Goal: Download file/media

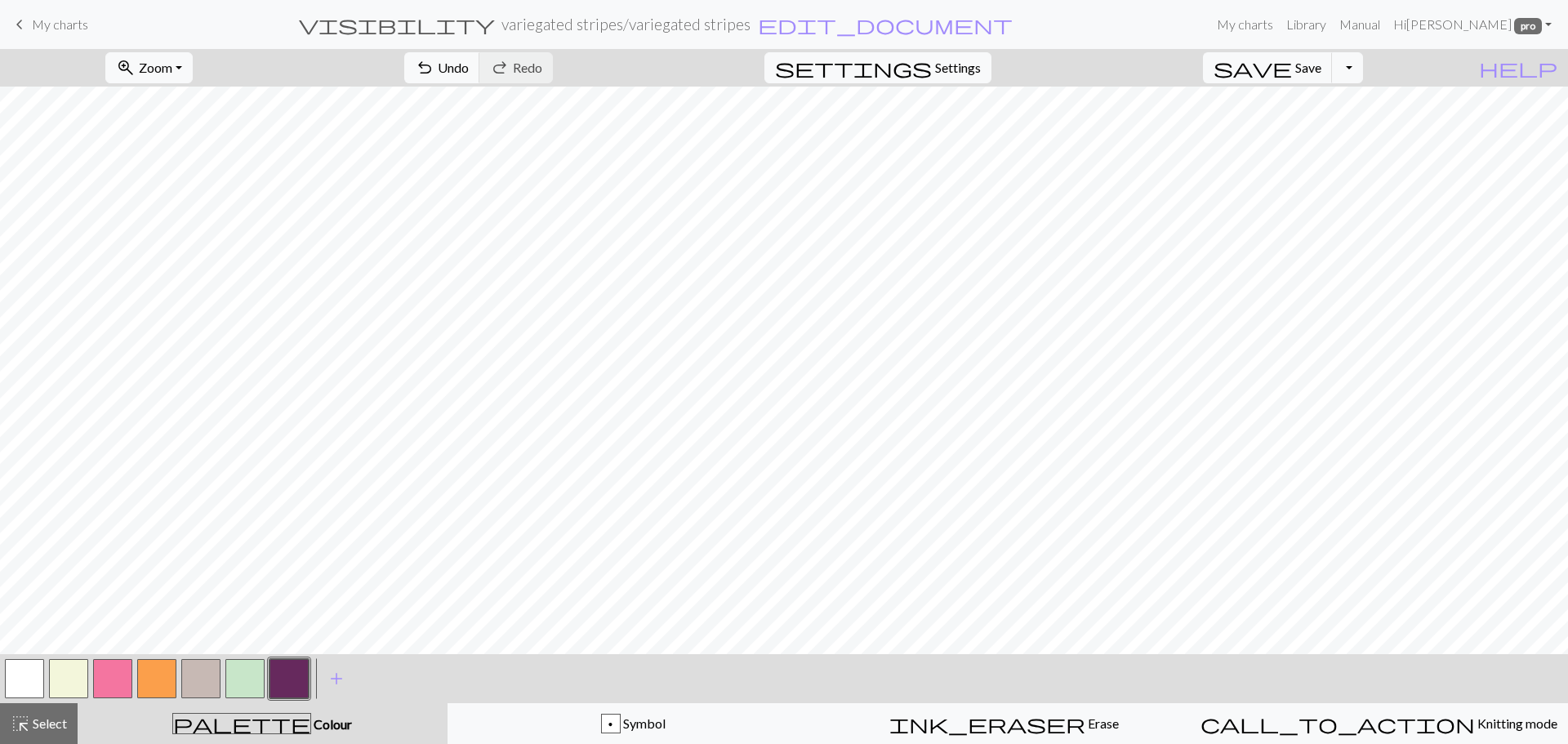
click at [199, 682] on button "button" at bounding box center [201, 679] width 39 height 39
click at [1362, 59] on button "Toggle Dropdown" at bounding box center [1347, 68] width 31 height 31
click at [1326, 129] on button "save_alt Download" at bounding box center [1227, 130] width 269 height 26
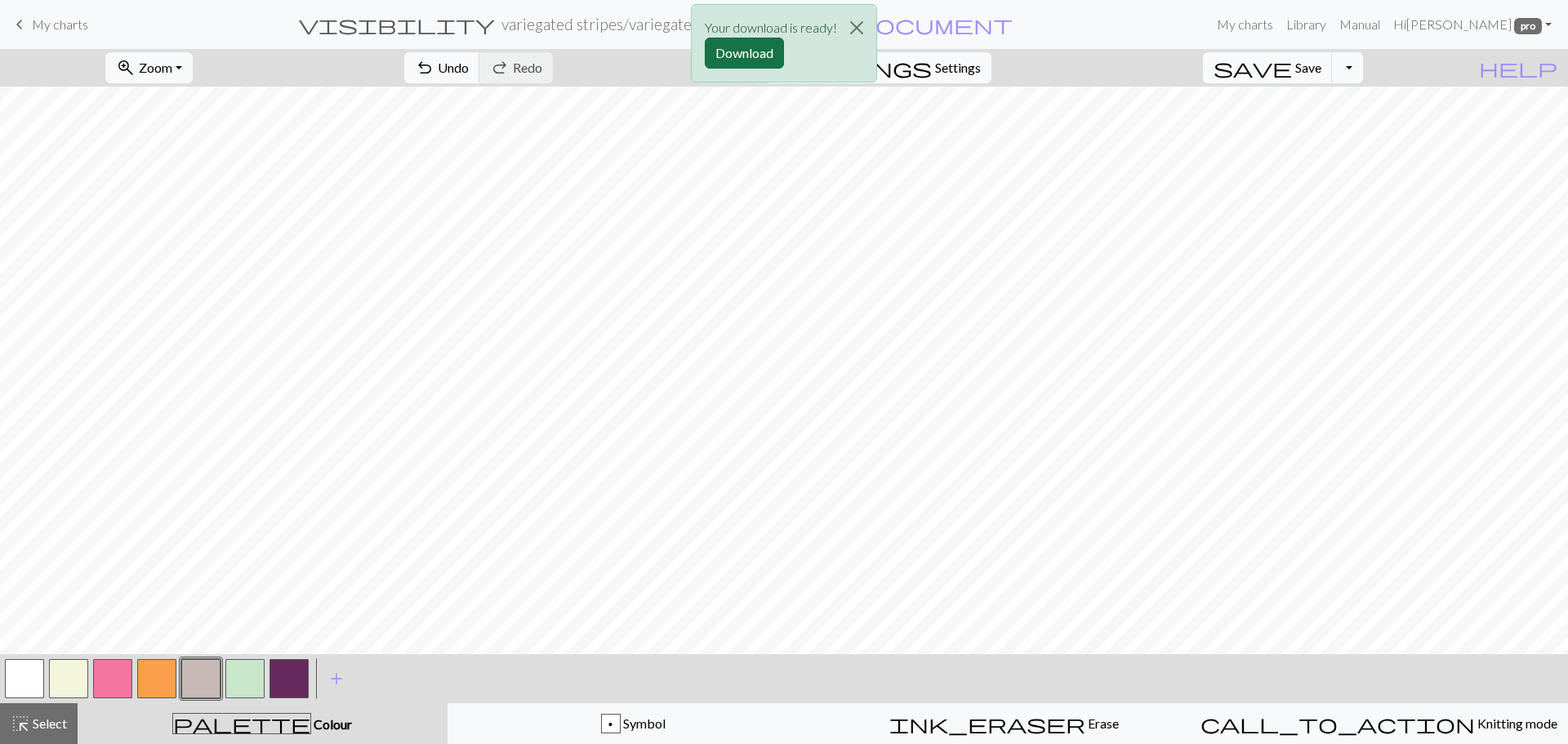
click at [747, 48] on button "Download" at bounding box center [744, 53] width 79 height 31
click at [196, 690] on button "button" at bounding box center [201, 679] width 39 height 39
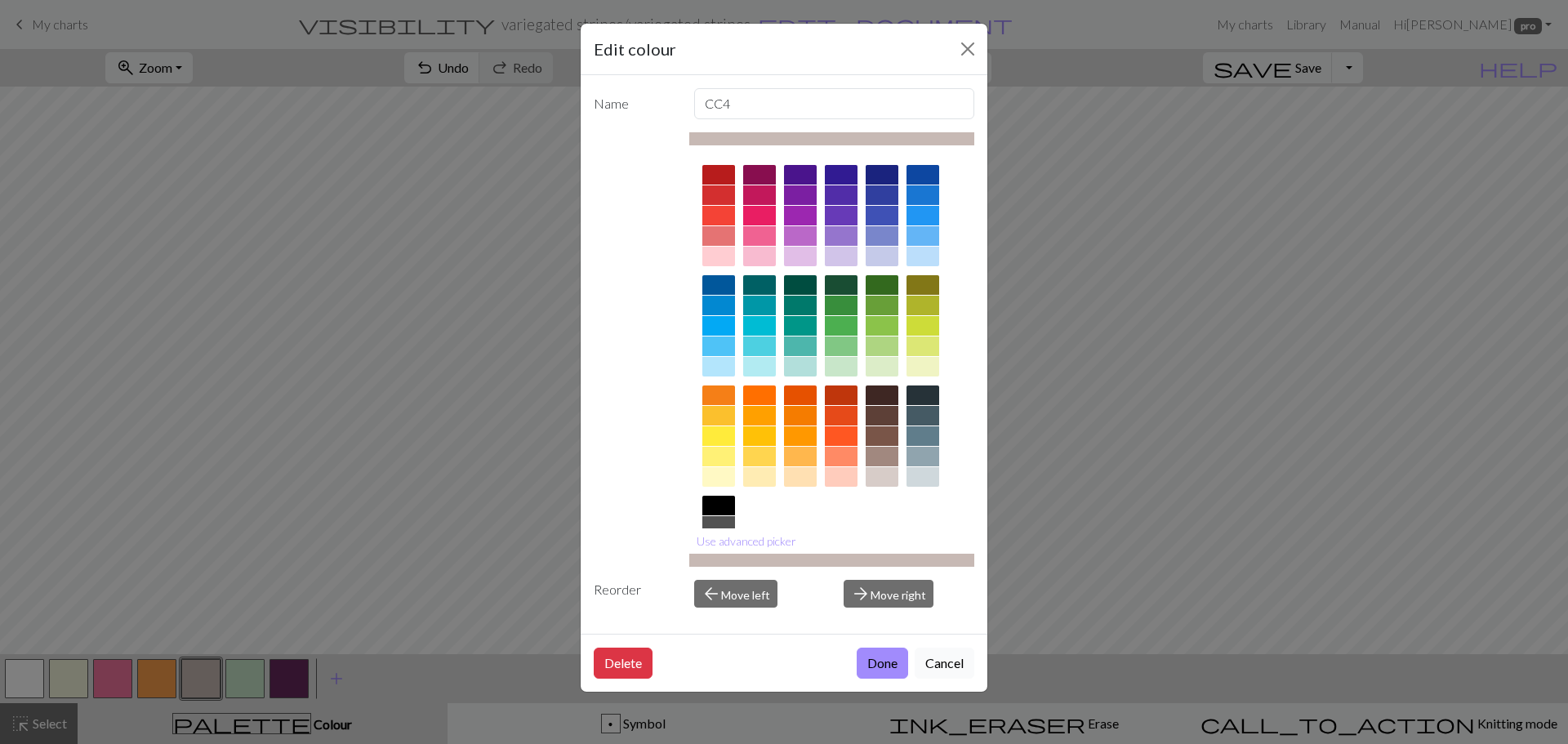
click at [938, 660] on button "Cancel" at bounding box center [944, 663] width 59 height 31
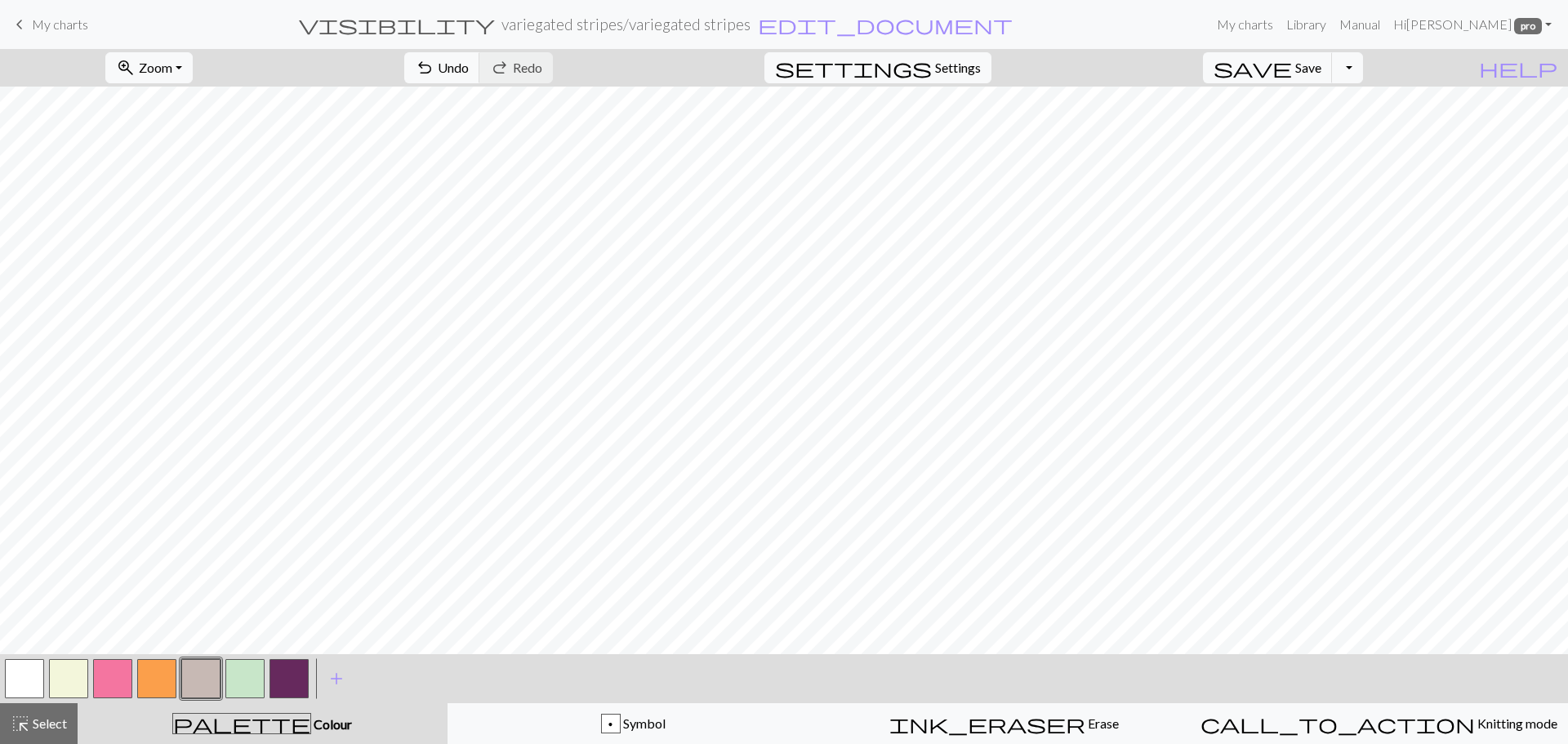
click at [242, 676] on button "button" at bounding box center [245, 679] width 39 height 39
click at [117, 674] on button "button" at bounding box center [112, 679] width 39 height 39
click at [275, 688] on button "button" at bounding box center [288, 679] width 39 height 39
click at [297, 682] on button "button" at bounding box center [288, 679] width 39 height 39
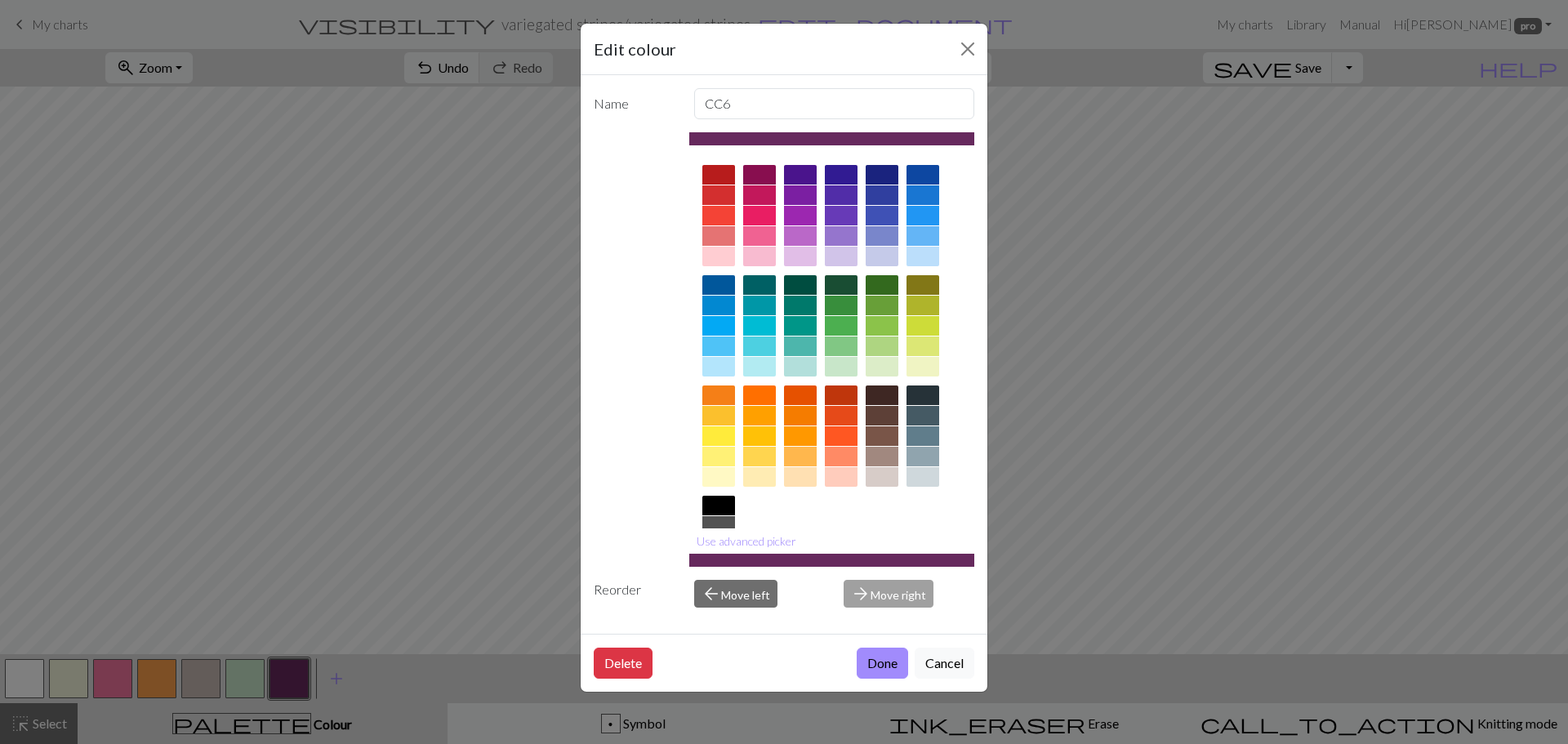
click at [936, 668] on button "Cancel" at bounding box center [944, 663] width 59 height 31
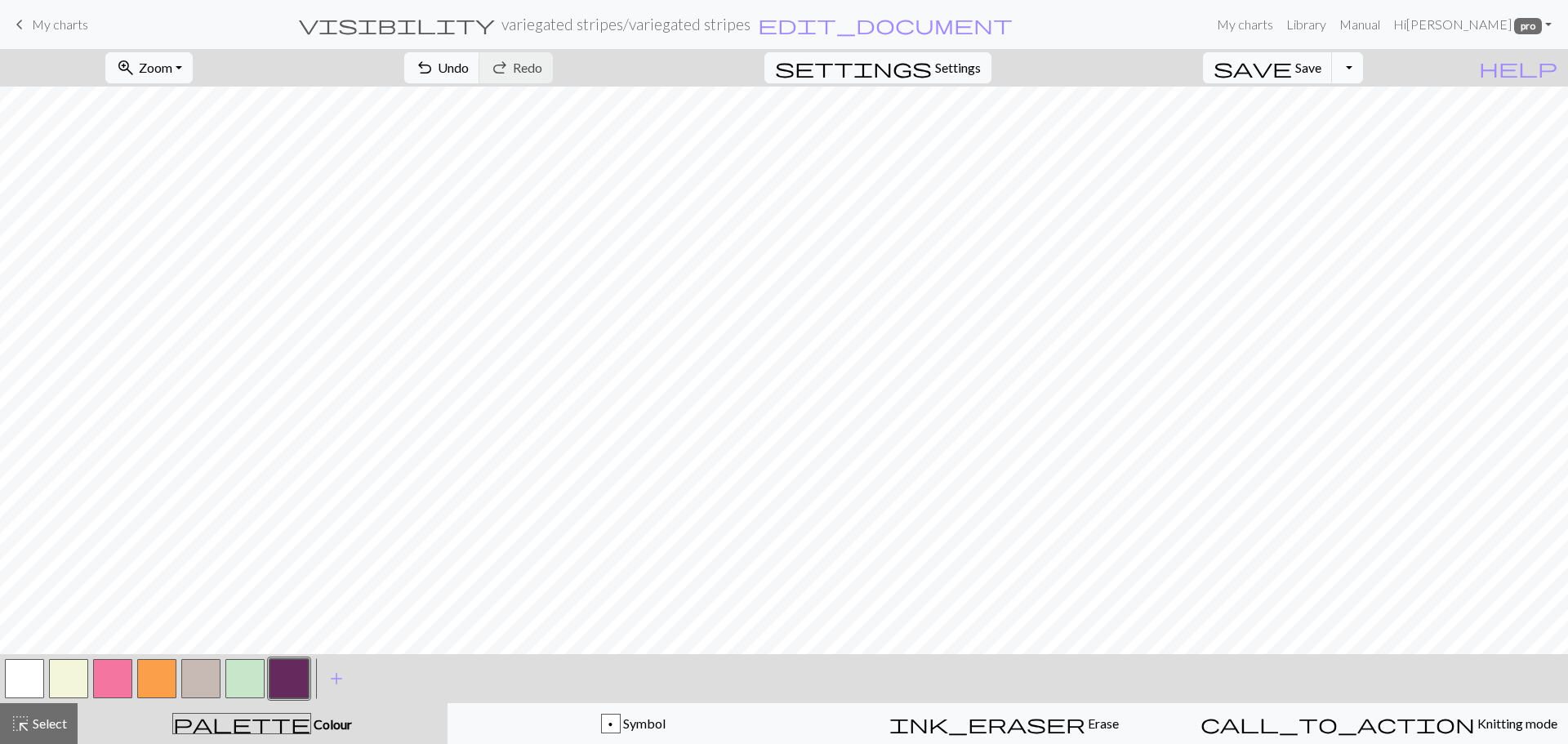
click at [1375, 68] on div "save Save Save Toggle Dropdown file_copy Save a copy save_alt Download" at bounding box center [1283, 68] width 185 height 38
click at [1363, 70] on button "Toggle Dropdown" at bounding box center [1347, 68] width 31 height 31
click at [1328, 128] on button "save_alt Download" at bounding box center [1227, 130] width 269 height 26
click at [734, 56] on button "Download" at bounding box center [744, 53] width 79 height 31
click at [160, 674] on button "button" at bounding box center [156, 679] width 39 height 39
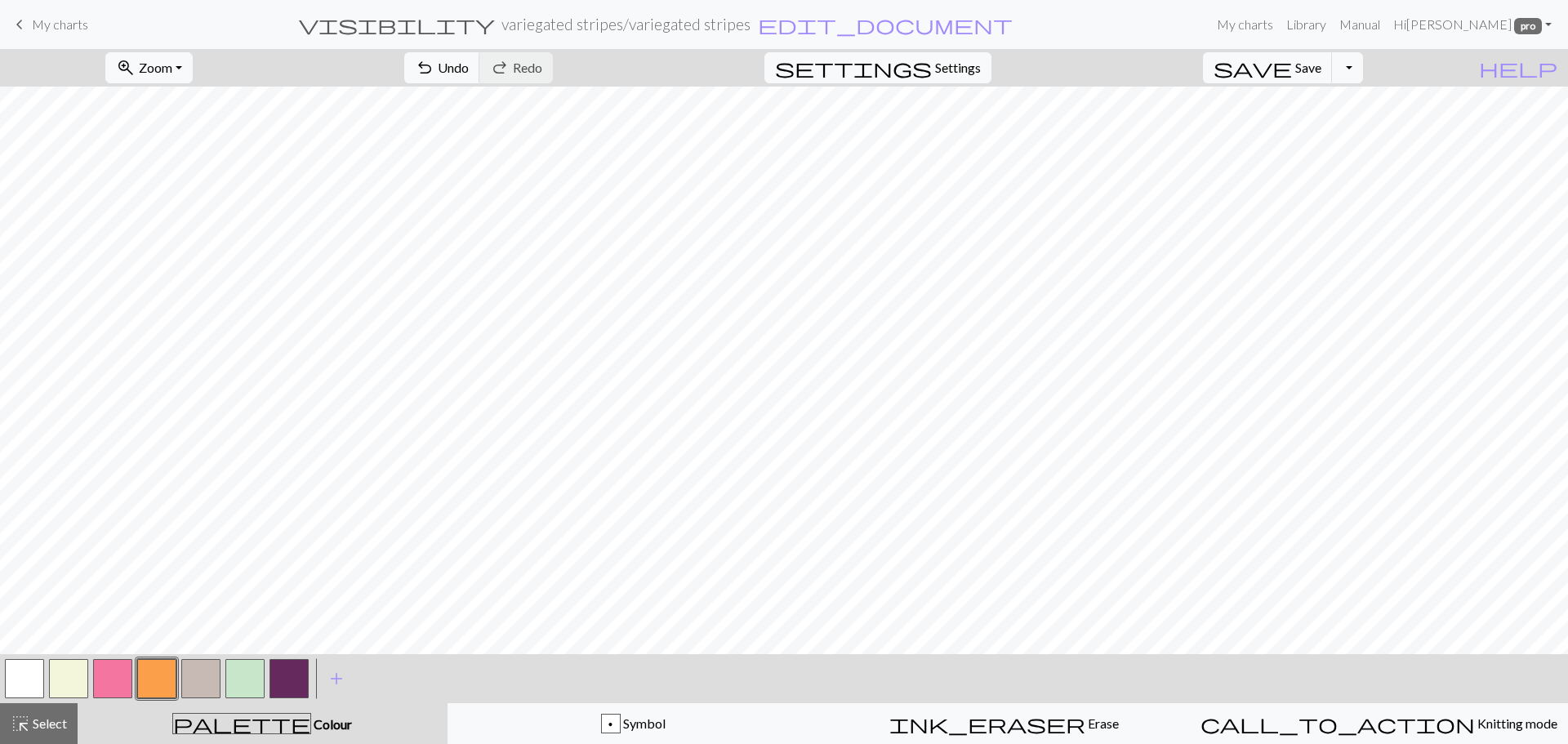
click at [67, 665] on button "button" at bounding box center [69, 679] width 39 height 39
click at [1363, 68] on button "Toggle Dropdown" at bounding box center [1347, 68] width 31 height 31
click at [1314, 132] on button "save_alt Download" at bounding box center [1227, 130] width 269 height 26
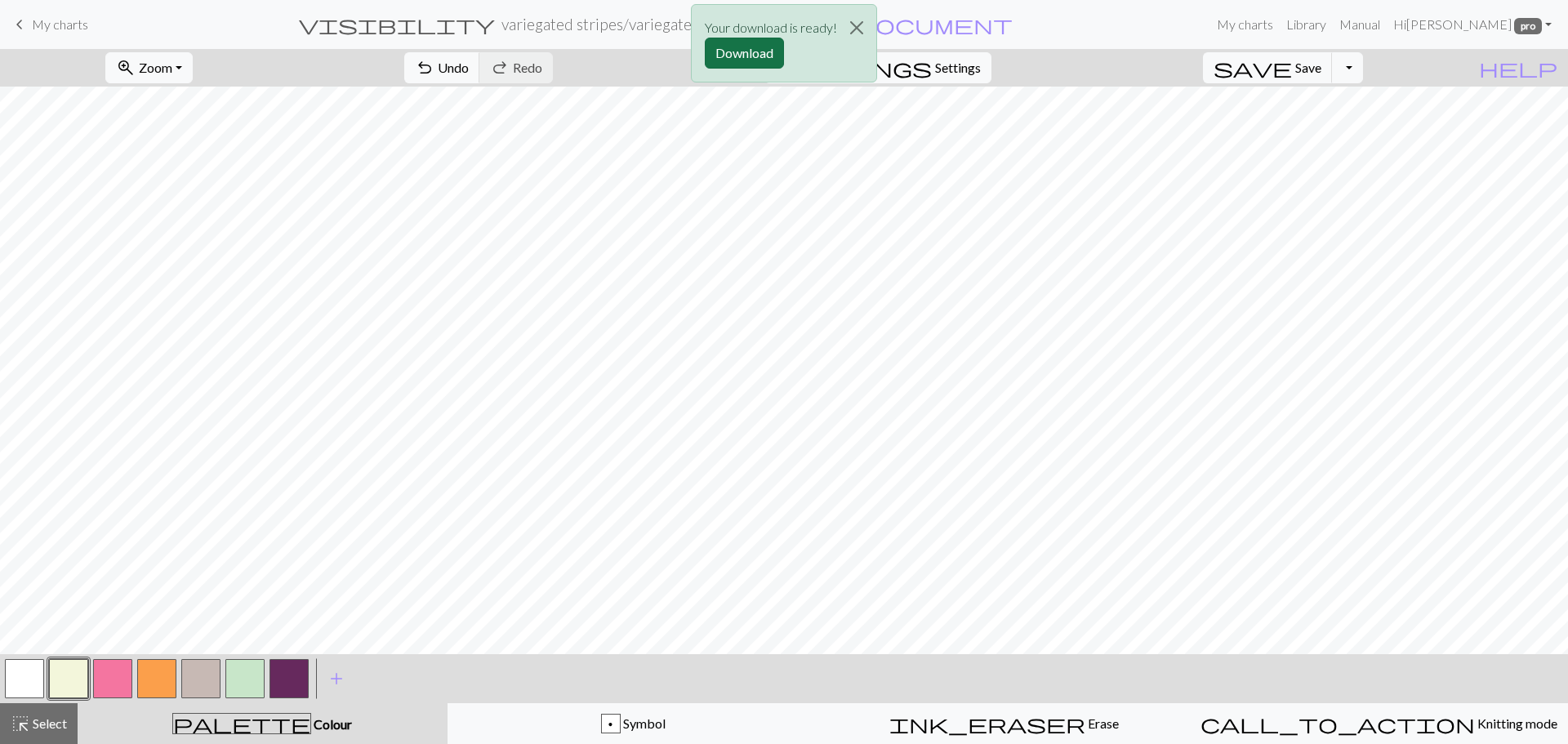
click at [766, 61] on button "Download" at bounding box center [744, 53] width 79 height 31
click at [250, 673] on button "button" at bounding box center [245, 679] width 39 height 39
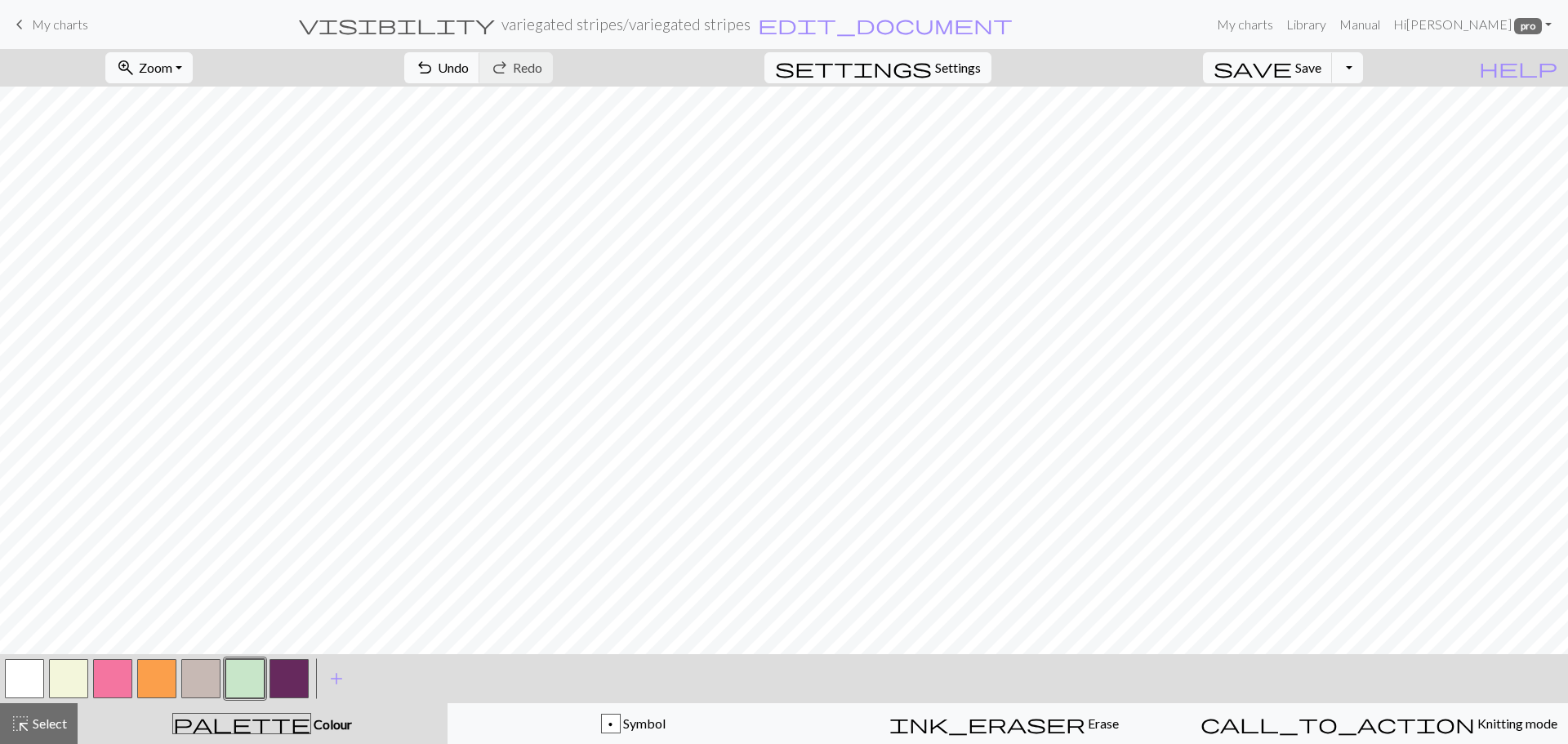
click at [196, 674] on button "button" at bounding box center [201, 679] width 39 height 39
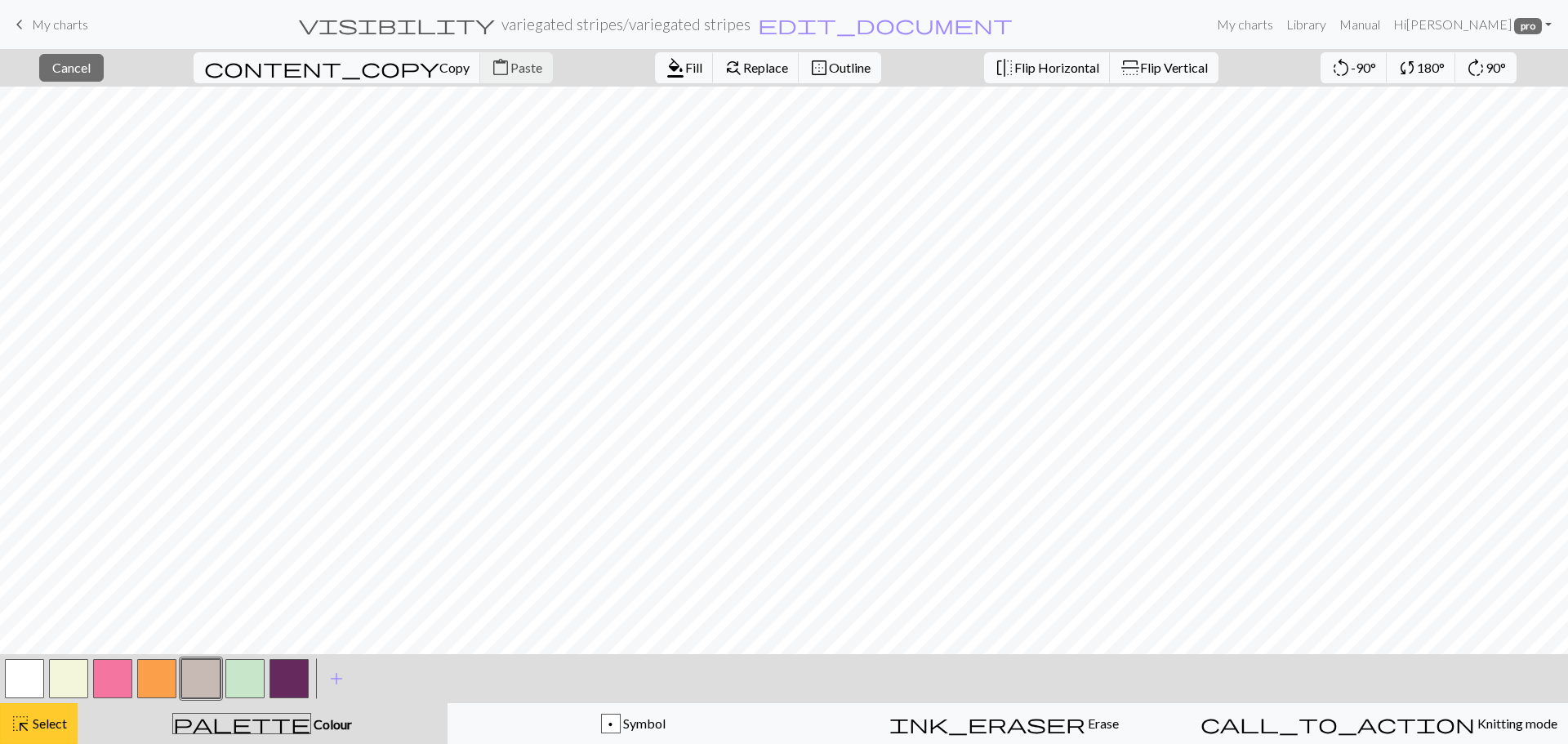
click at [68, 709] on button "highlight_alt Select Select" at bounding box center [38, 723] width 78 height 41
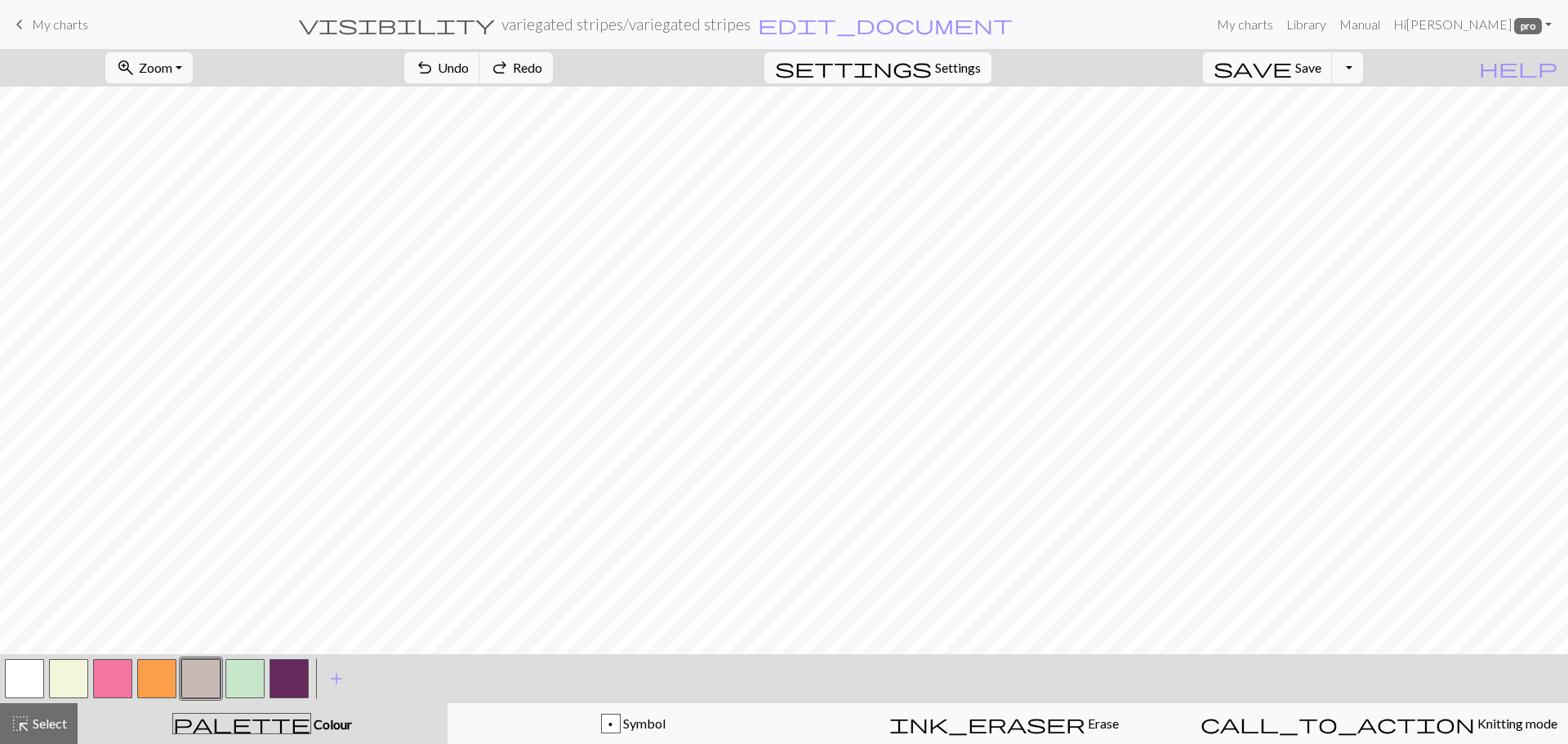
click at [78, 696] on button "button" at bounding box center [69, 679] width 39 height 39
click at [120, 676] on button "button" at bounding box center [112, 679] width 39 height 39
click at [288, 678] on button "button" at bounding box center [288, 679] width 39 height 39
click at [275, 668] on button "button" at bounding box center [288, 679] width 39 height 39
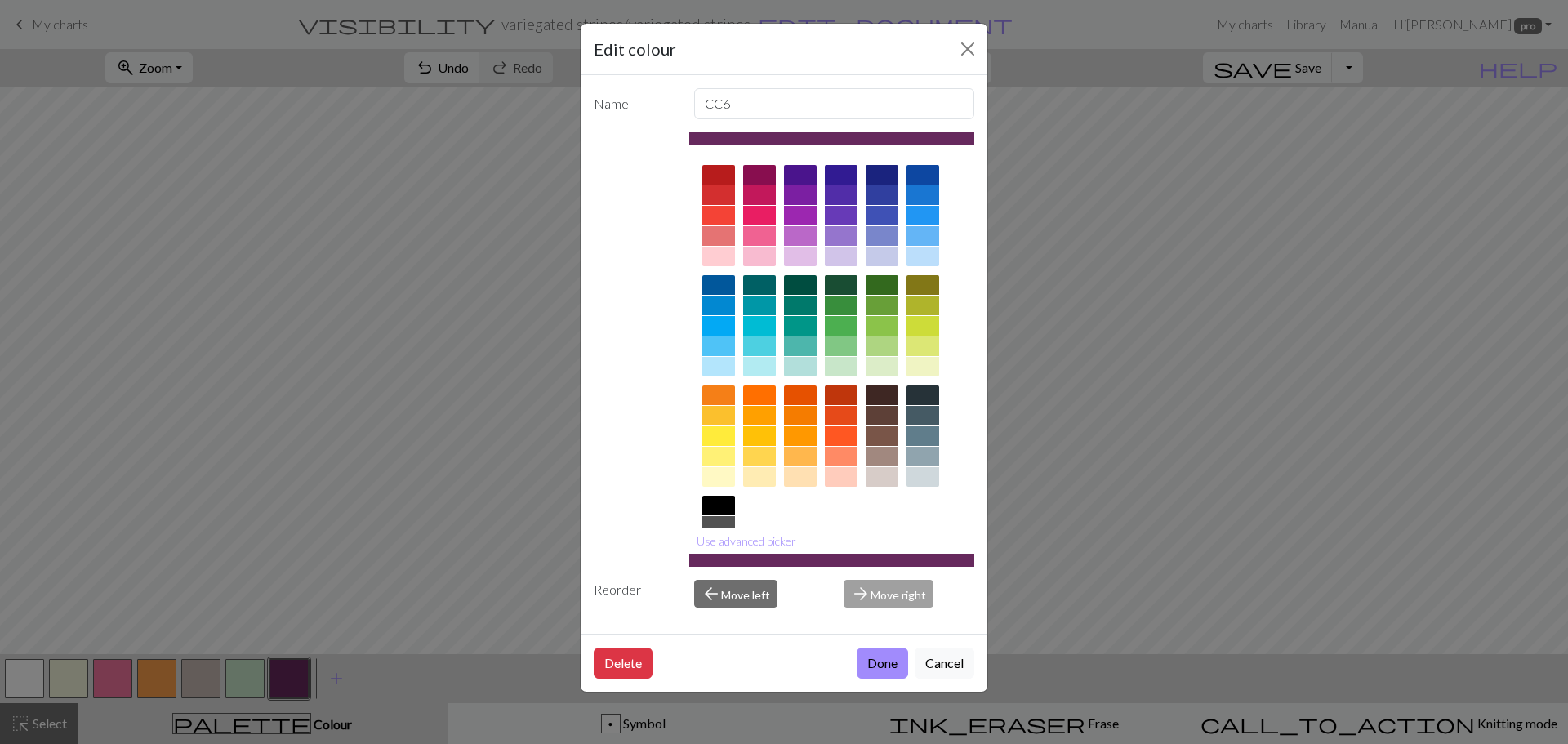
drag, startPoint x: 944, startPoint y: 657, endPoint x: 916, endPoint y: 655, distance: 28.1
click at [942, 657] on button "Cancel" at bounding box center [944, 663] width 59 height 31
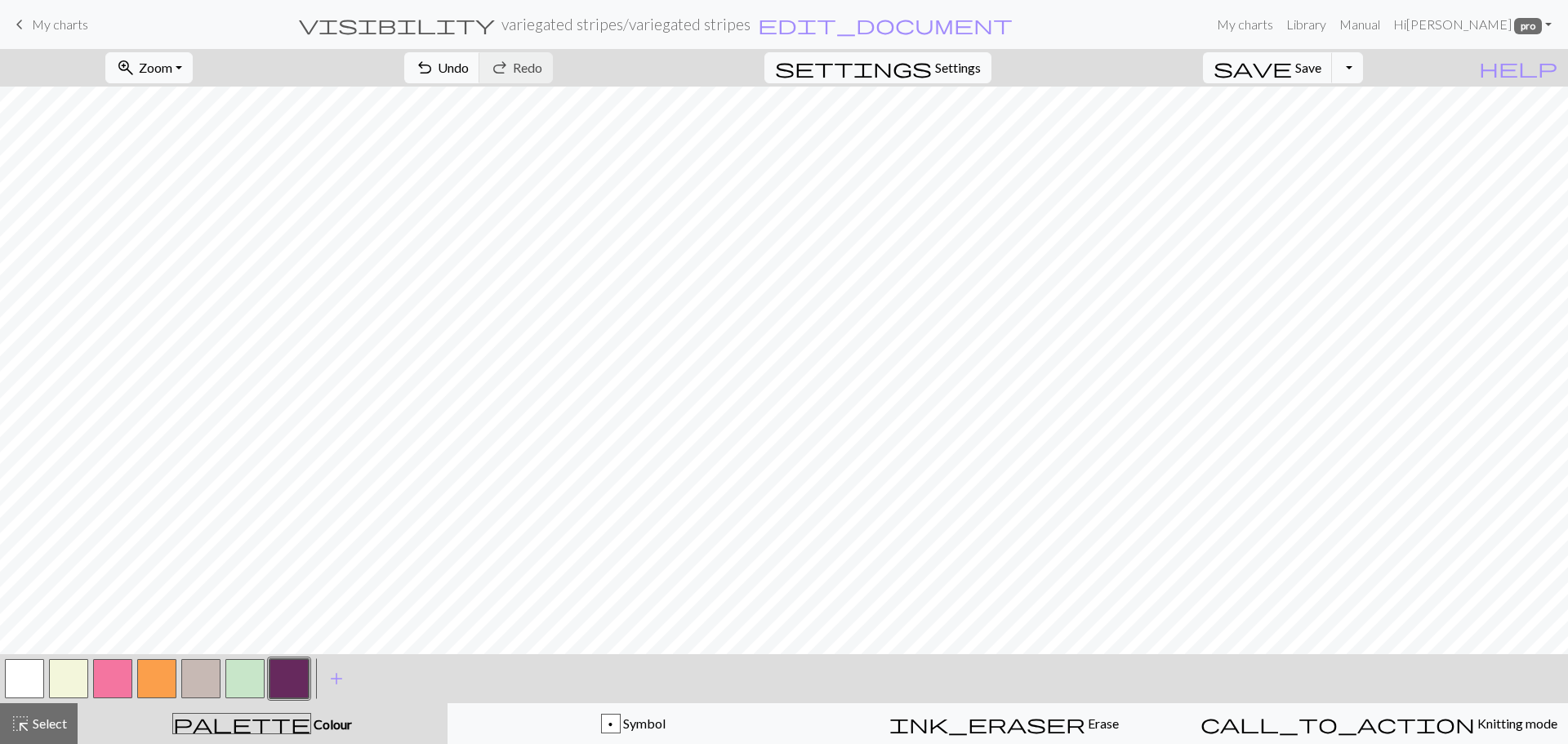
click at [102, 682] on button "button" at bounding box center [112, 679] width 39 height 39
click at [69, 674] on button "button" at bounding box center [69, 679] width 39 height 39
click at [285, 682] on button "button" at bounding box center [288, 679] width 39 height 39
click at [111, 680] on button "button" at bounding box center [112, 679] width 39 height 39
click at [230, 685] on button "button" at bounding box center [245, 679] width 39 height 39
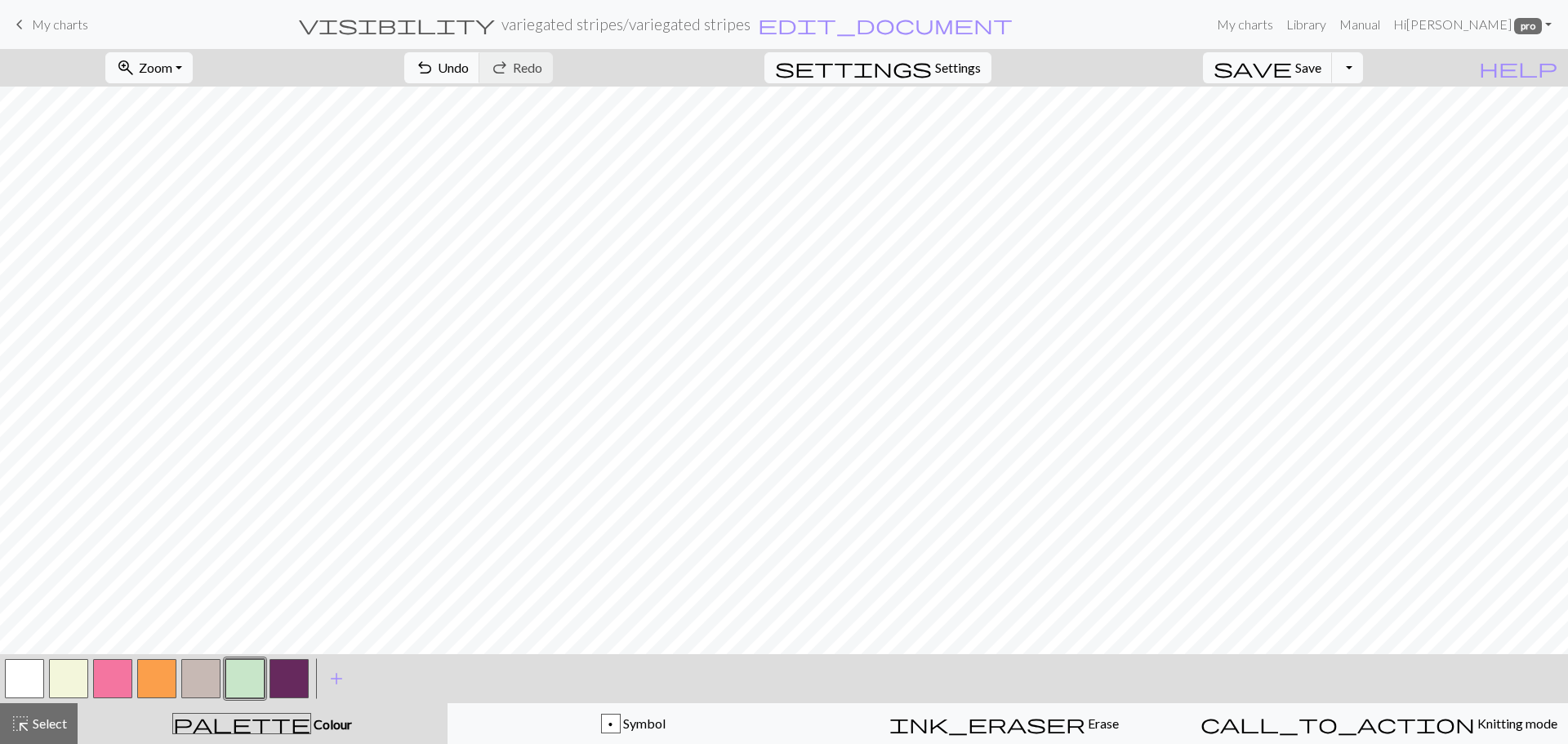
click at [154, 669] on button "button" at bounding box center [156, 679] width 39 height 39
click at [192, 670] on button "button" at bounding box center [201, 679] width 39 height 39
click at [244, 684] on button "button" at bounding box center [245, 679] width 39 height 39
drag, startPoint x: 179, startPoint y: 665, endPoint x: 191, endPoint y: 681, distance: 20.0
click at [180, 668] on div at bounding box center [201, 679] width 44 height 44
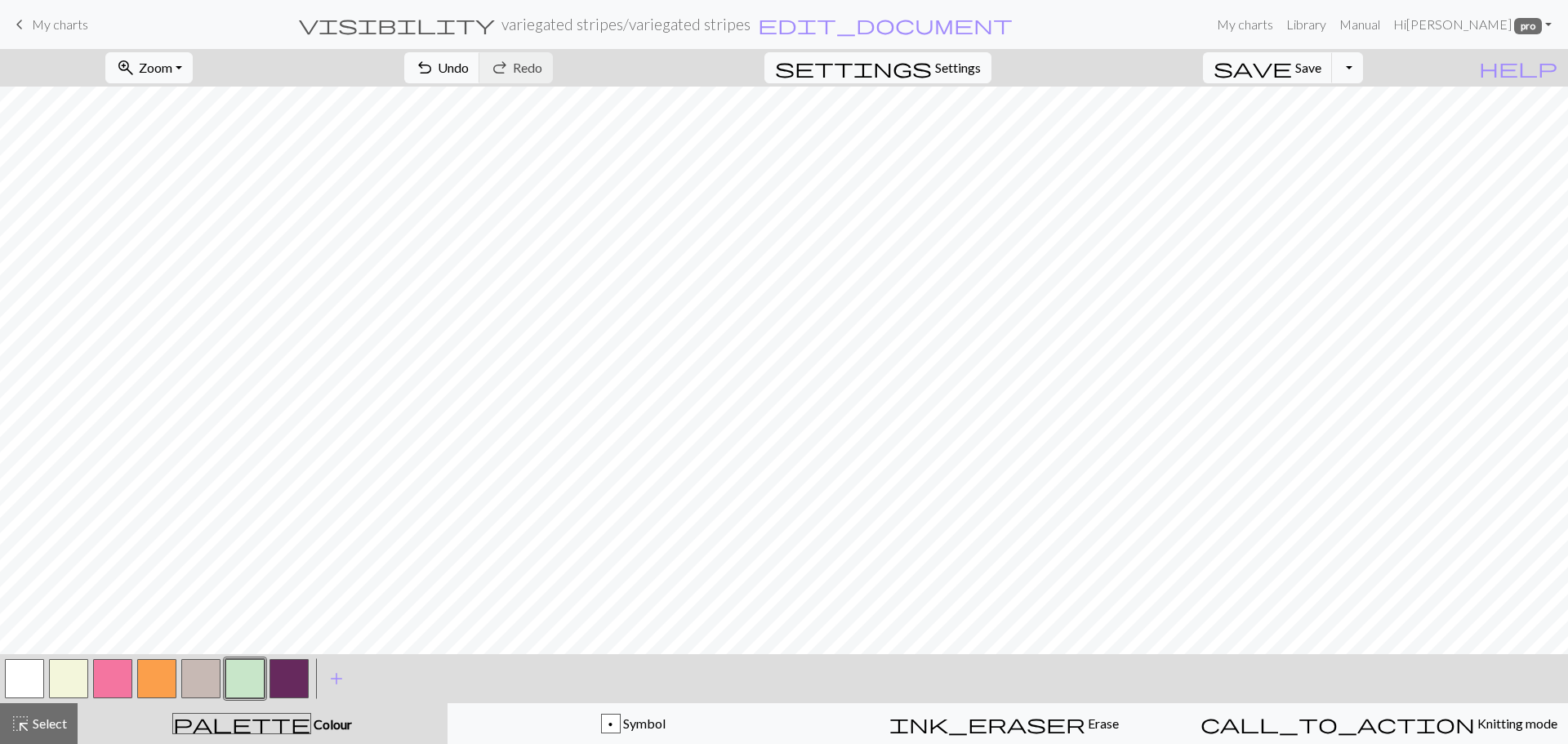
click at [191, 681] on button "button" at bounding box center [201, 679] width 39 height 39
click at [244, 688] on button "button" at bounding box center [245, 679] width 39 height 39
click at [296, 677] on button "button" at bounding box center [288, 679] width 39 height 39
drag, startPoint x: 102, startPoint y: 691, endPoint x: 165, endPoint y: 668, distance: 67.1
click at [103, 691] on button "button" at bounding box center [112, 679] width 39 height 39
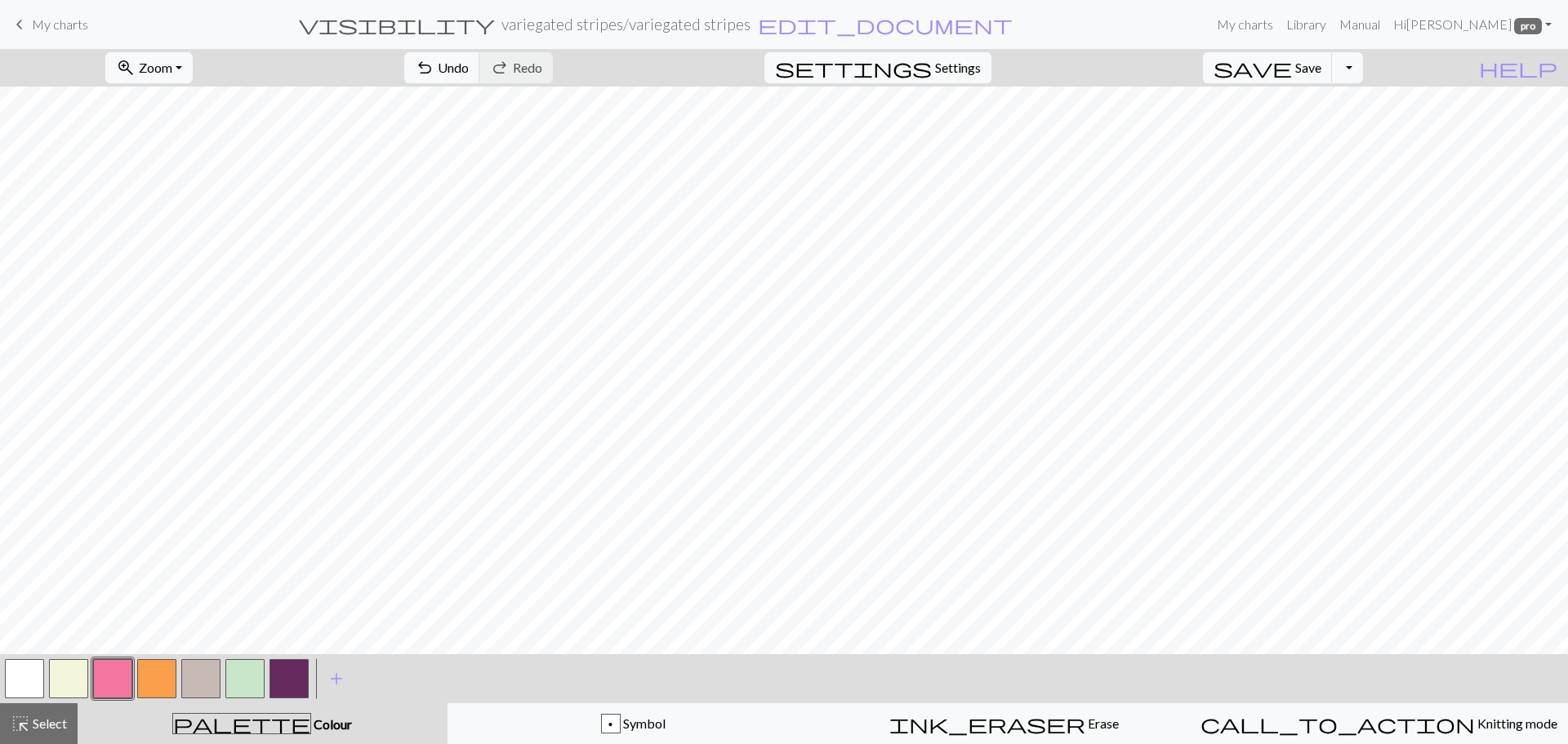
click at [79, 655] on div "< >" at bounding box center [156, 679] width 308 height 49
click at [60, 667] on button "button" at bounding box center [69, 679] width 39 height 39
click at [1363, 69] on button "Toggle Dropdown" at bounding box center [1347, 68] width 31 height 31
click at [1314, 125] on button "save_alt Download" at bounding box center [1227, 130] width 269 height 26
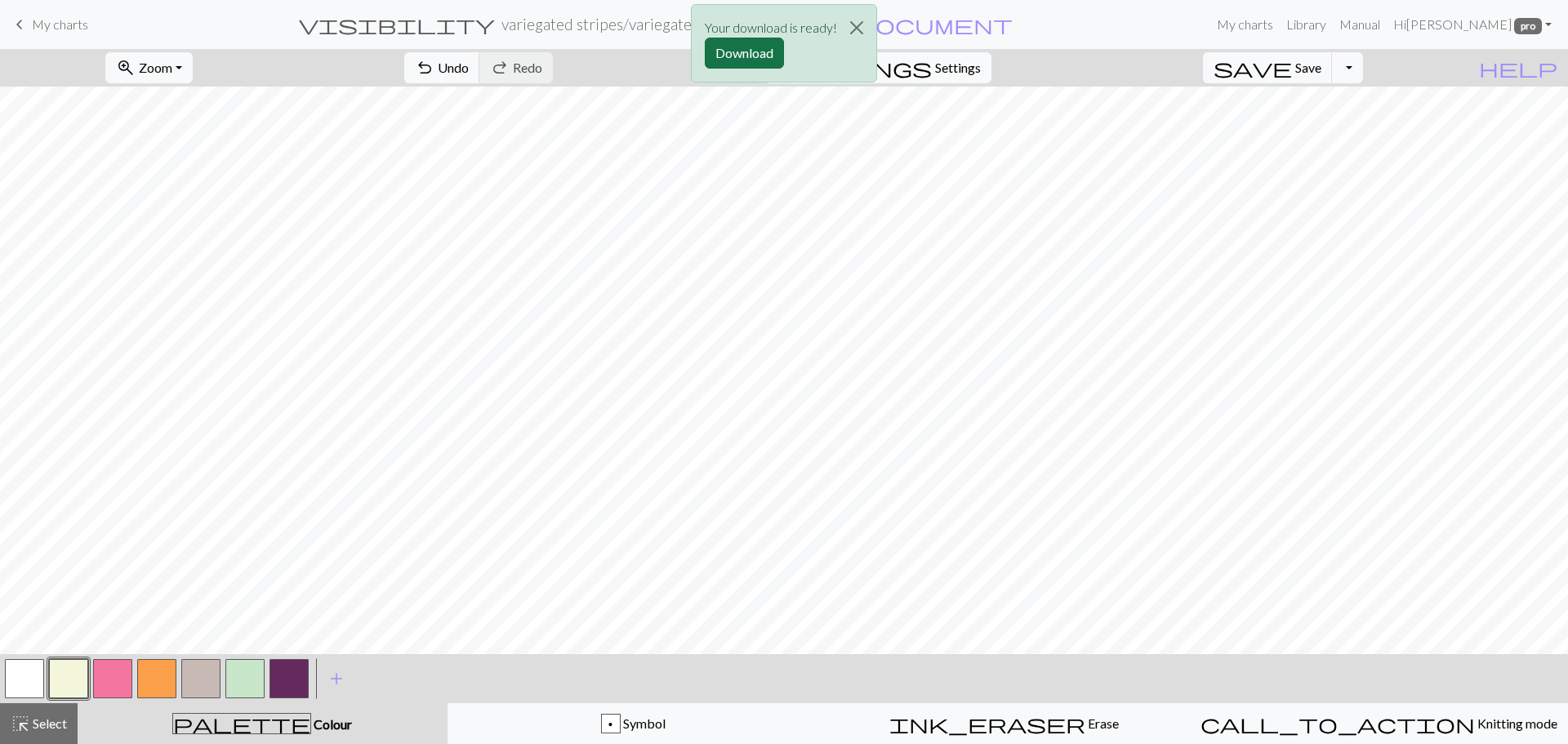
click at [746, 55] on button "Download" at bounding box center [744, 53] width 79 height 31
click at [145, 676] on button "button" at bounding box center [156, 679] width 39 height 39
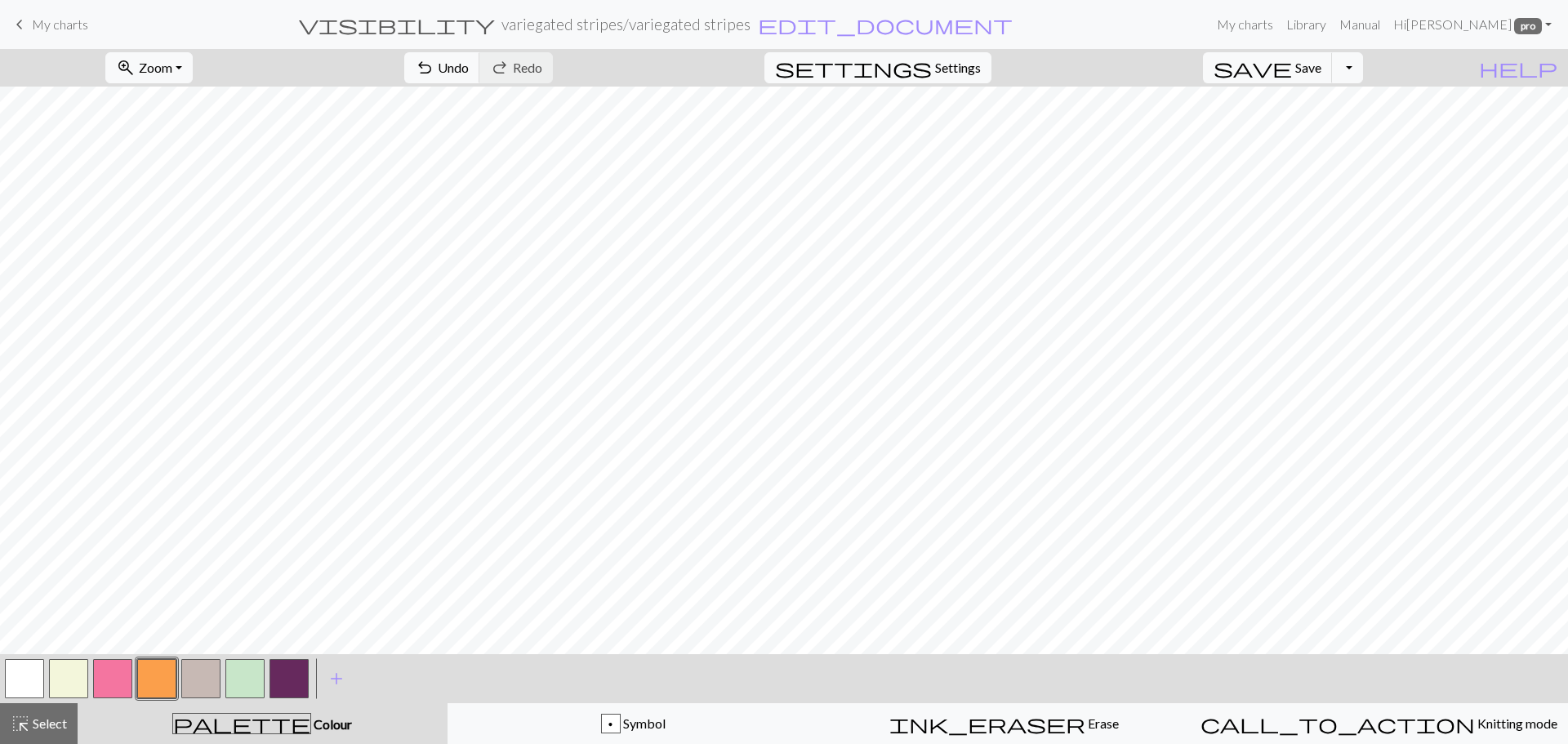
click at [192, 670] on button "button" at bounding box center [201, 679] width 39 height 39
click at [153, 671] on button "button" at bounding box center [156, 679] width 39 height 39
click at [104, 679] on button "button" at bounding box center [112, 679] width 39 height 39
click at [285, 677] on button "button" at bounding box center [288, 679] width 39 height 39
click at [108, 669] on button "button" at bounding box center [112, 679] width 39 height 39
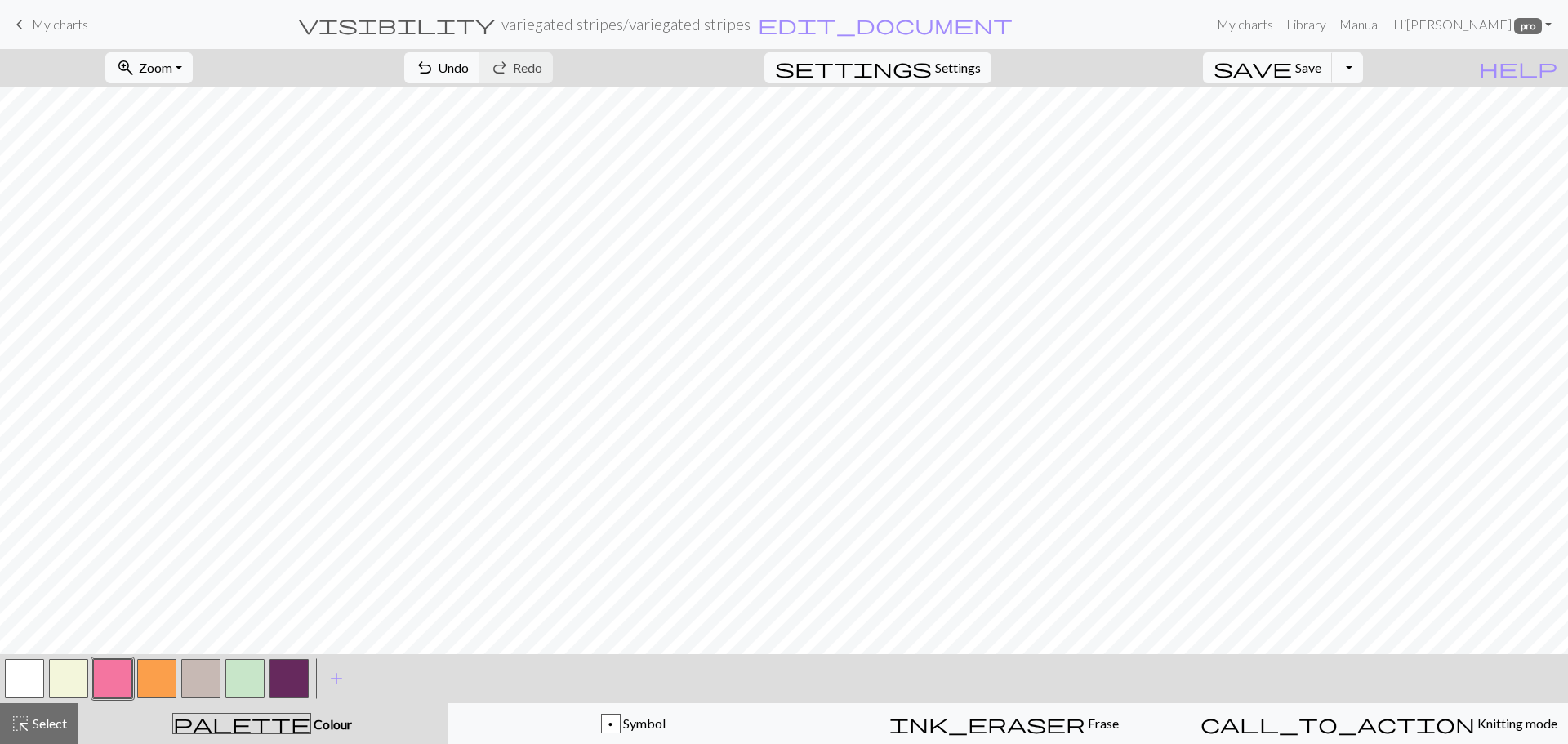
click at [293, 675] on button "button" at bounding box center [288, 679] width 39 height 39
click at [115, 679] on button "button" at bounding box center [112, 679] width 39 height 39
drag, startPoint x: 278, startPoint y: 683, endPoint x: 318, endPoint y: 658, distance: 47.2
click at [281, 682] on button "button" at bounding box center [288, 679] width 39 height 39
click at [153, 673] on button "button" at bounding box center [156, 679] width 39 height 39
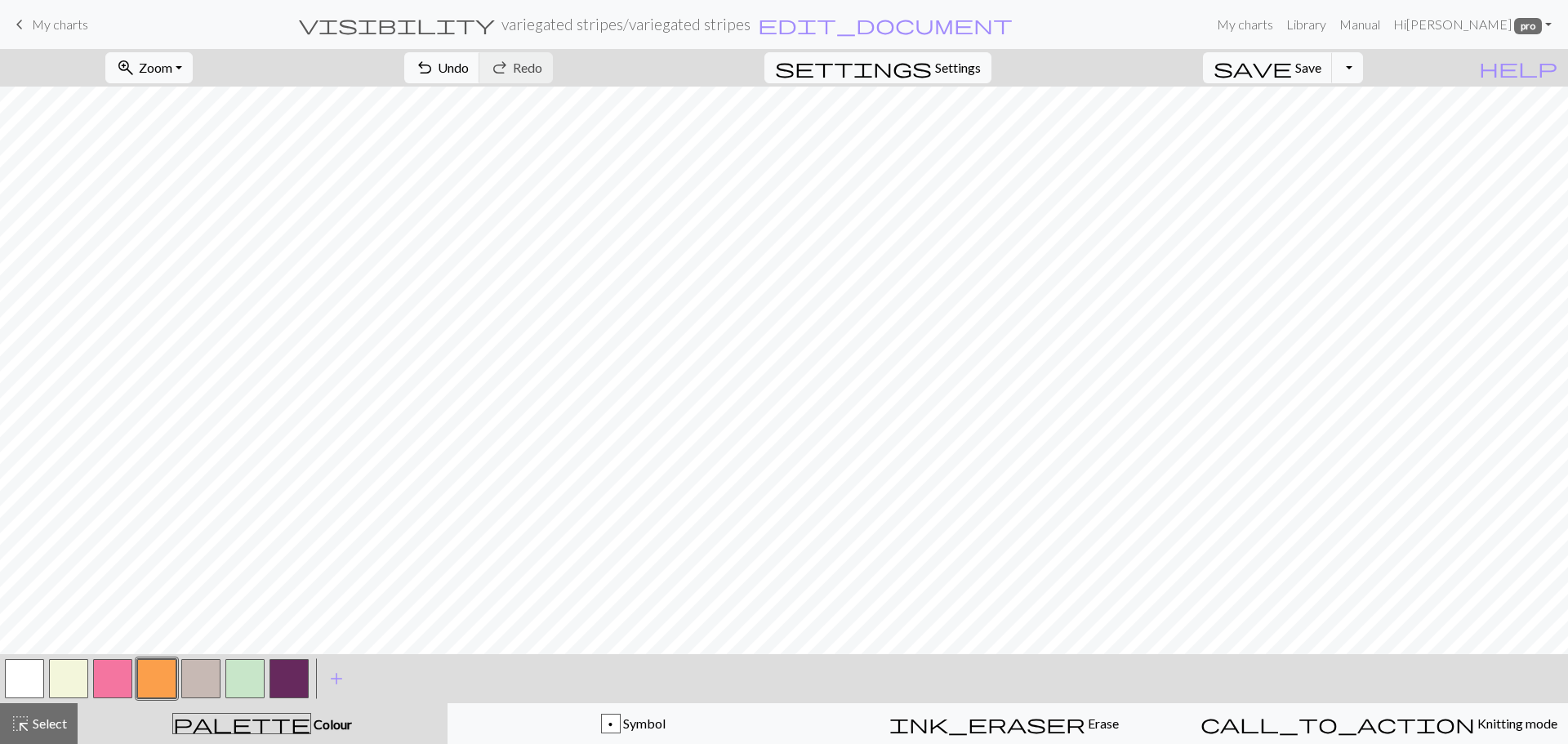
click at [293, 677] on button "button" at bounding box center [288, 679] width 39 height 39
click at [150, 674] on button "button" at bounding box center [156, 679] width 39 height 39
click at [122, 672] on button "button" at bounding box center [112, 679] width 39 height 39
click at [1363, 69] on button "Toggle Dropdown" at bounding box center [1347, 68] width 31 height 31
click at [1326, 139] on button "save_alt Download" at bounding box center [1227, 130] width 269 height 26
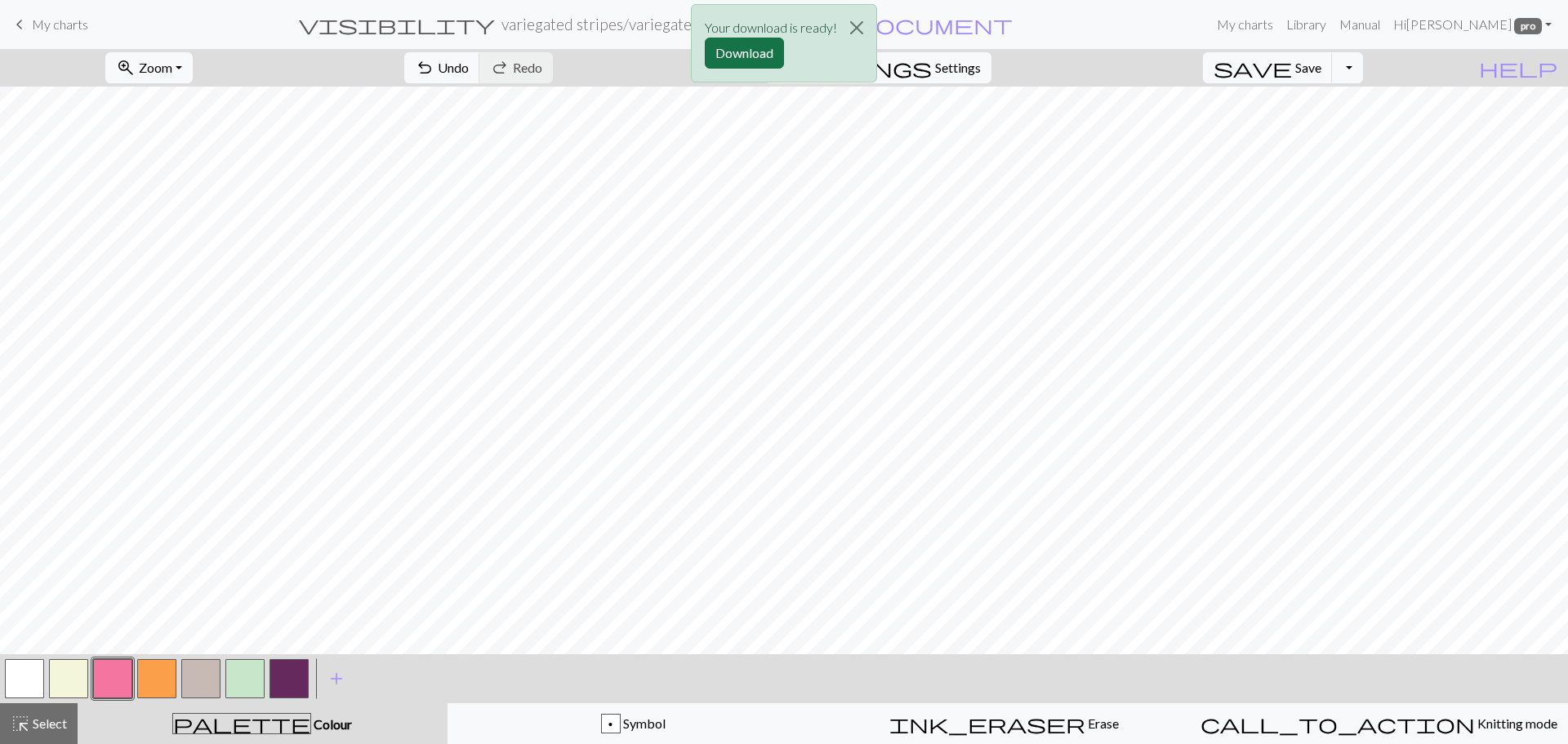
click at [746, 56] on button "Download" at bounding box center [744, 53] width 79 height 31
click at [204, 681] on button "button" at bounding box center [201, 679] width 39 height 39
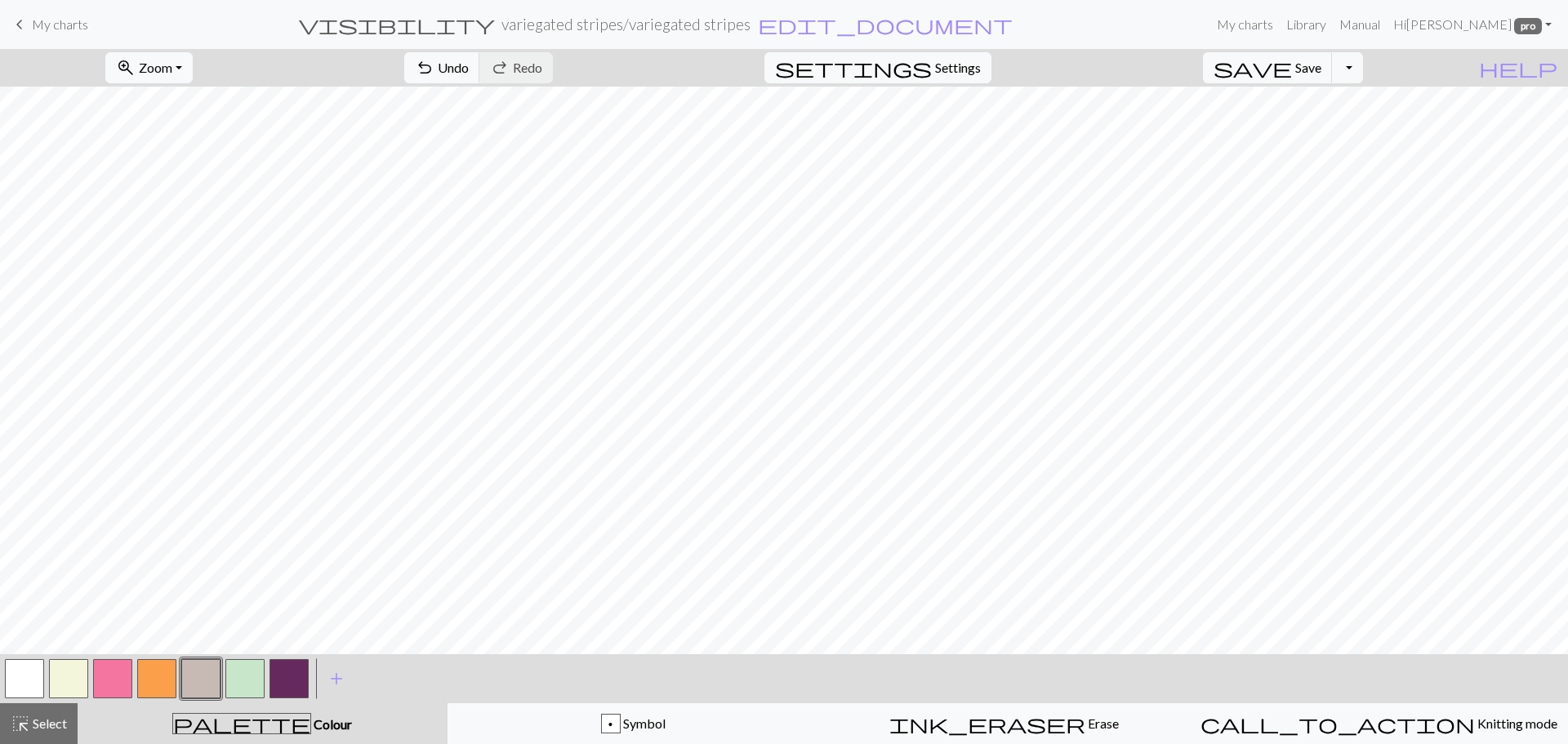
click at [67, 668] on button "button" at bounding box center [69, 679] width 39 height 39
click at [283, 678] on button "button" at bounding box center [288, 679] width 39 height 39
click at [196, 686] on button "button" at bounding box center [201, 679] width 39 height 39
drag, startPoint x: 283, startPoint y: 684, endPoint x: 353, endPoint y: 662, distance: 73.4
click at [287, 684] on button "button" at bounding box center [288, 679] width 39 height 39
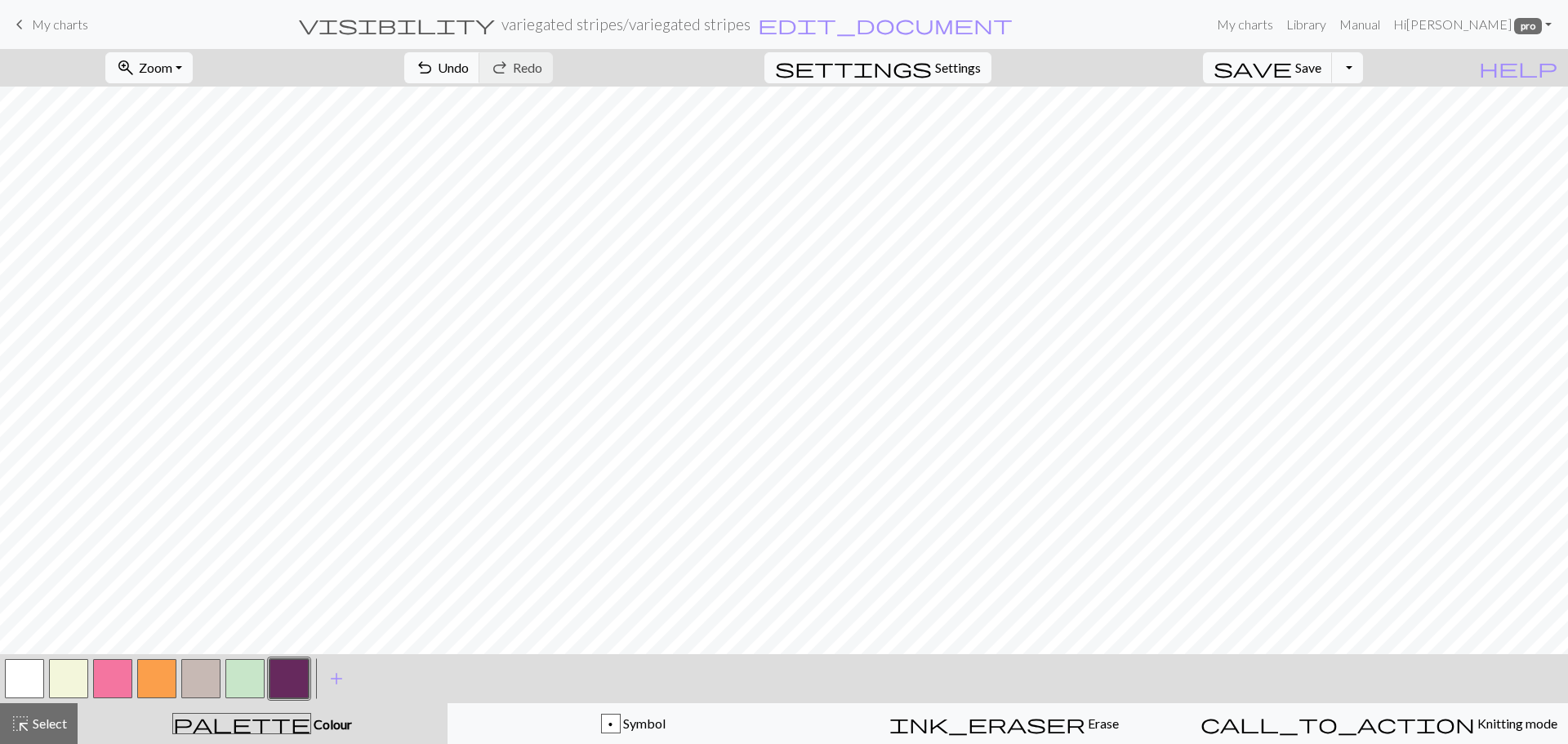
click at [205, 672] on button "button" at bounding box center [201, 679] width 39 height 39
click at [306, 683] on button "button" at bounding box center [288, 679] width 39 height 39
click at [122, 669] on button "button" at bounding box center [112, 679] width 39 height 39
click at [161, 682] on button "button" at bounding box center [156, 679] width 39 height 39
click at [103, 683] on button "button" at bounding box center [112, 679] width 39 height 39
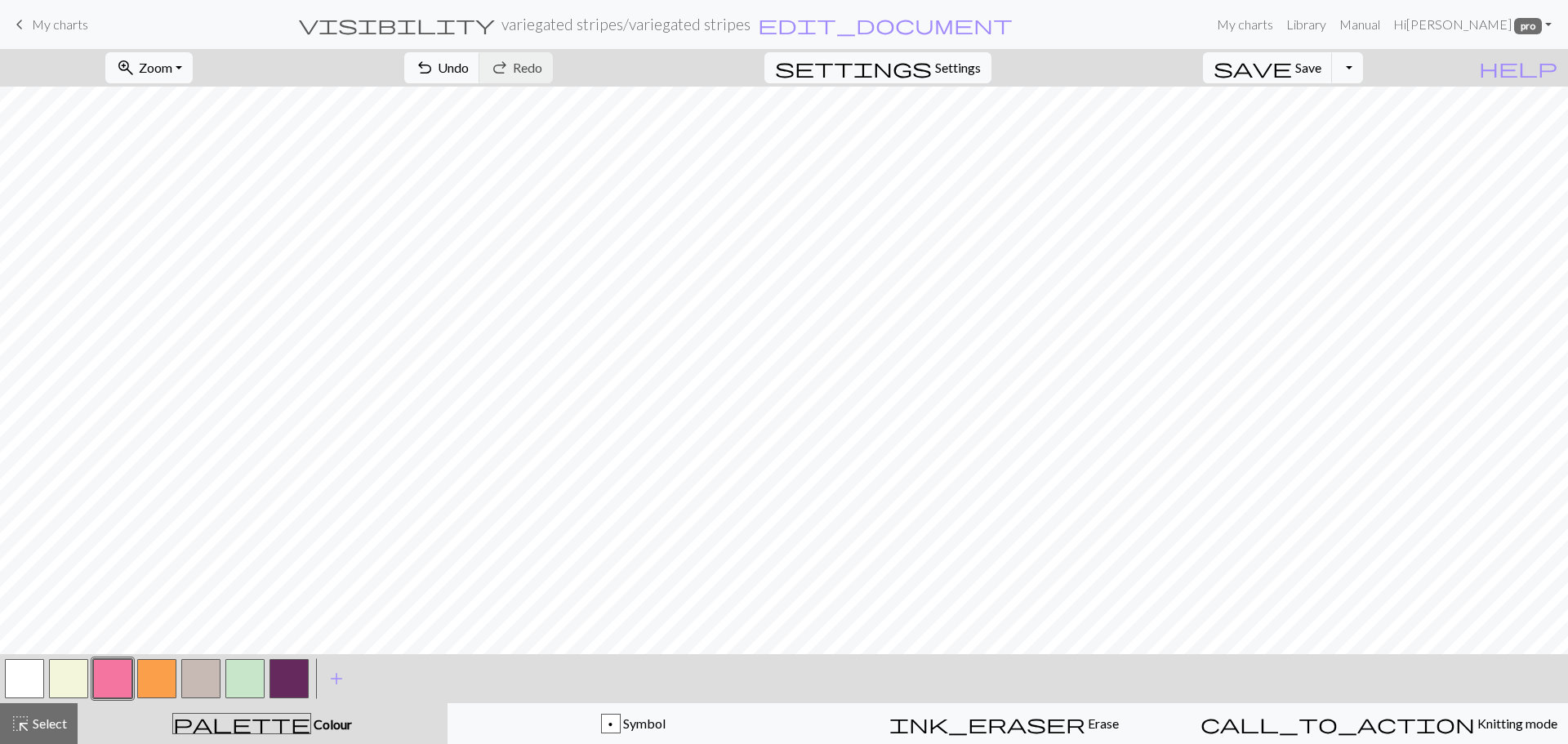
click at [116, 687] on button "button" at bounding box center [112, 679] width 39 height 39
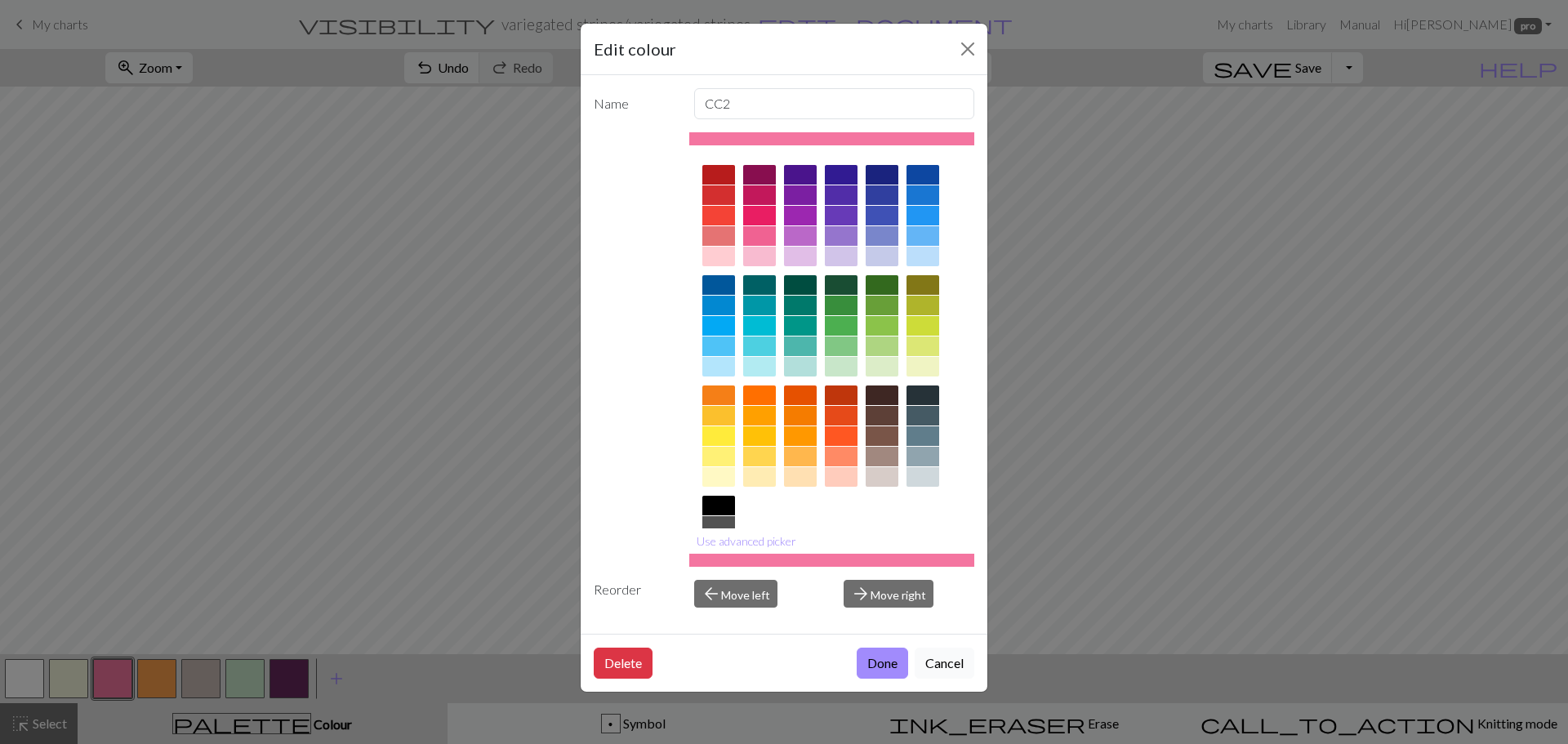
click at [935, 650] on button "Cancel" at bounding box center [944, 663] width 59 height 31
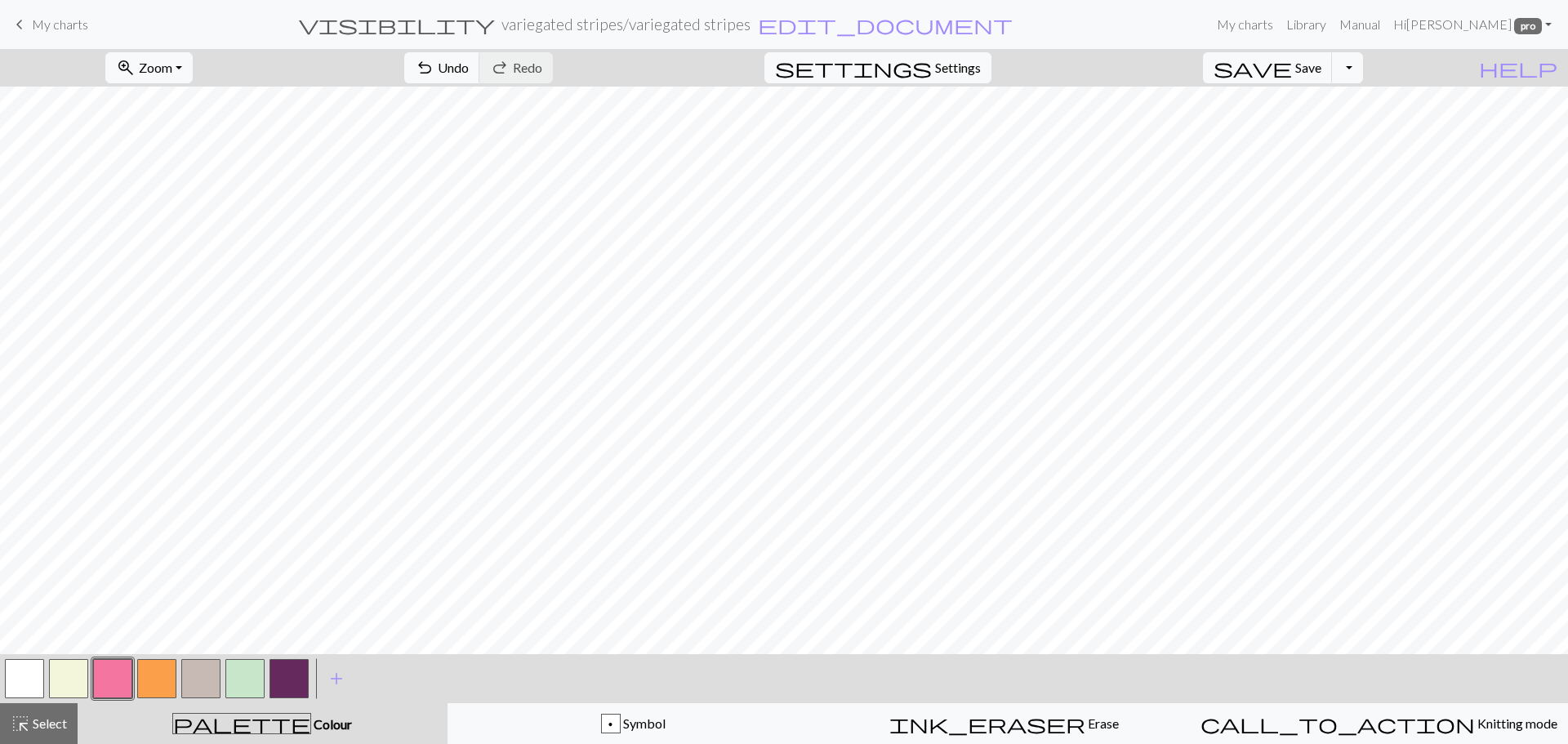
click at [206, 680] on button "button" at bounding box center [201, 679] width 39 height 39
drag, startPoint x: 140, startPoint y: 674, endPoint x: 170, endPoint y: 656, distance: 35.0
click at [145, 670] on button "button" at bounding box center [156, 679] width 39 height 39
click at [1363, 63] on button "Toggle Dropdown" at bounding box center [1347, 68] width 31 height 31
click at [1328, 126] on button "save_alt Download" at bounding box center [1227, 130] width 269 height 26
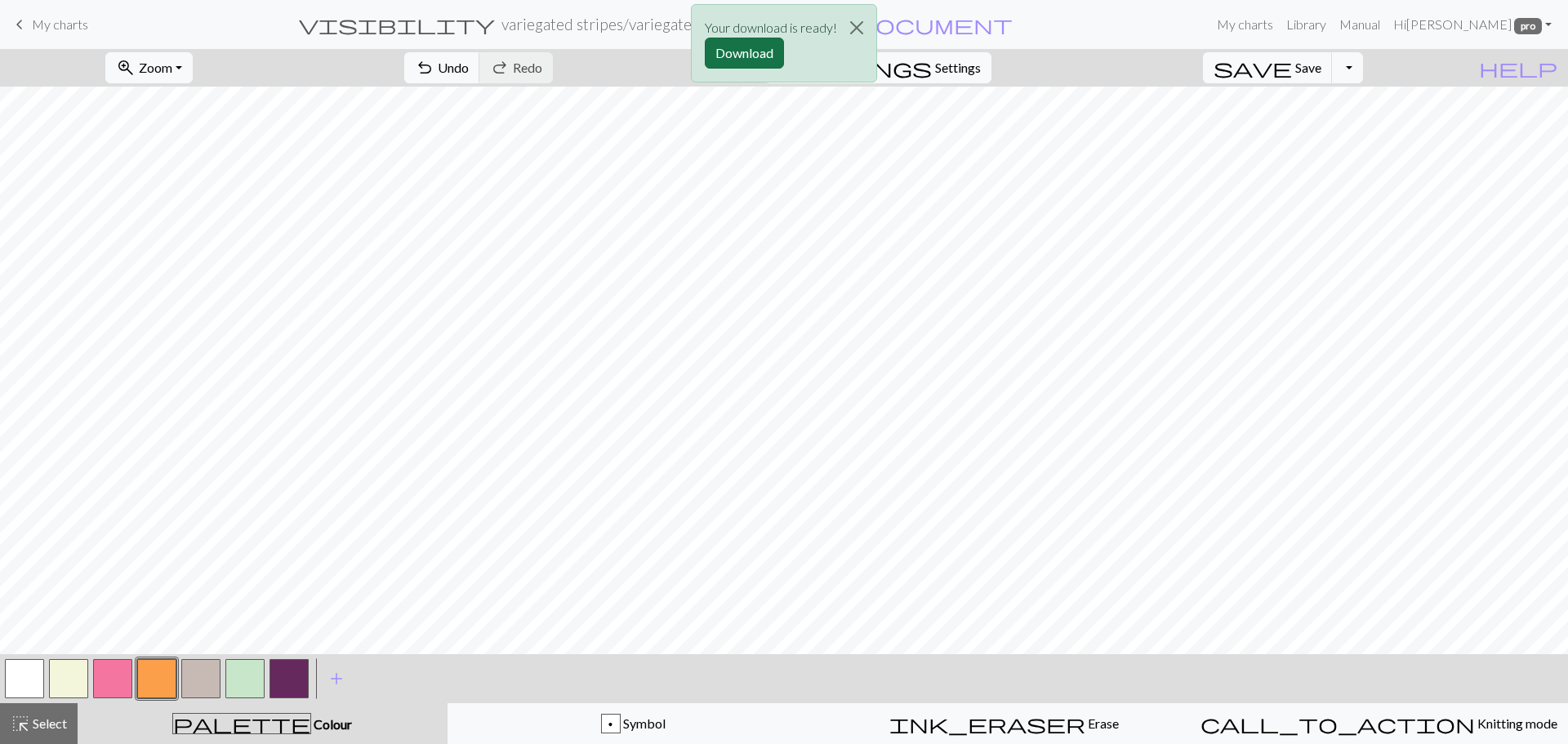
click at [738, 59] on button "Download" at bounding box center [744, 53] width 79 height 31
click at [205, 677] on button "button" at bounding box center [201, 679] width 39 height 39
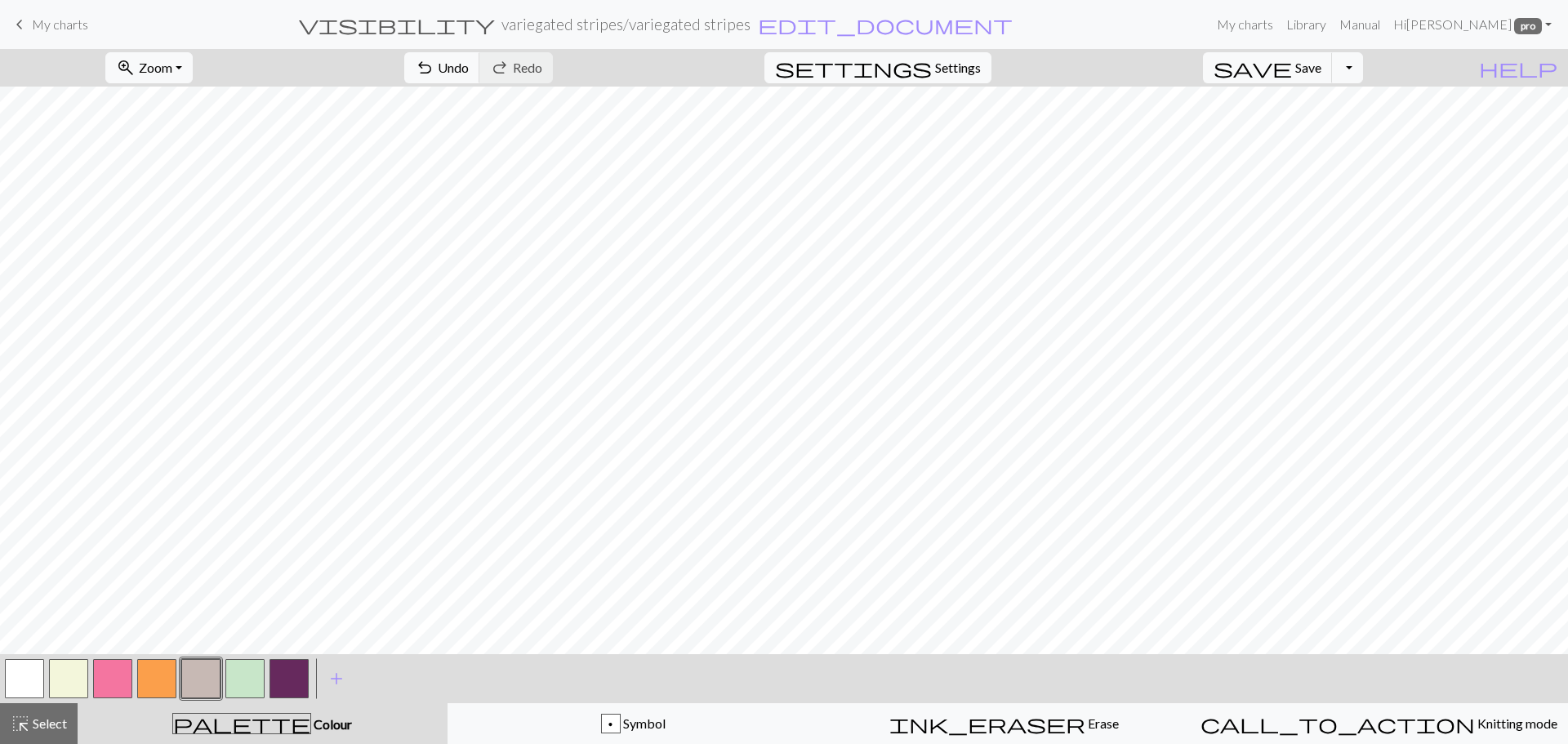
click at [188, 678] on button "button" at bounding box center [201, 679] width 39 height 39
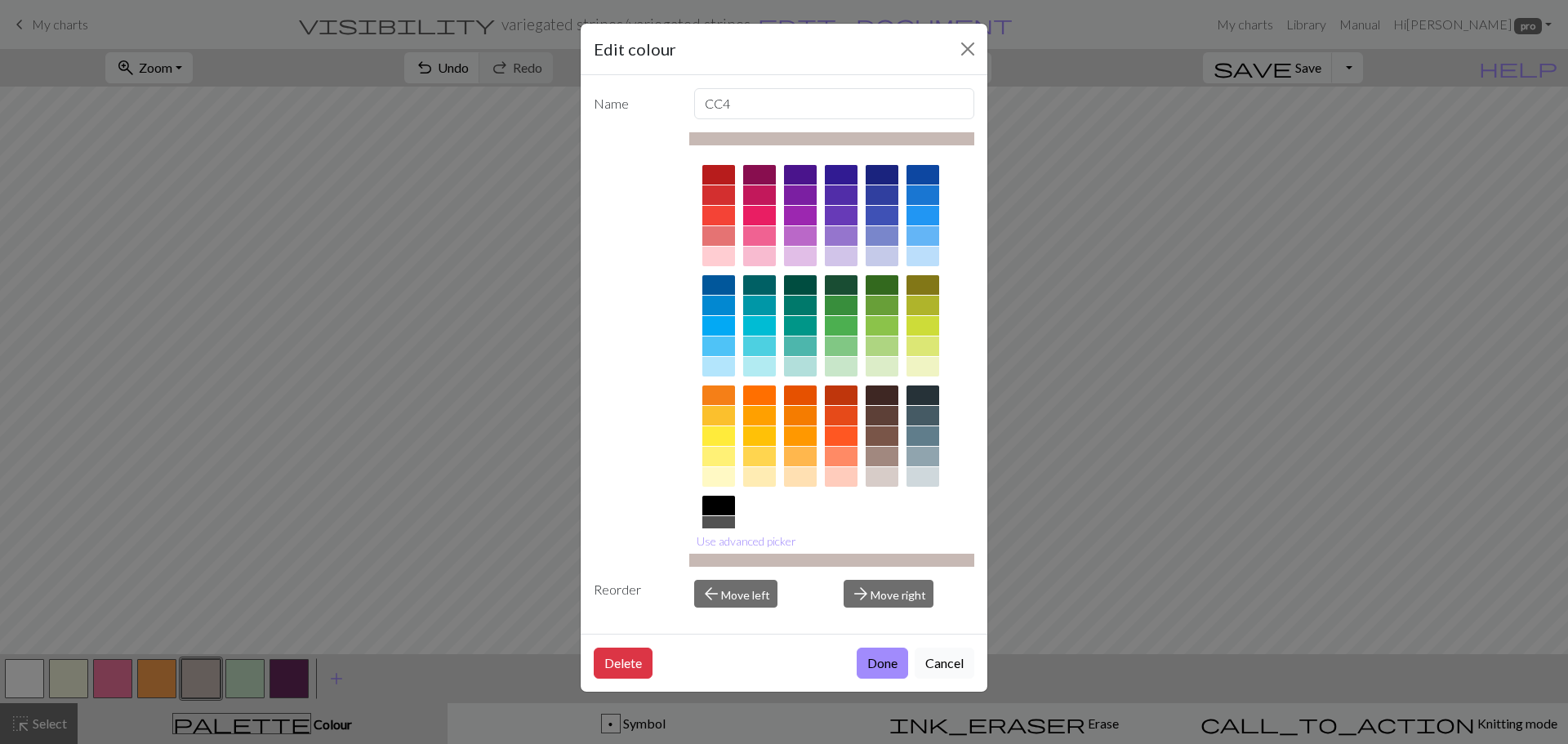
click at [957, 667] on button "Cancel" at bounding box center [944, 663] width 59 height 31
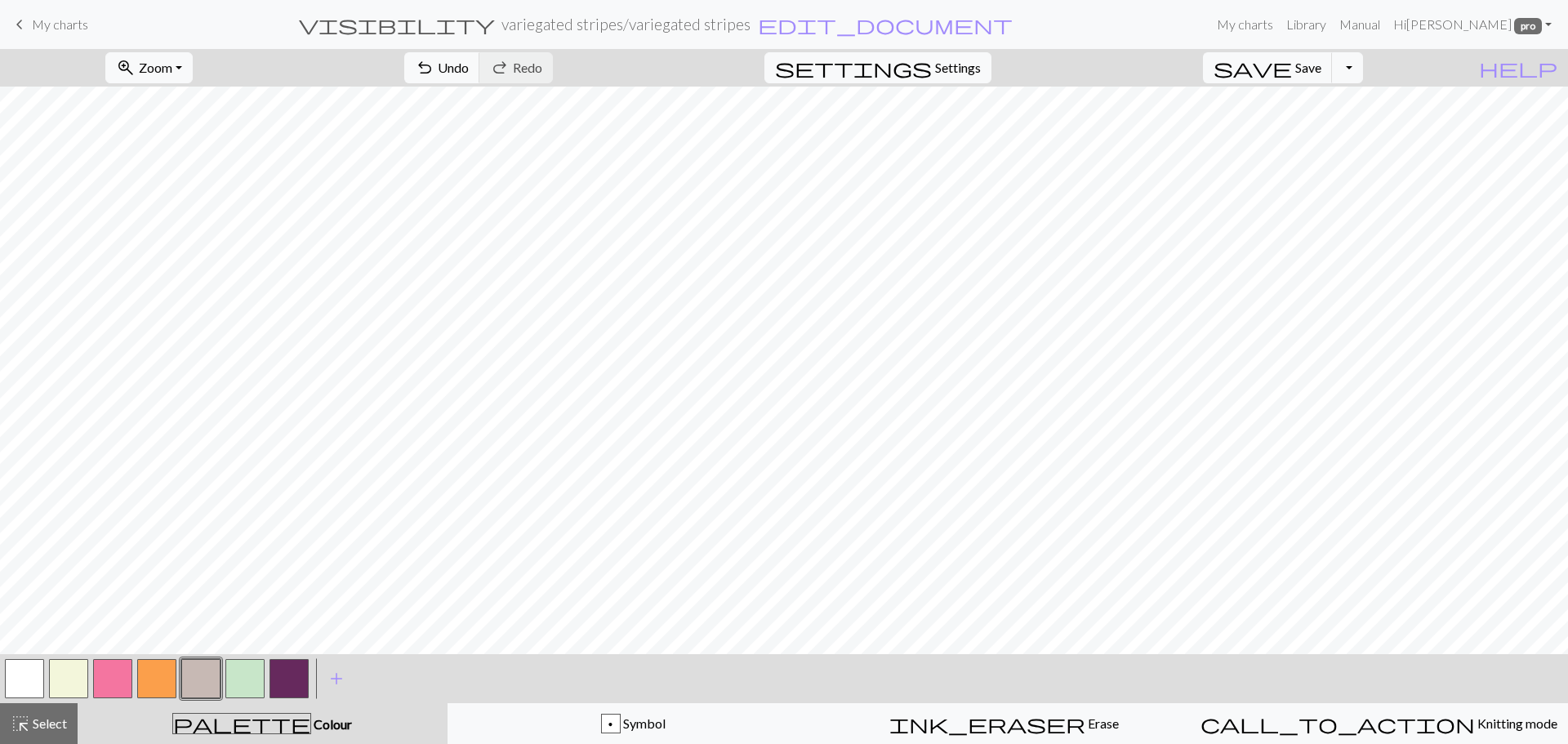
click at [112, 670] on button "button" at bounding box center [112, 679] width 39 height 39
drag, startPoint x: 158, startPoint y: 672, endPoint x: 163, endPoint y: 660, distance: 13.0
click at [158, 666] on button "button" at bounding box center [156, 679] width 39 height 39
click at [201, 673] on button "button" at bounding box center [201, 679] width 39 height 39
click at [124, 678] on button "button" at bounding box center [112, 679] width 39 height 39
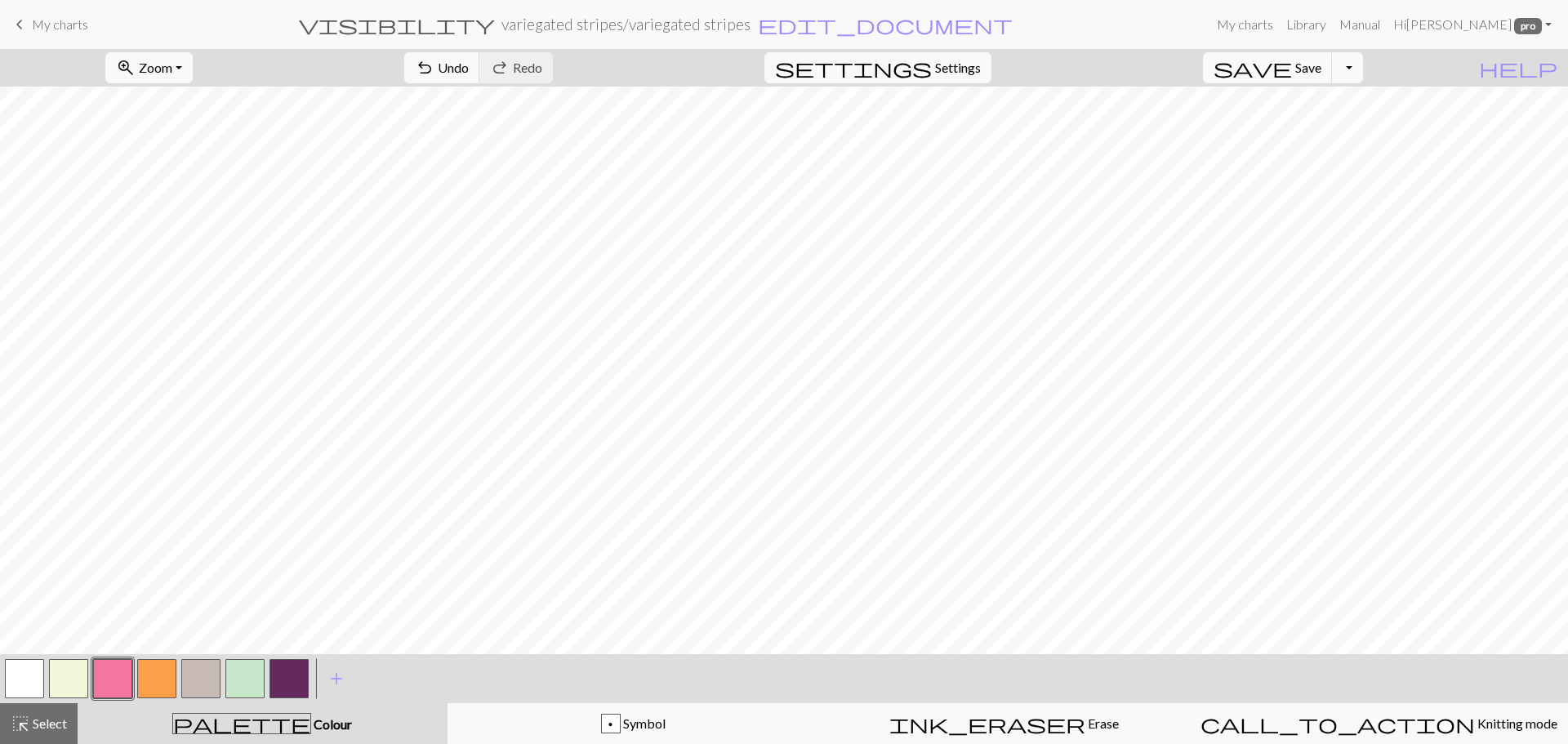
drag, startPoint x: 285, startPoint y: 678, endPoint x: 295, endPoint y: 659, distance: 21.5
click at [284, 676] on button "button" at bounding box center [288, 679] width 39 height 39
click at [242, 676] on button "button" at bounding box center [245, 679] width 39 height 39
click at [293, 680] on button "button" at bounding box center [288, 679] width 39 height 39
click at [165, 671] on button "button" at bounding box center [156, 679] width 39 height 39
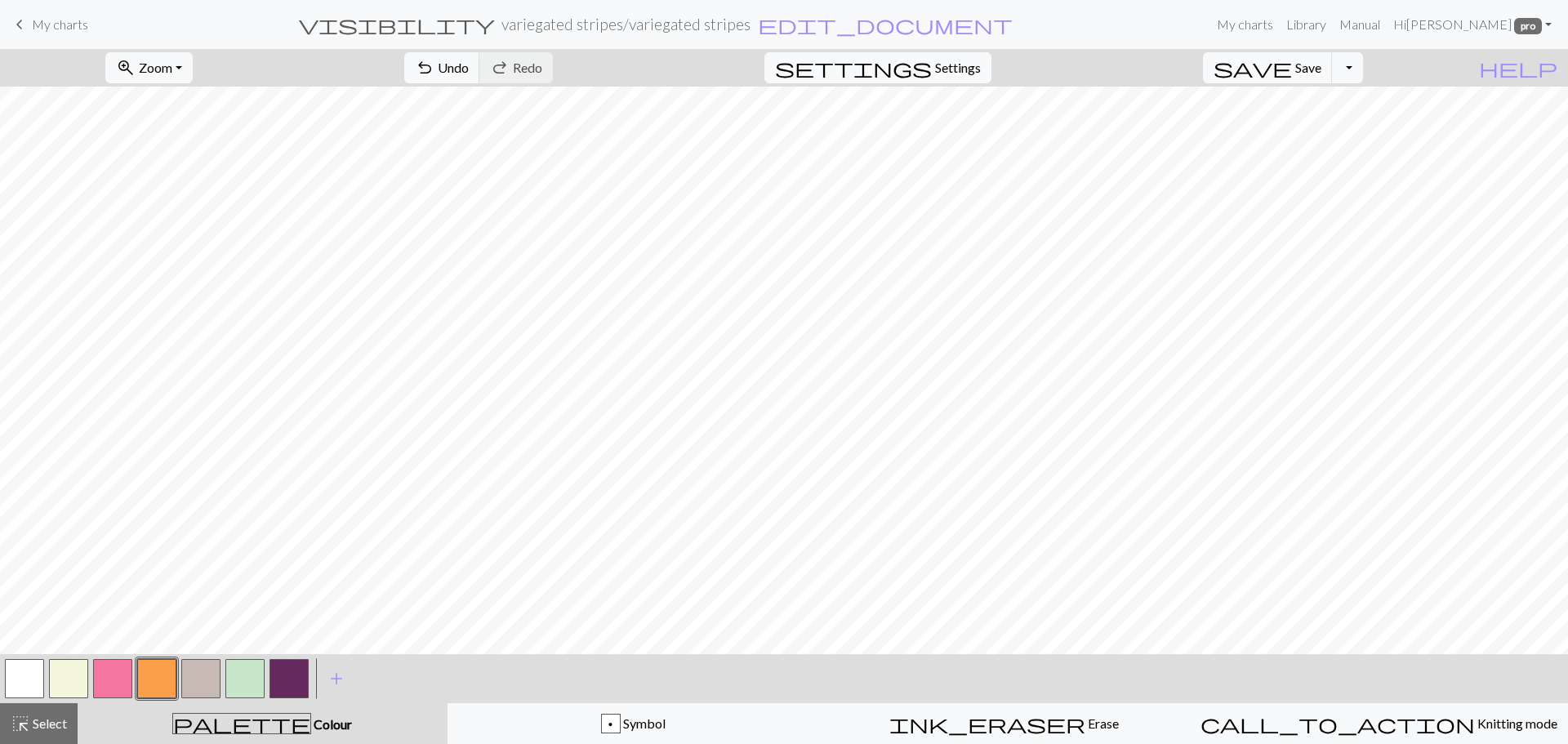
click at [103, 677] on button "button" at bounding box center [112, 679] width 39 height 39
click at [192, 677] on button "button" at bounding box center [201, 679] width 39 height 39
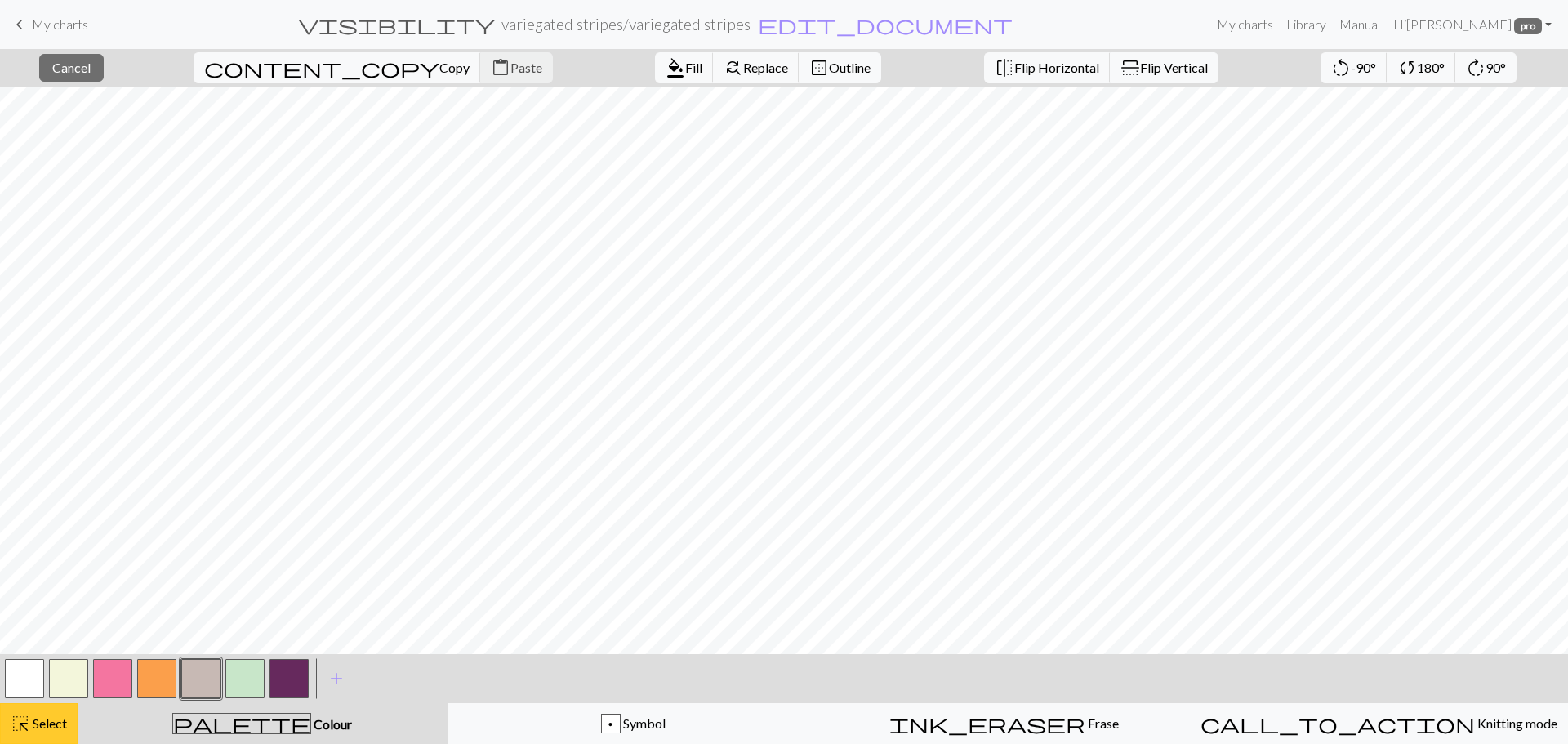
click at [48, 716] on span "Select" at bounding box center [48, 723] width 37 height 16
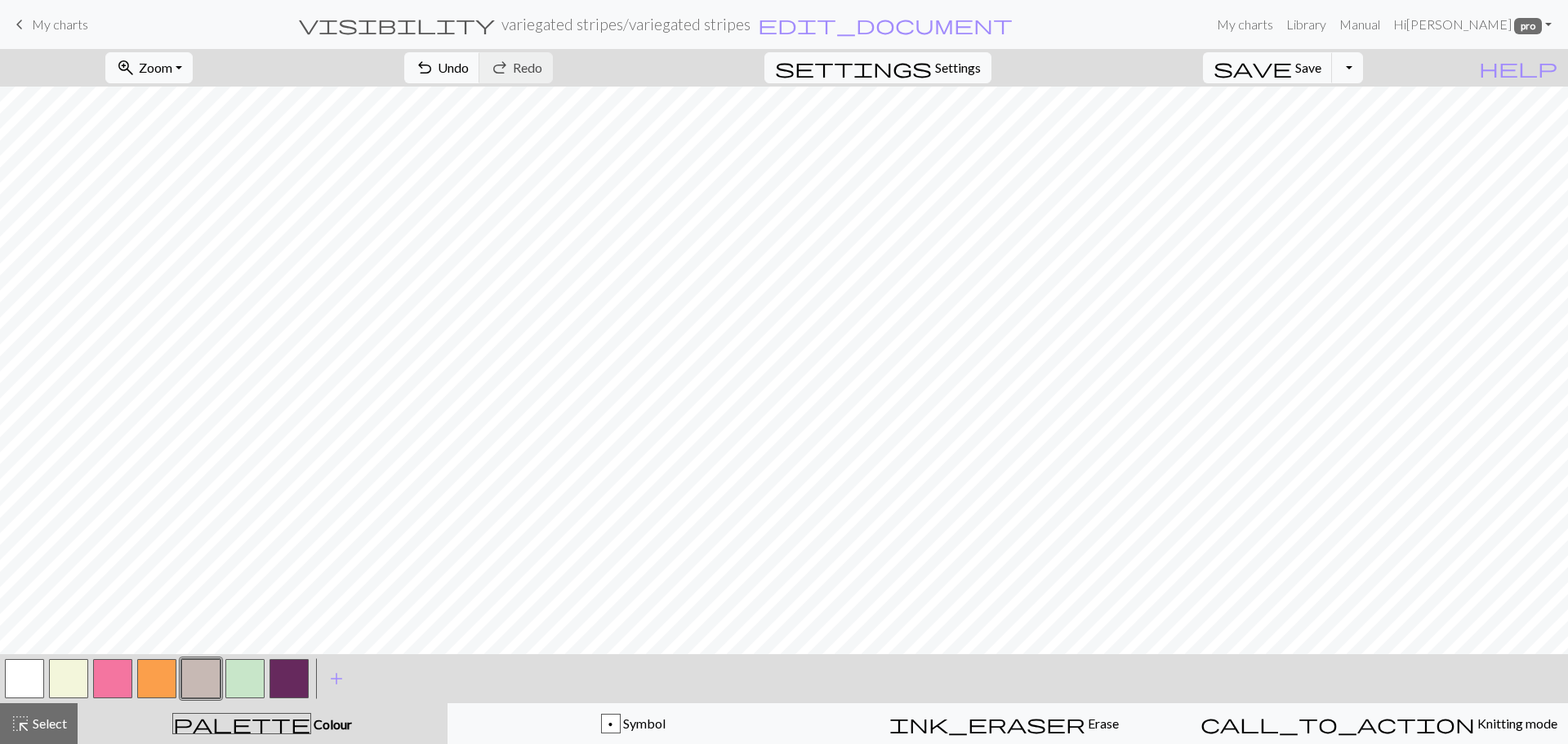
click at [247, 684] on button "button" at bounding box center [245, 679] width 39 height 39
click at [288, 675] on button "button" at bounding box center [288, 679] width 39 height 39
drag, startPoint x: 243, startPoint y: 683, endPoint x: 261, endPoint y: 666, distance: 24.8
click at [243, 682] on button "button" at bounding box center [245, 679] width 39 height 39
drag, startPoint x: 120, startPoint y: 673, endPoint x: 142, endPoint y: 658, distance: 26.6
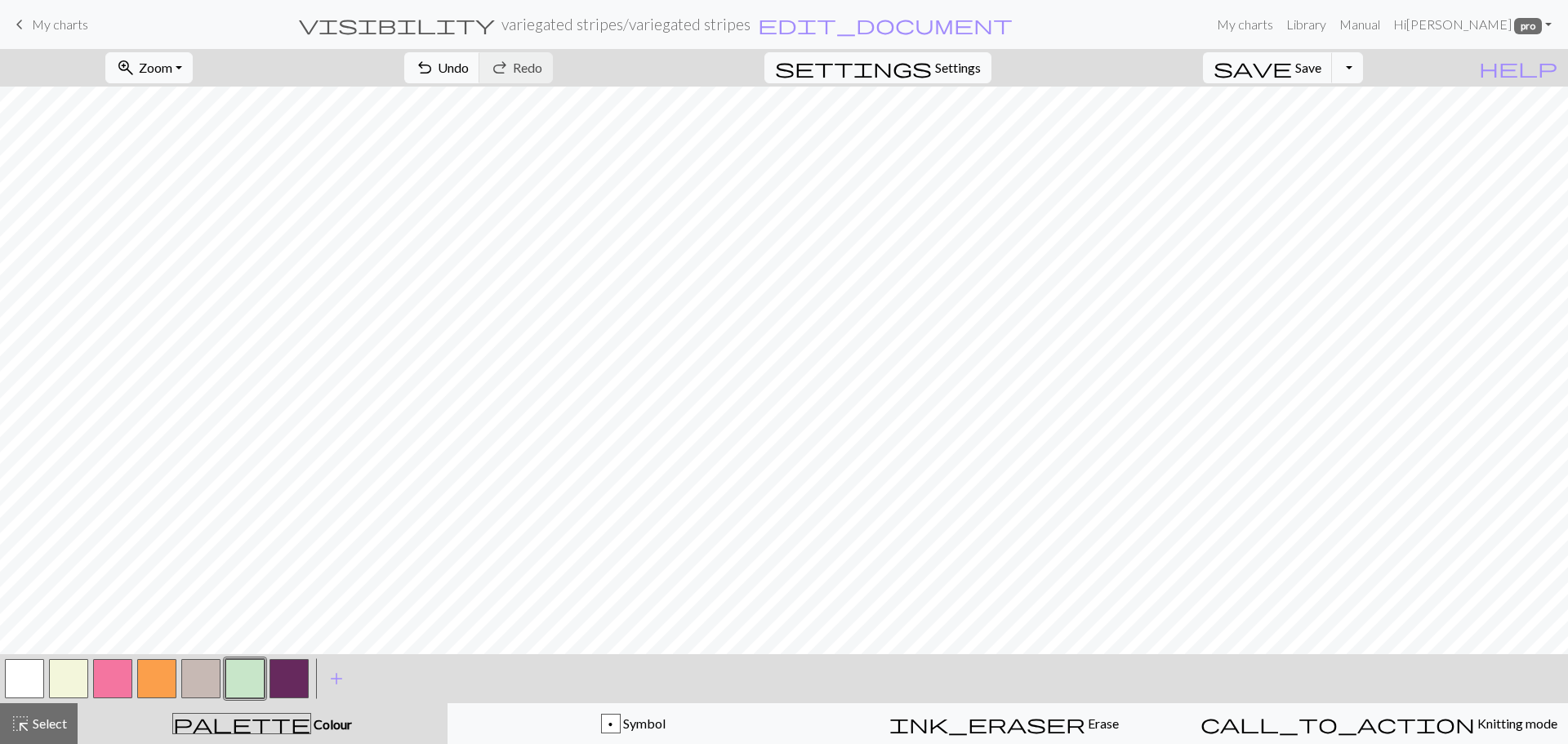
click at [120, 673] on button "button" at bounding box center [112, 679] width 39 height 39
click at [290, 675] on button "button" at bounding box center [288, 679] width 39 height 39
drag, startPoint x: 206, startPoint y: 679, endPoint x: 248, endPoint y: 658, distance: 47.0
click at [208, 679] on button "button" at bounding box center [201, 679] width 39 height 39
click at [290, 678] on button "button" at bounding box center [288, 679] width 39 height 39
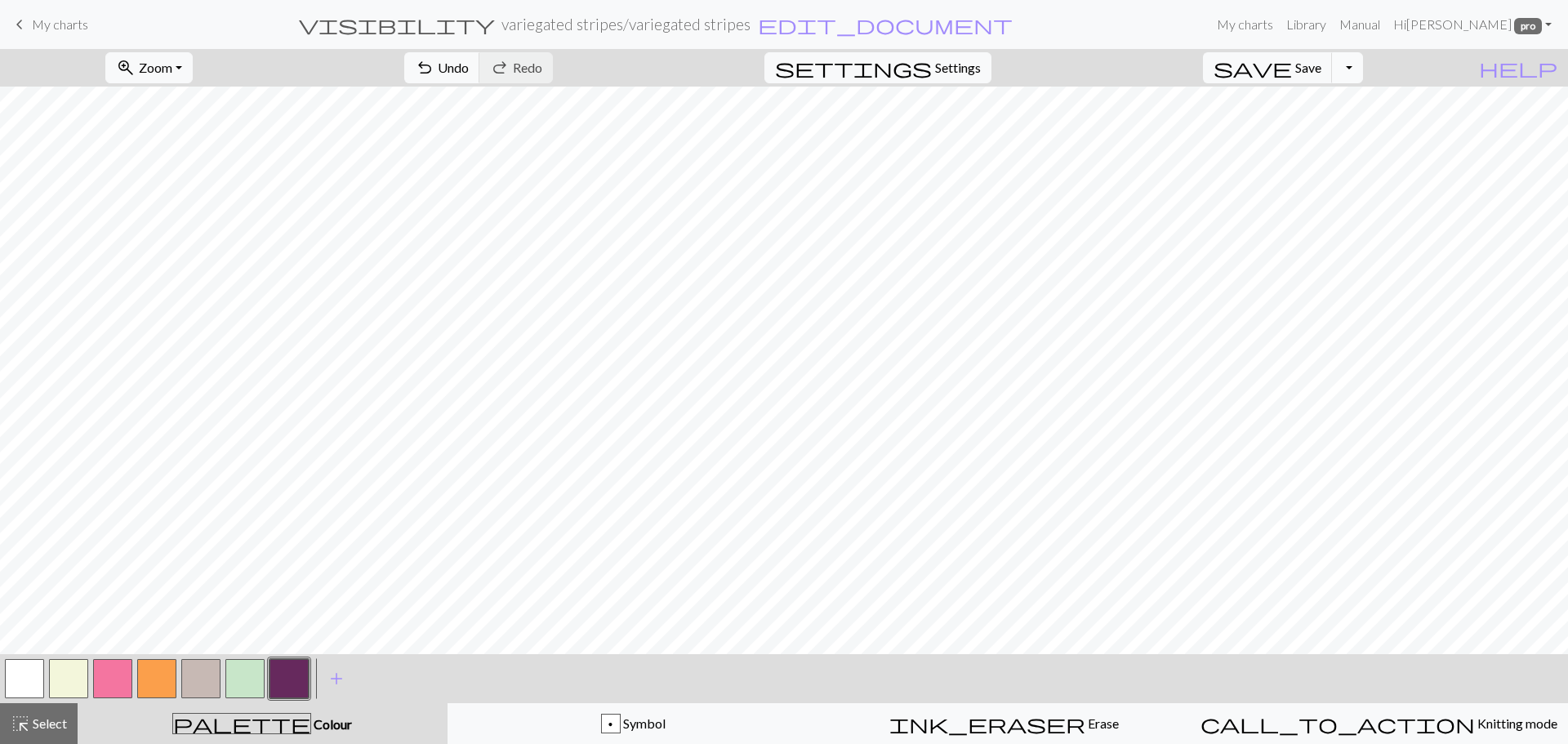
click at [1363, 74] on button "Toggle Dropdown" at bounding box center [1347, 68] width 31 height 31
click at [1320, 128] on button "save_alt Download" at bounding box center [1227, 130] width 269 height 26
click at [746, 53] on button "Download" at bounding box center [744, 53] width 79 height 31
click at [1363, 73] on button "Toggle Dropdown" at bounding box center [1347, 68] width 31 height 31
click at [1316, 109] on button "file_copy Save a copy" at bounding box center [1227, 103] width 269 height 26
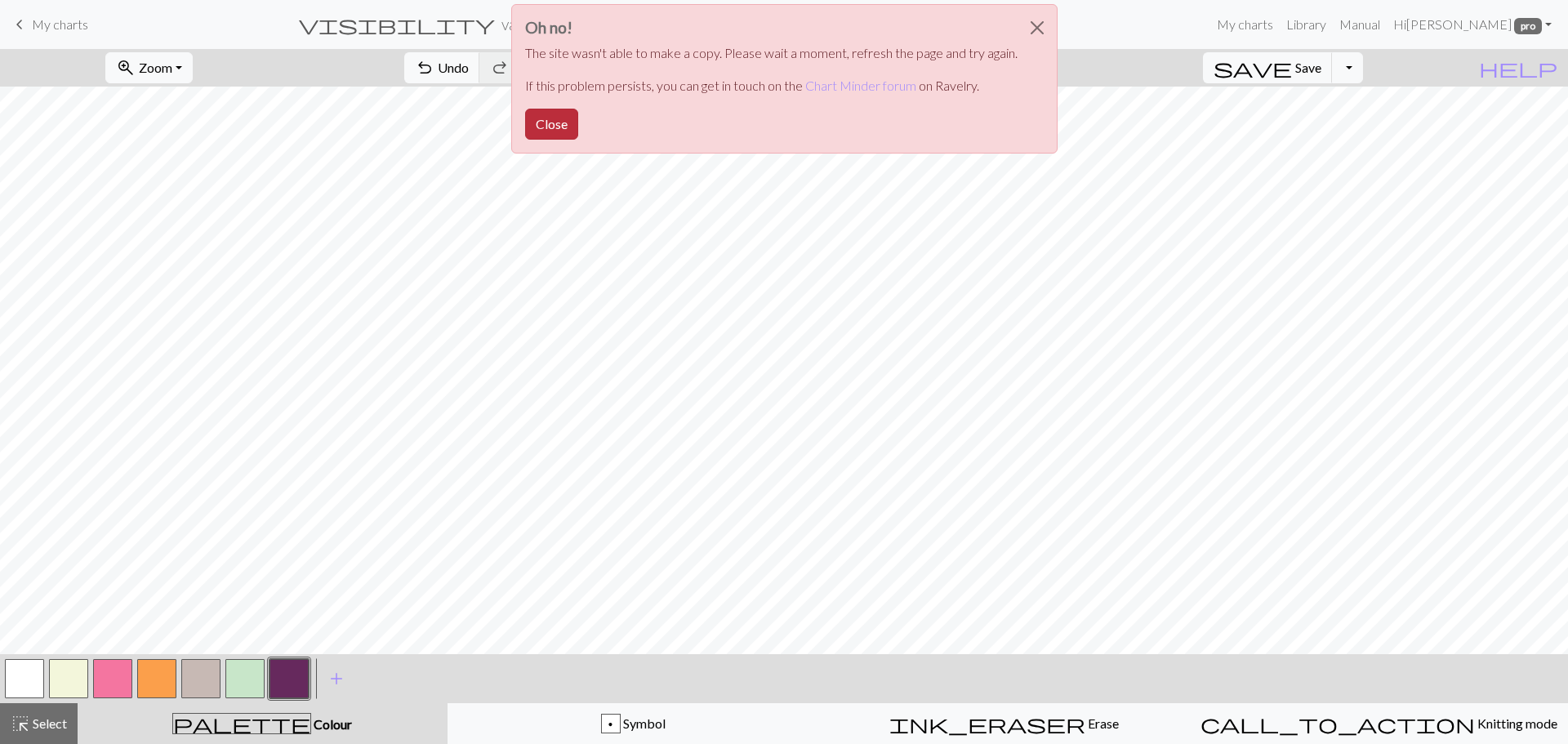
click at [552, 125] on button "Close" at bounding box center [552, 124] width 53 height 31
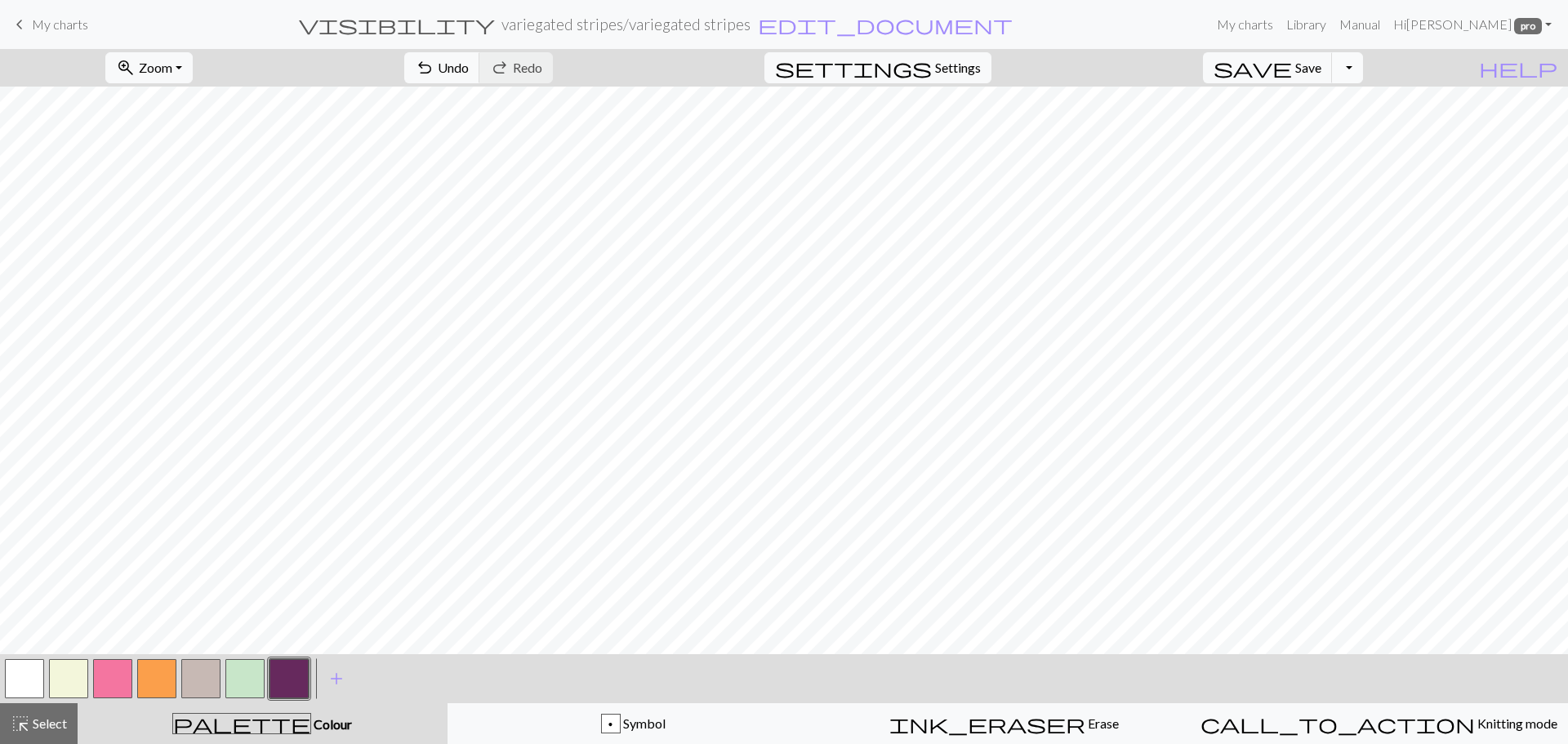
click at [1363, 65] on button "Toggle Dropdown" at bounding box center [1347, 68] width 31 height 31
click at [1304, 109] on button "file_copy Save a copy" at bounding box center [1227, 103] width 269 height 26
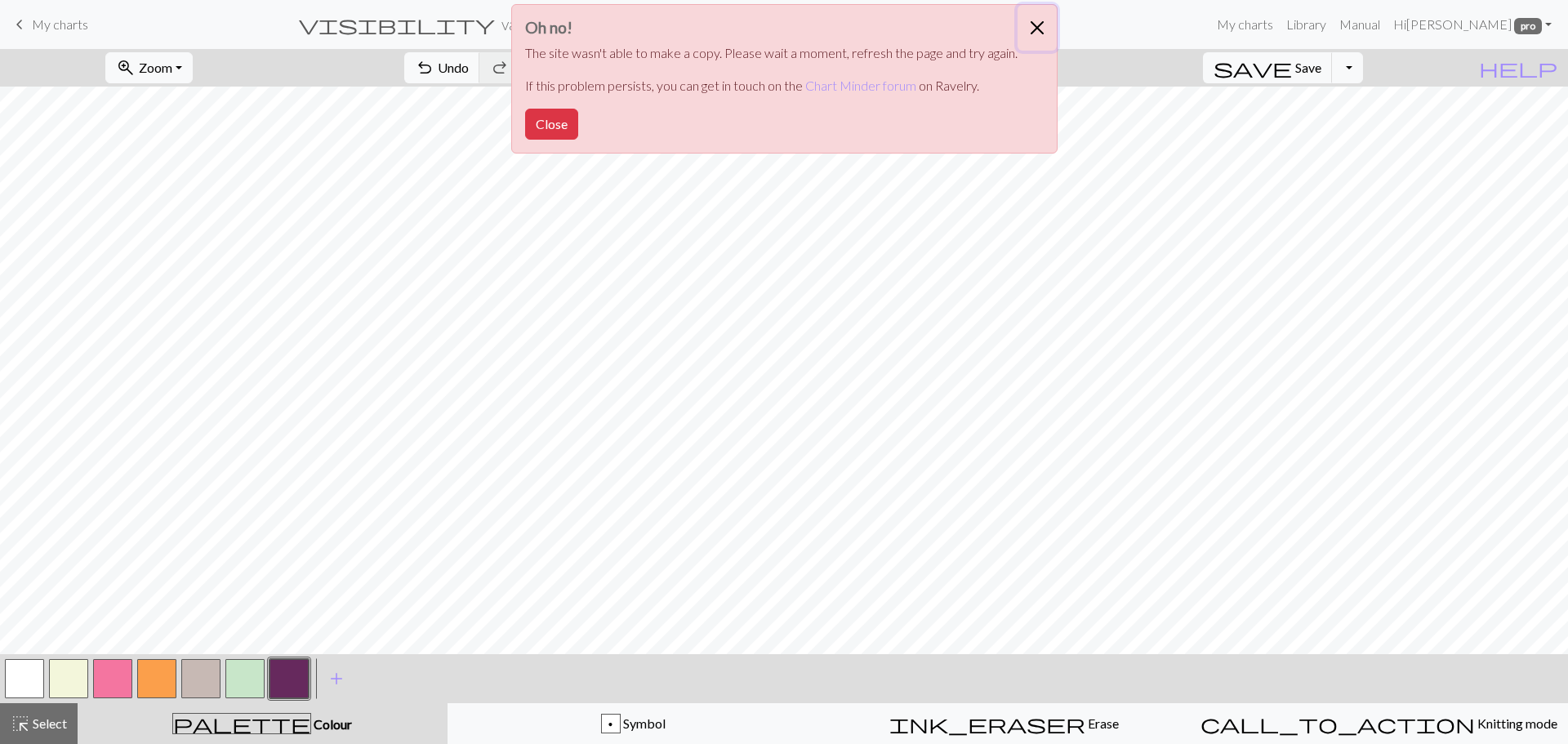
click at [1038, 27] on button "Close" at bounding box center [1036, 28] width 39 height 46
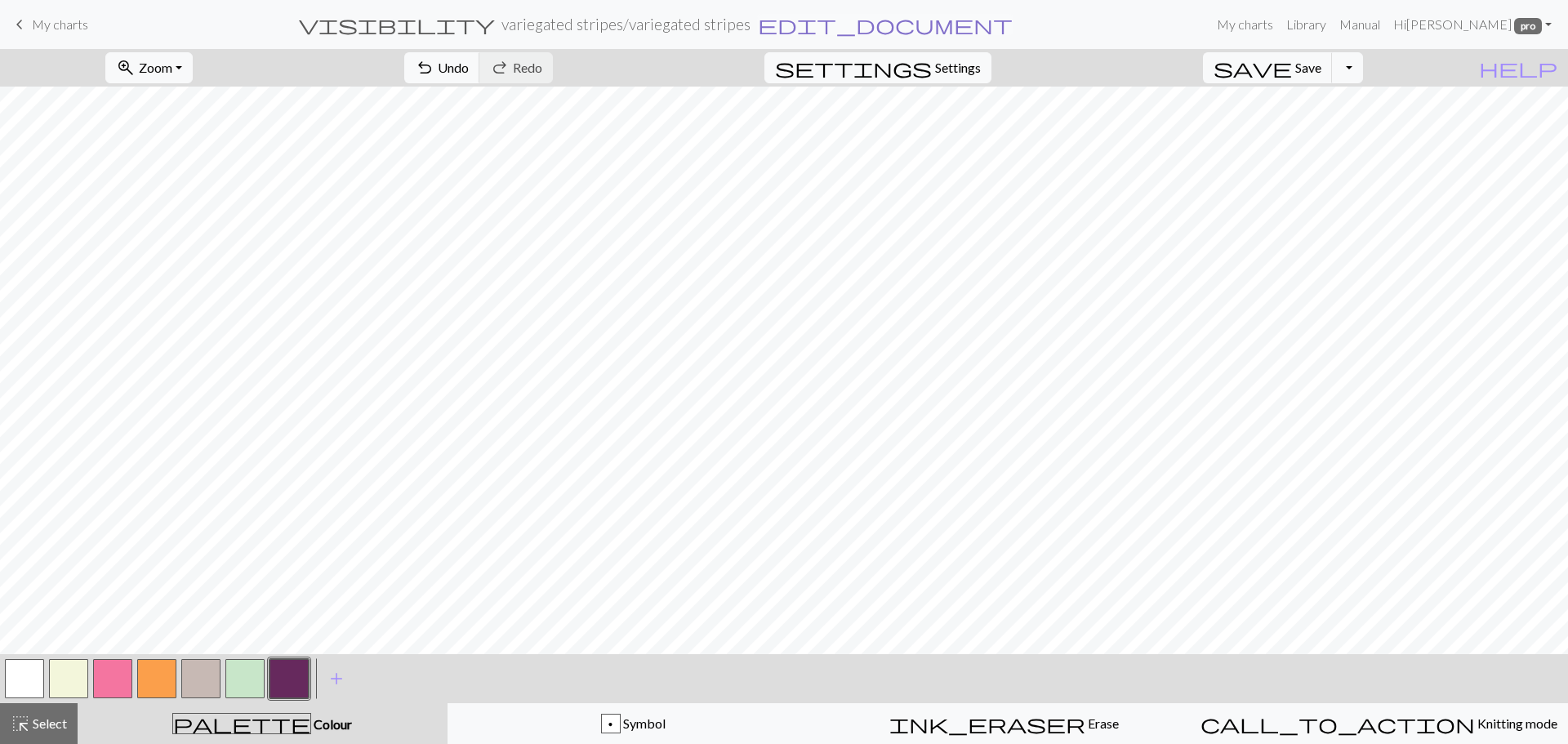
click at [808, 30] on span "edit_document" at bounding box center [885, 24] width 255 height 23
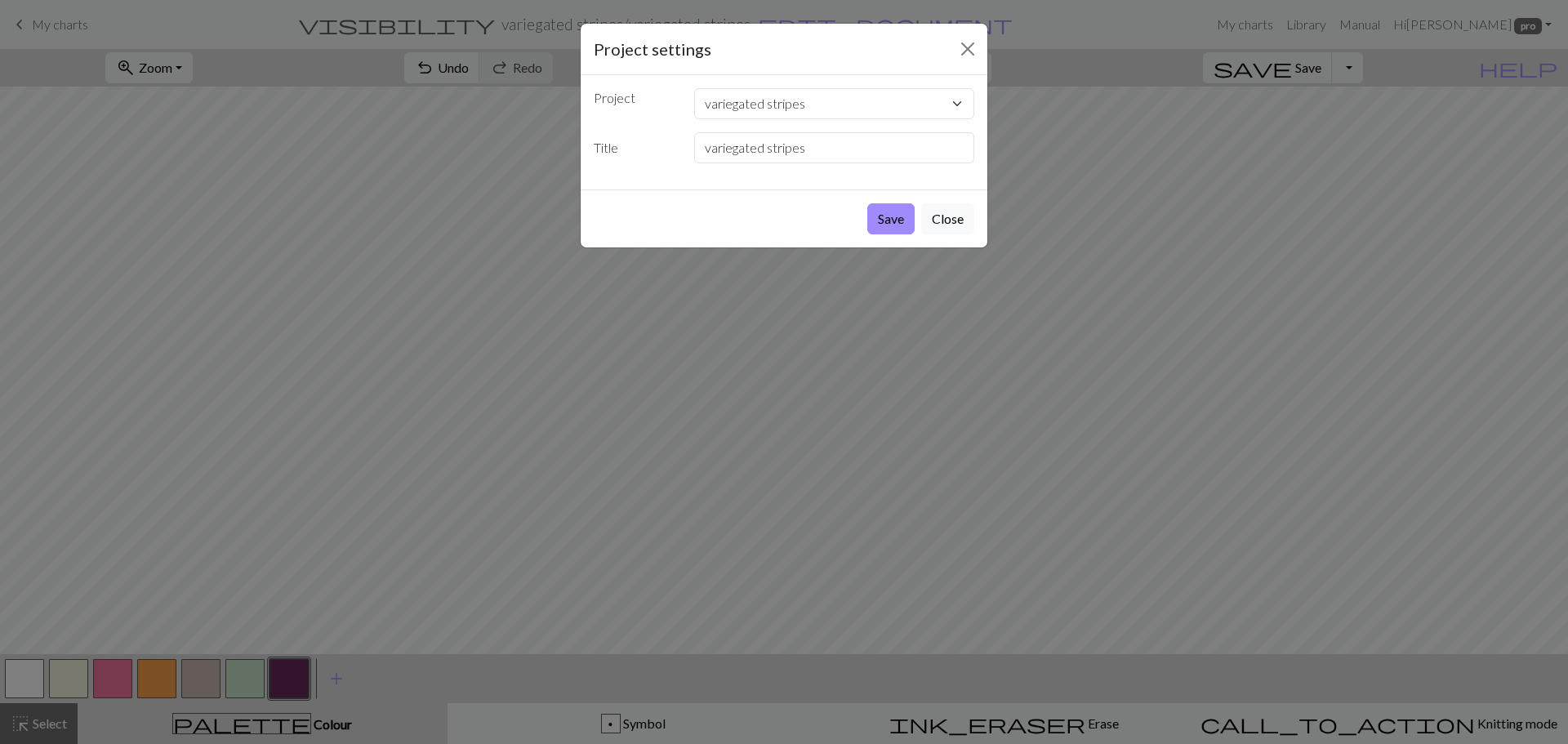
click at [1138, 186] on div "Project settings Project variegated stripes Stripe development 1x2x2 two colour…" at bounding box center [784, 372] width 1568 height 744
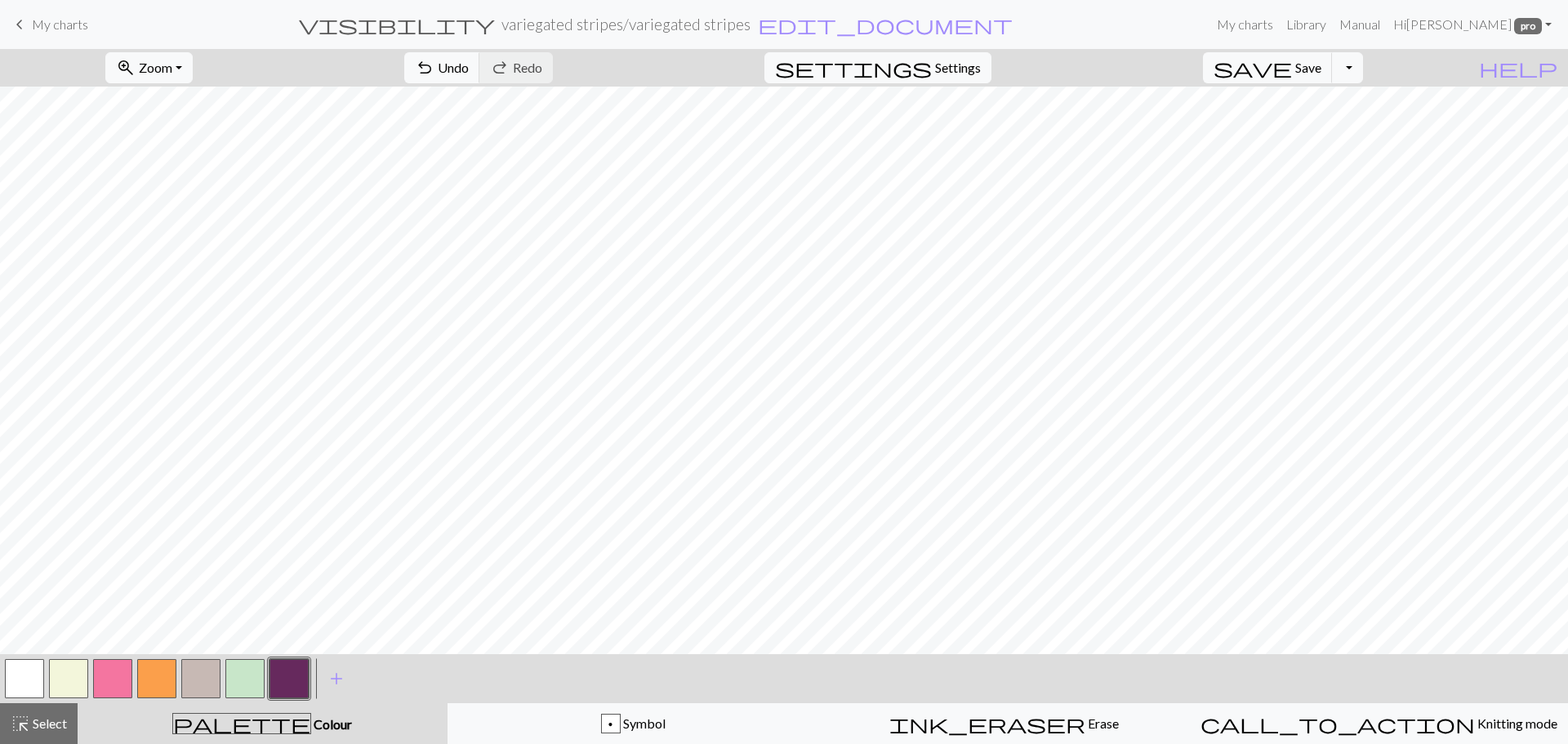
click at [263, 683] on button "button" at bounding box center [245, 679] width 39 height 39
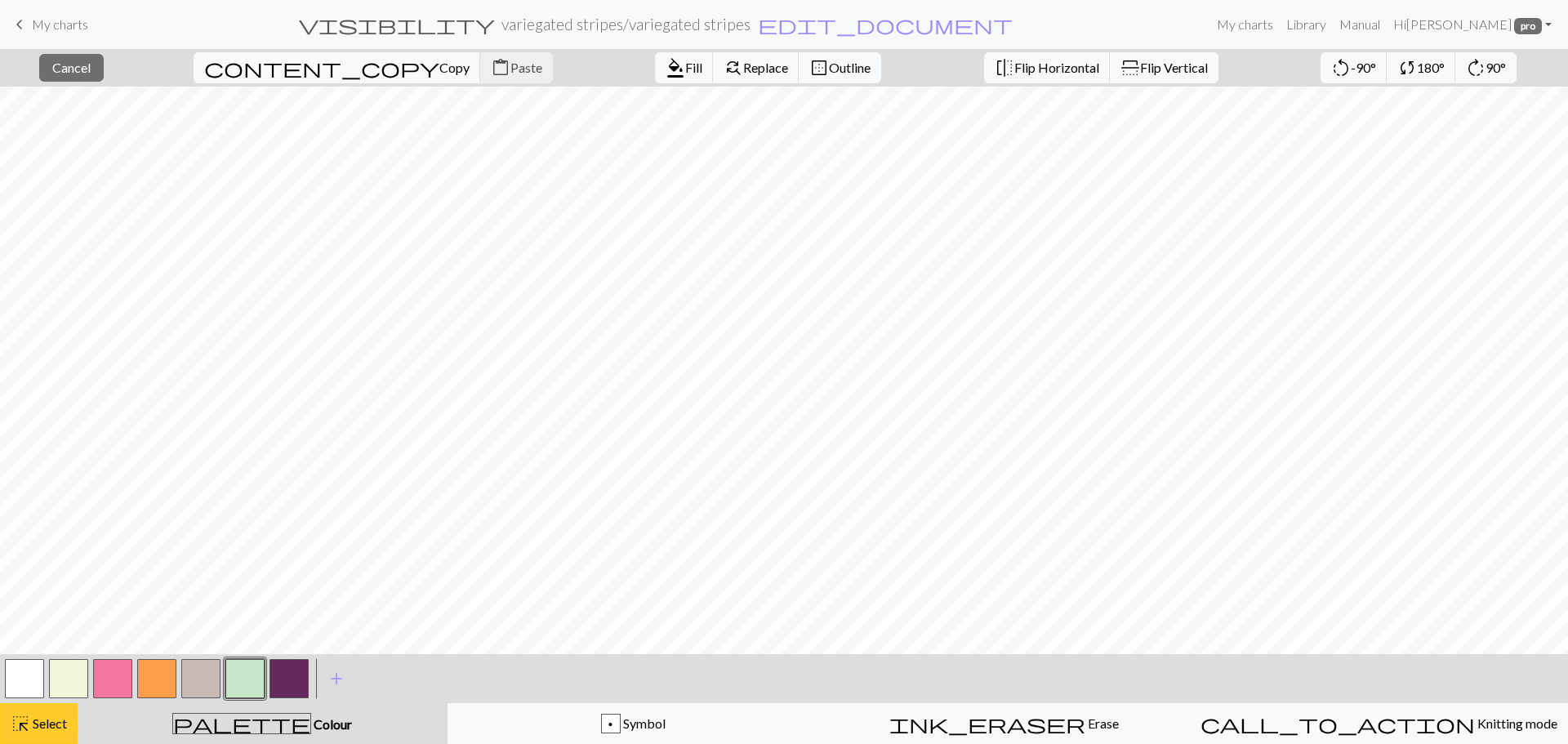
click at [48, 736] on button "highlight_alt Select Select" at bounding box center [38, 723] width 78 height 41
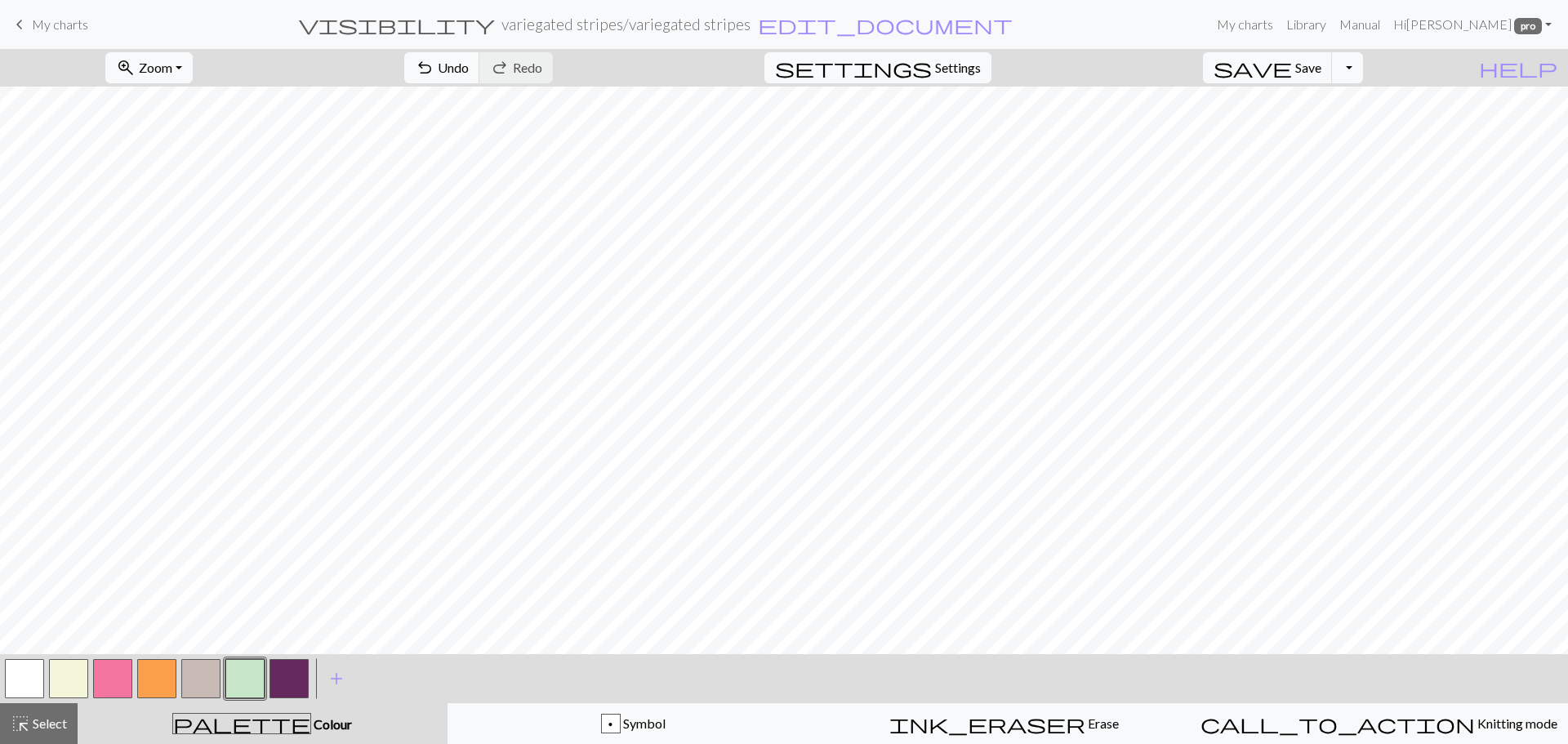
drag, startPoint x: 282, startPoint y: 685, endPoint x: 302, endPoint y: 660, distance: 32.0
click at [281, 684] on button "button" at bounding box center [288, 679] width 39 height 39
click at [153, 679] on button "button" at bounding box center [156, 679] width 39 height 39
click at [1363, 74] on button "Toggle Dropdown" at bounding box center [1347, 68] width 31 height 31
click at [1321, 134] on button "save_alt Download" at bounding box center [1227, 130] width 269 height 26
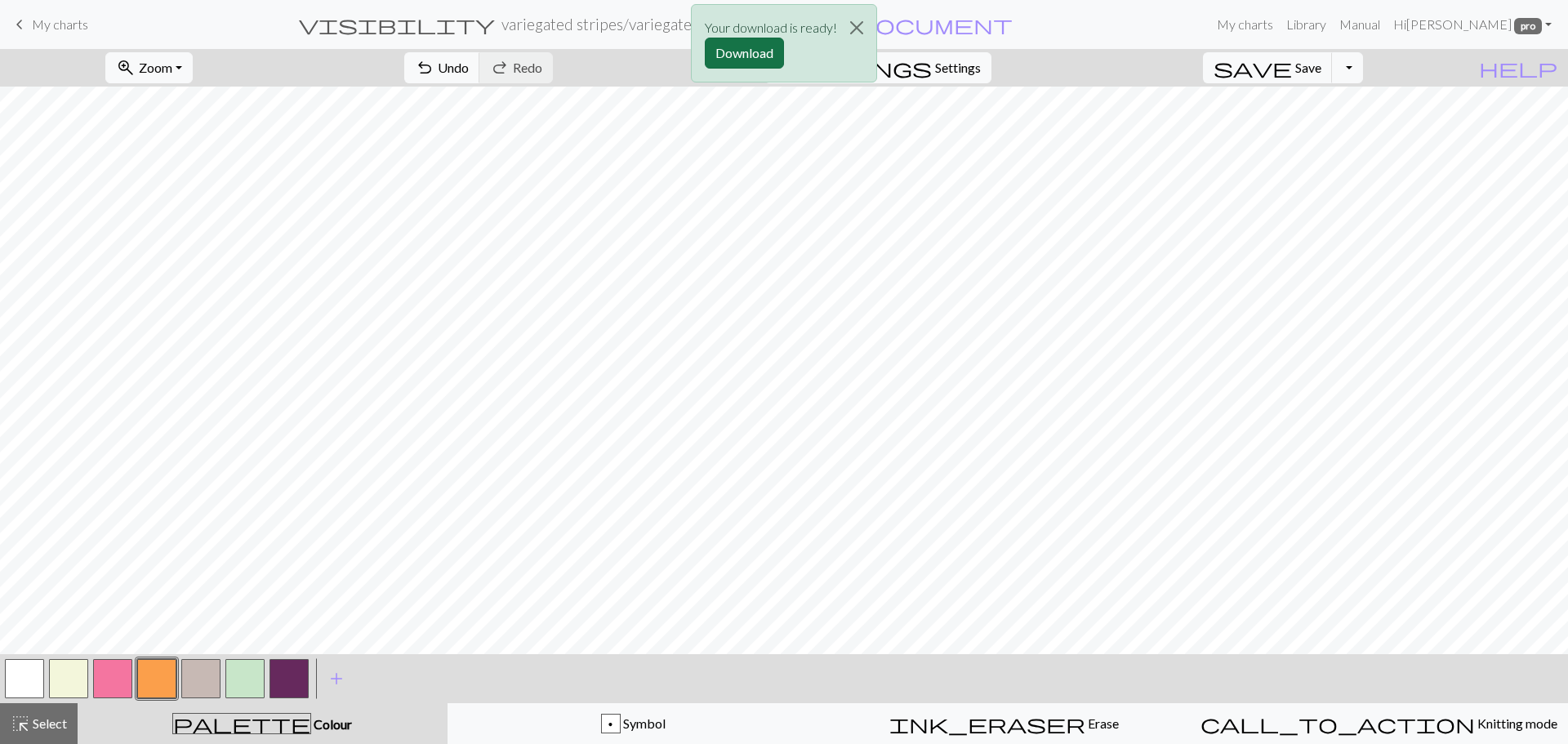
click at [727, 60] on button "Download" at bounding box center [744, 53] width 79 height 31
click at [191, 682] on button "button" at bounding box center [201, 679] width 39 height 39
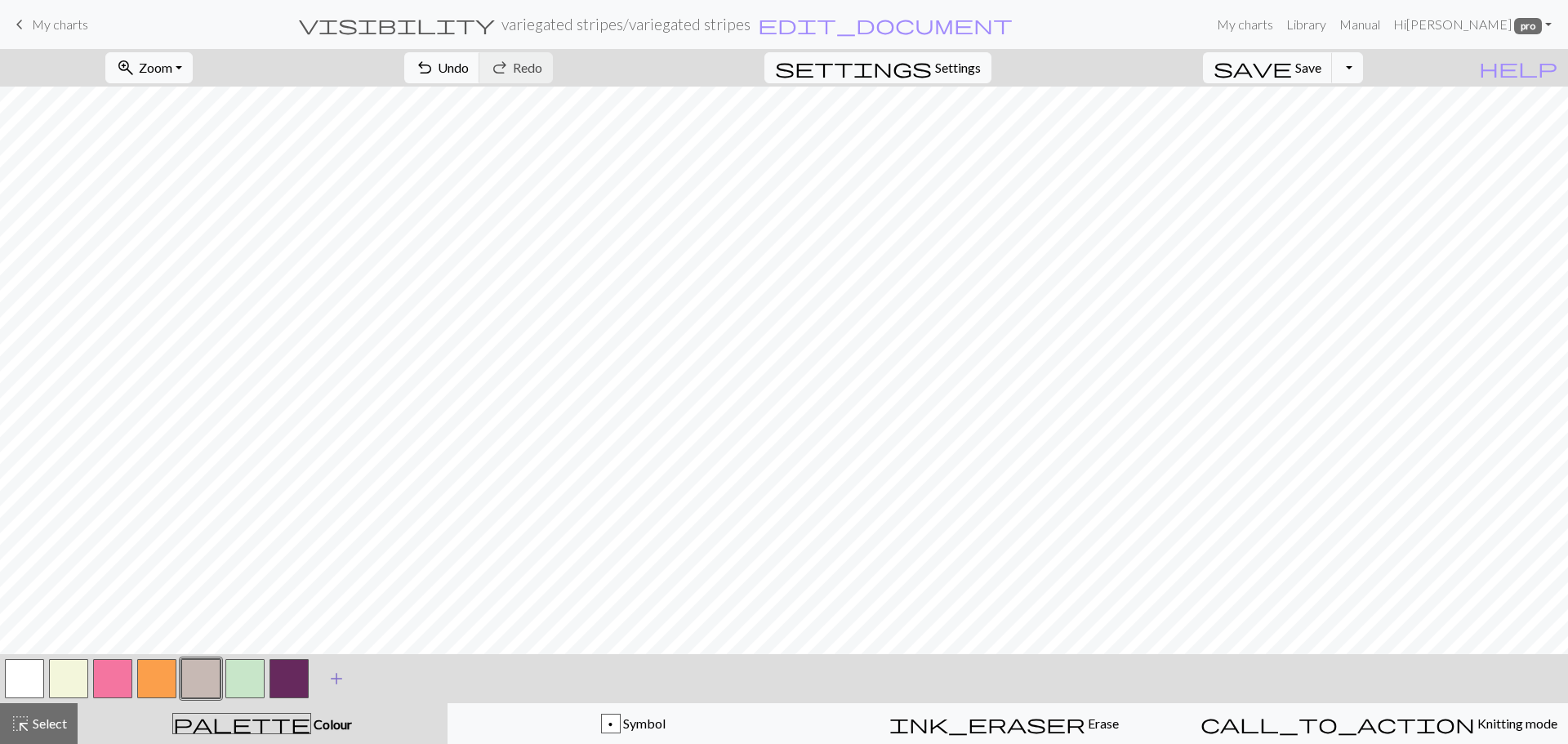
click at [335, 678] on span "add" at bounding box center [336, 678] width 19 height 23
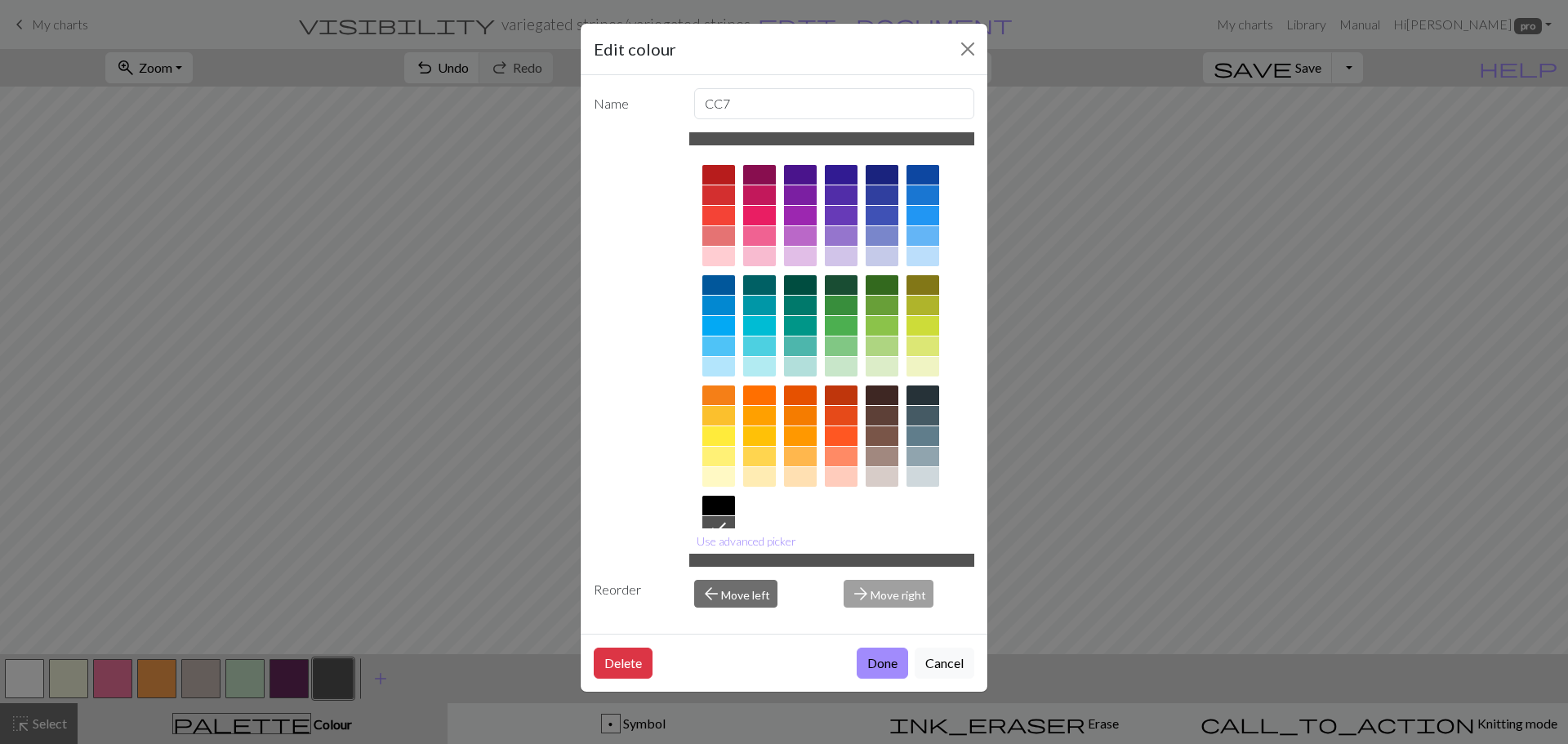
click at [338, 680] on div "Edit colour Name CC7 Use advanced picker Reorder arrow_back Move left arrow_for…" at bounding box center [784, 372] width 1568 height 744
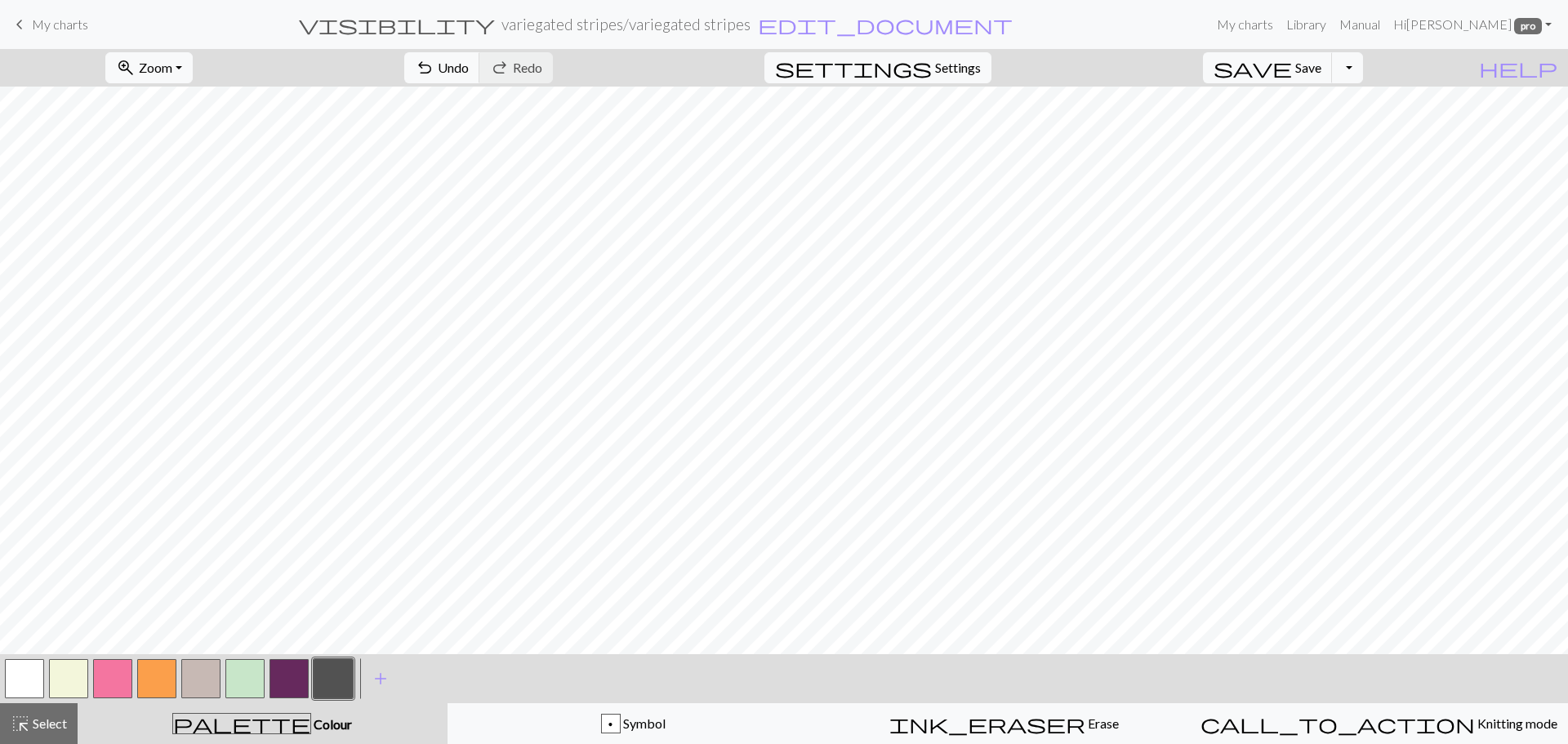
click at [336, 680] on button "button" at bounding box center [333, 679] width 39 height 39
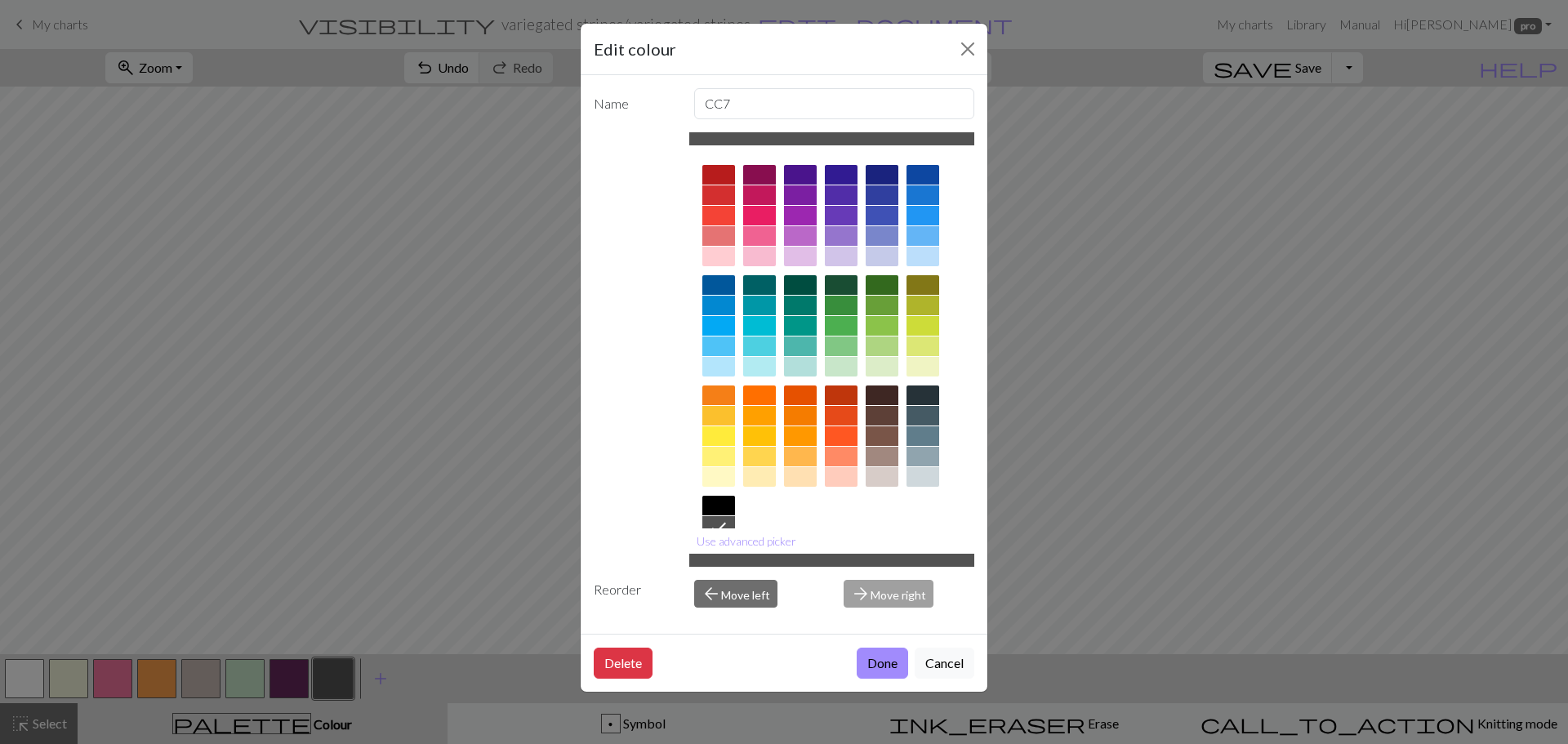
click at [926, 415] on div at bounding box center [923, 415] width 33 height 19
click at [751, 542] on button "Use advanced picker" at bounding box center [746, 541] width 115 height 25
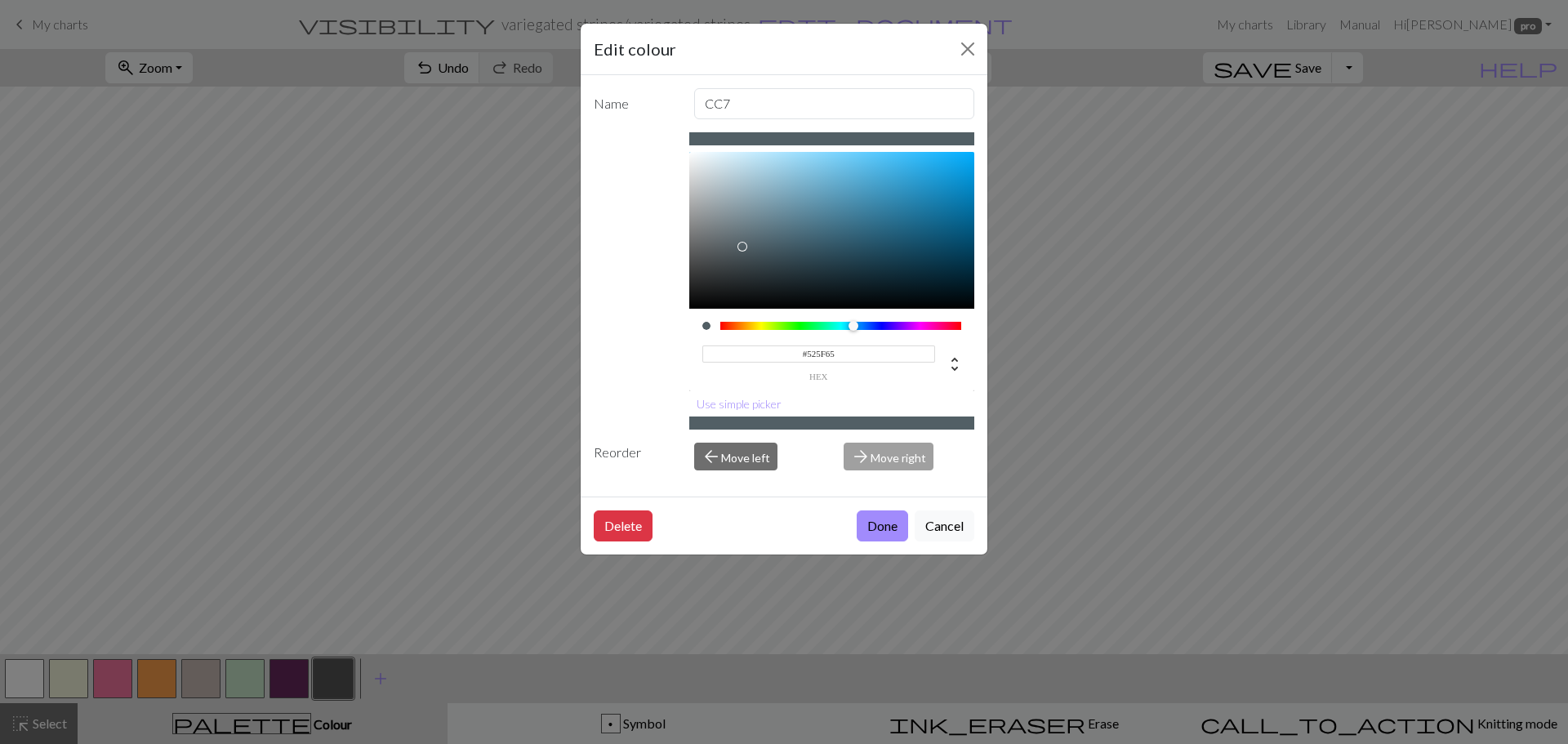
click at [742, 247] on div at bounding box center [832, 231] width 286 height 157
click at [761, 292] on div at bounding box center [832, 231] width 286 height 157
click at [739, 268] on div at bounding box center [832, 231] width 286 height 157
click at [740, 238] on div at bounding box center [832, 231] width 286 height 157
type input "#3E4548"
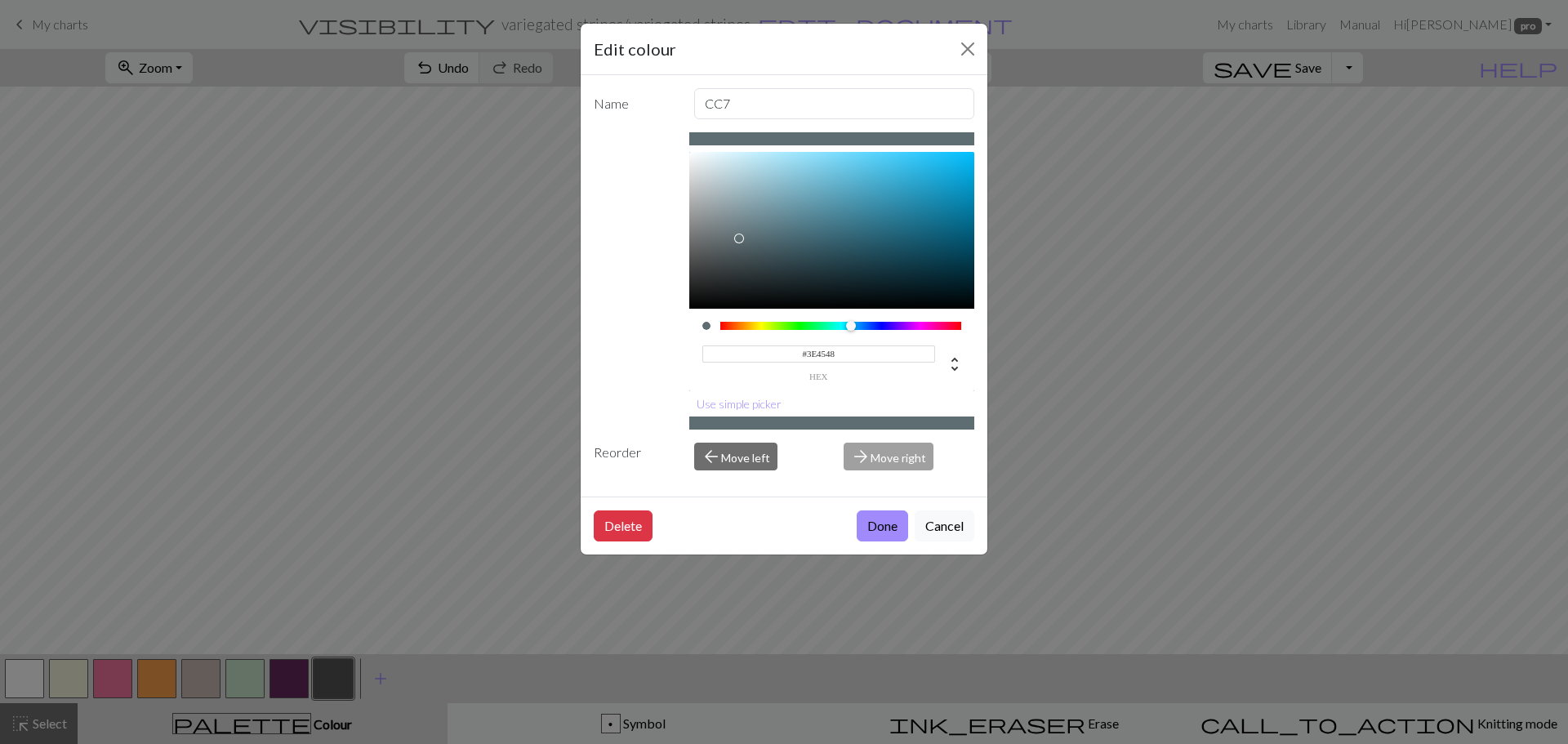
click at [729, 265] on div at bounding box center [832, 231] width 286 height 157
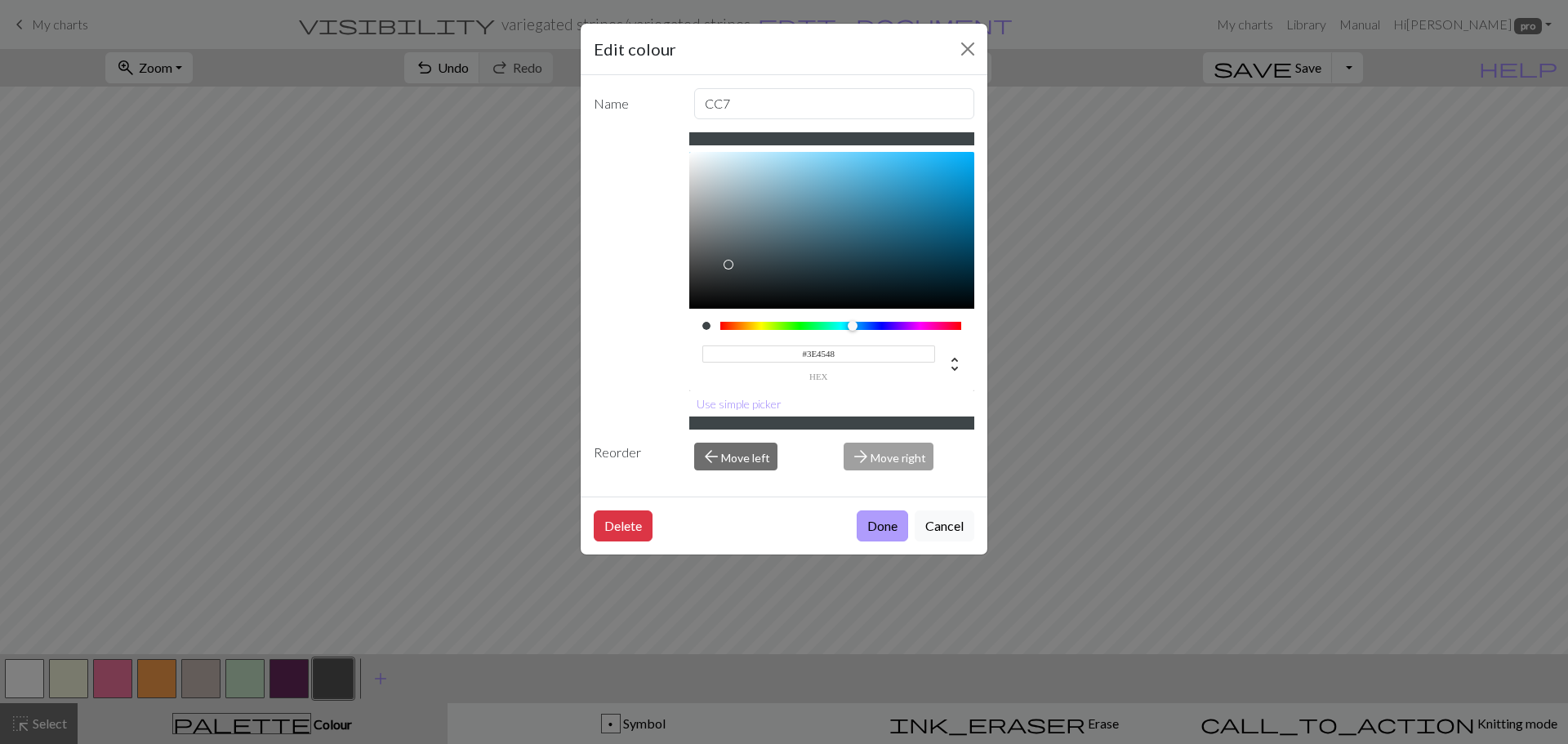
click at [888, 524] on button "Done" at bounding box center [883, 526] width 52 height 31
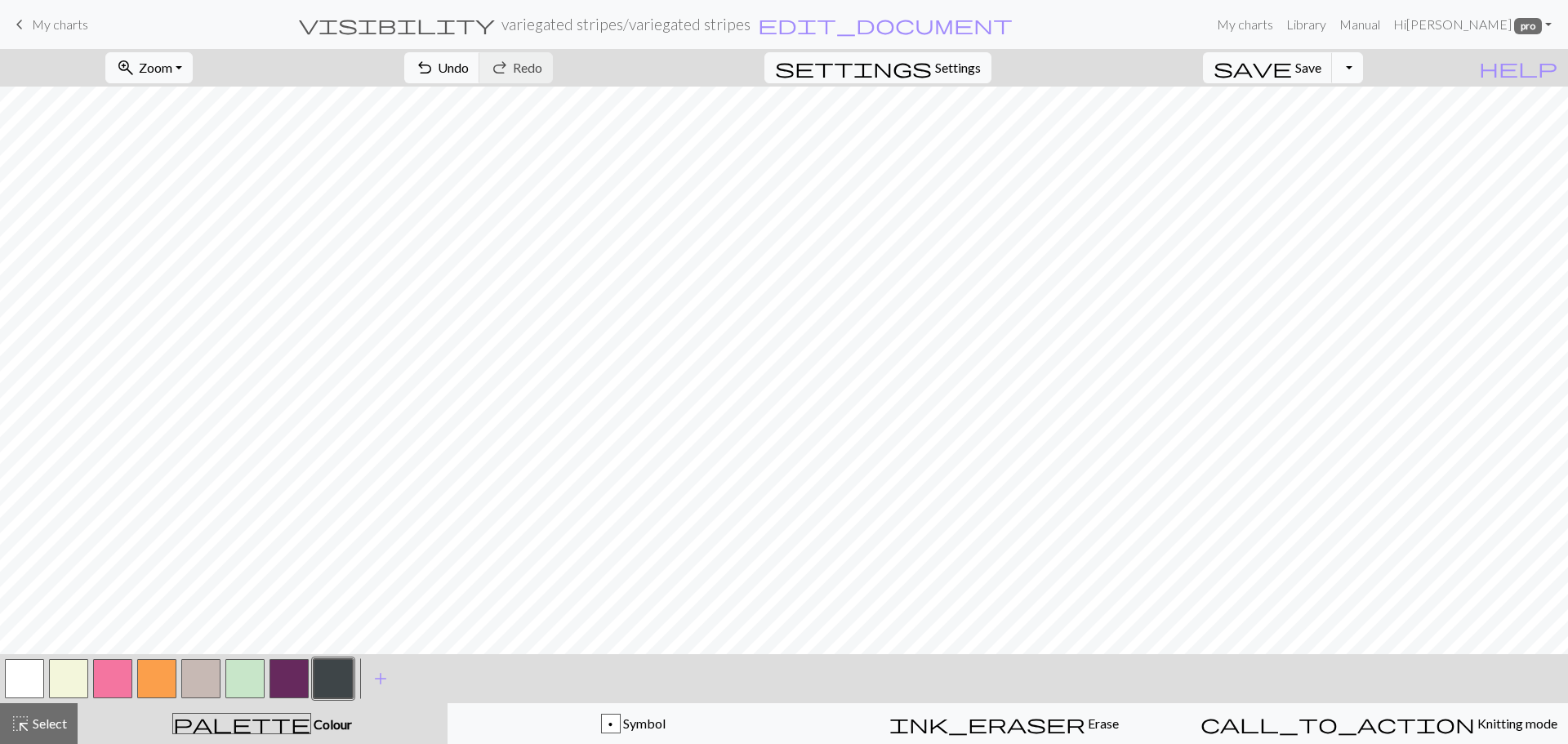
click at [1363, 72] on button "Toggle Dropdown" at bounding box center [1347, 68] width 31 height 31
click at [1316, 134] on button "save_alt Download" at bounding box center [1227, 130] width 269 height 26
click at [746, 56] on button "Download" at bounding box center [744, 53] width 79 height 31
click at [202, 685] on button "button" at bounding box center [201, 679] width 39 height 39
drag, startPoint x: 68, startPoint y: 672, endPoint x: 137, endPoint y: 661, distance: 69.9
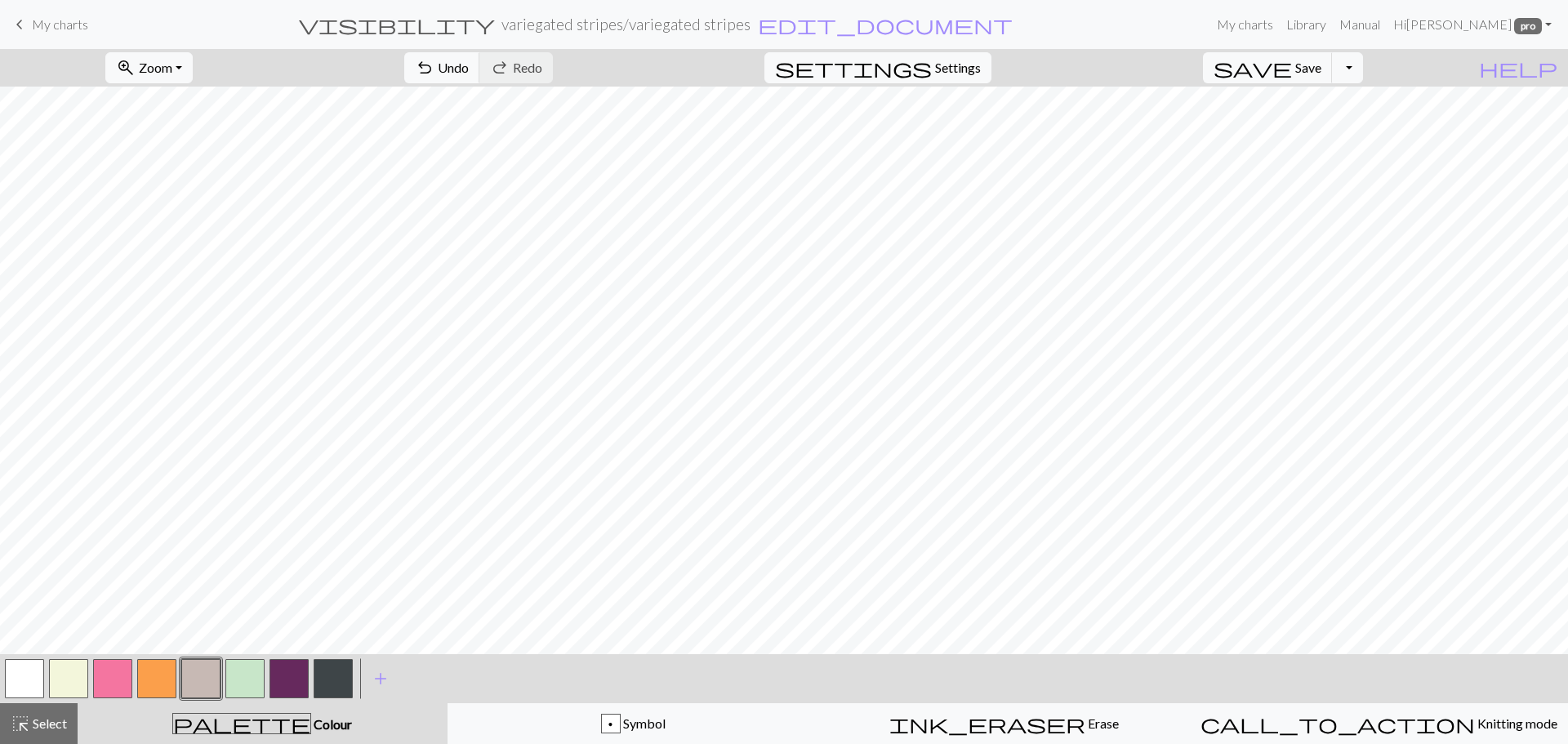
click at [71, 672] on button "button" at bounding box center [69, 679] width 39 height 39
click at [1363, 54] on button "Toggle Dropdown" at bounding box center [1347, 68] width 31 height 31
click at [1320, 128] on button "save_alt Download" at bounding box center [1227, 130] width 269 height 26
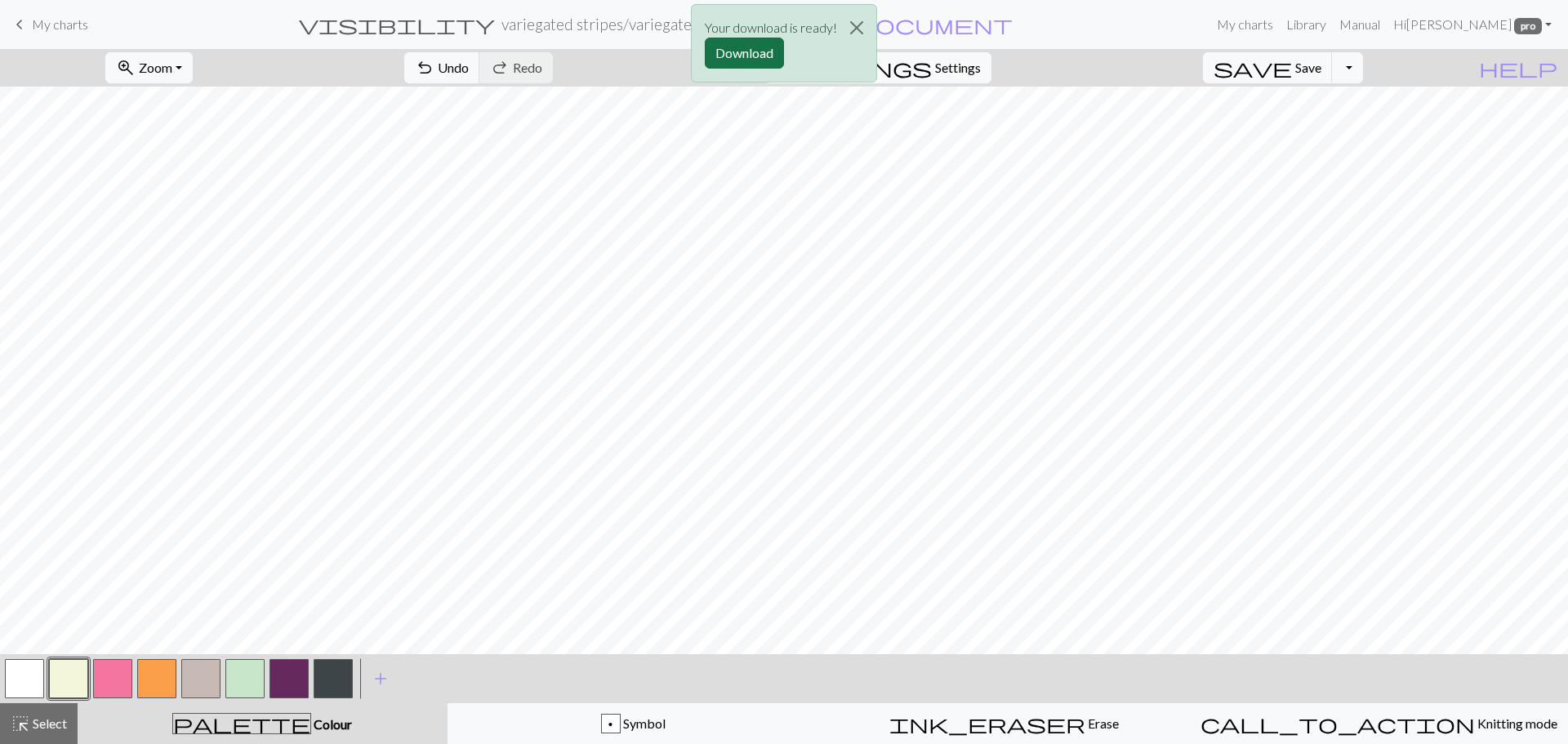
click at [765, 48] on button "Download" at bounding box center [744, 53] width 79 height 31
drag, startPoint x: 157, startPoint y: 686, endPoint x: 180, endPoint y: 676, distance: 25.1
click at [159, 685] on button "button" at bounding box center [156, 679] width 39 height 39
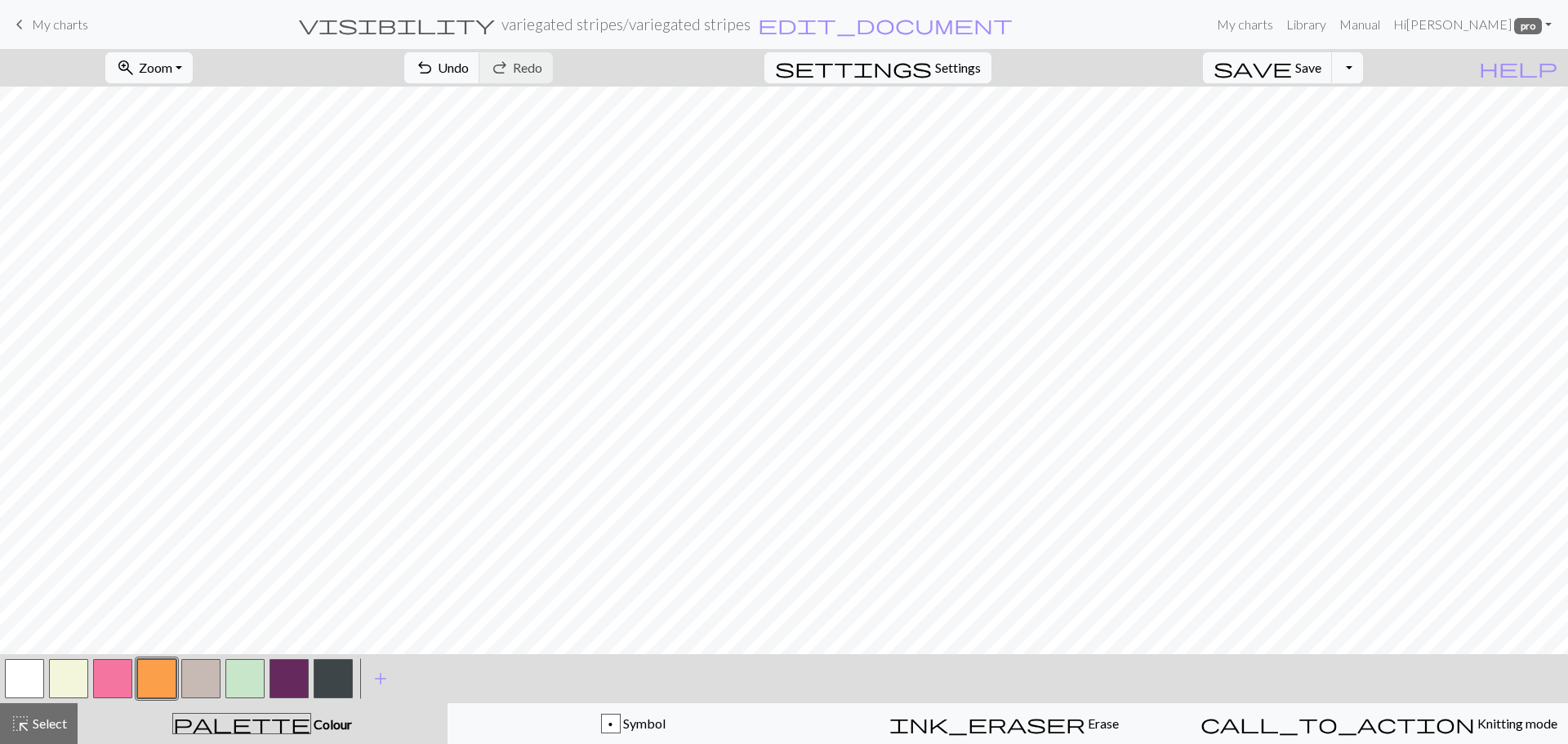
click at [89, 670] on div at bounding box center [69, 679] width 44 height 44
drag, startPoint x: 61, startPoint y: 680, endPoint x: 117, endPoint y: 660, distance: 59.5
click at [61, 679] on button "button" at bounding box center [69, 679] width 39 height 39
click at [1363, 64] on button "Toggle Dropdown" at bounding box center [1347, 68] width 31 height 31
click at [1336, 121] on button "save_alt Download" at bounding box center [1227, 130] width 269 height 26
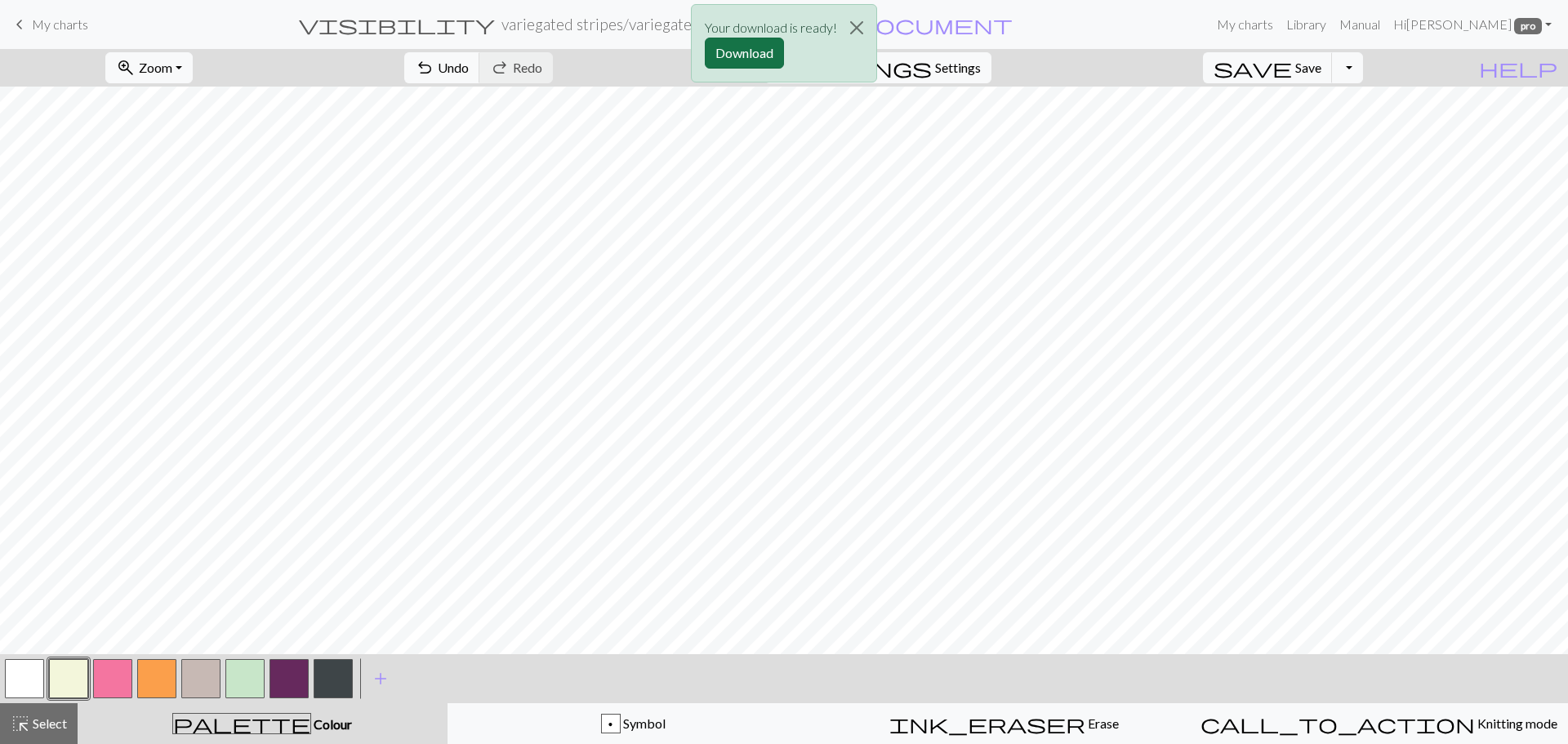
click at [760, 51] on button "Download" at bounding box center [744, 53] width 79 height 31
click at [121, 680] on button "button" at bounding box center [112, 679] width 39 height 39
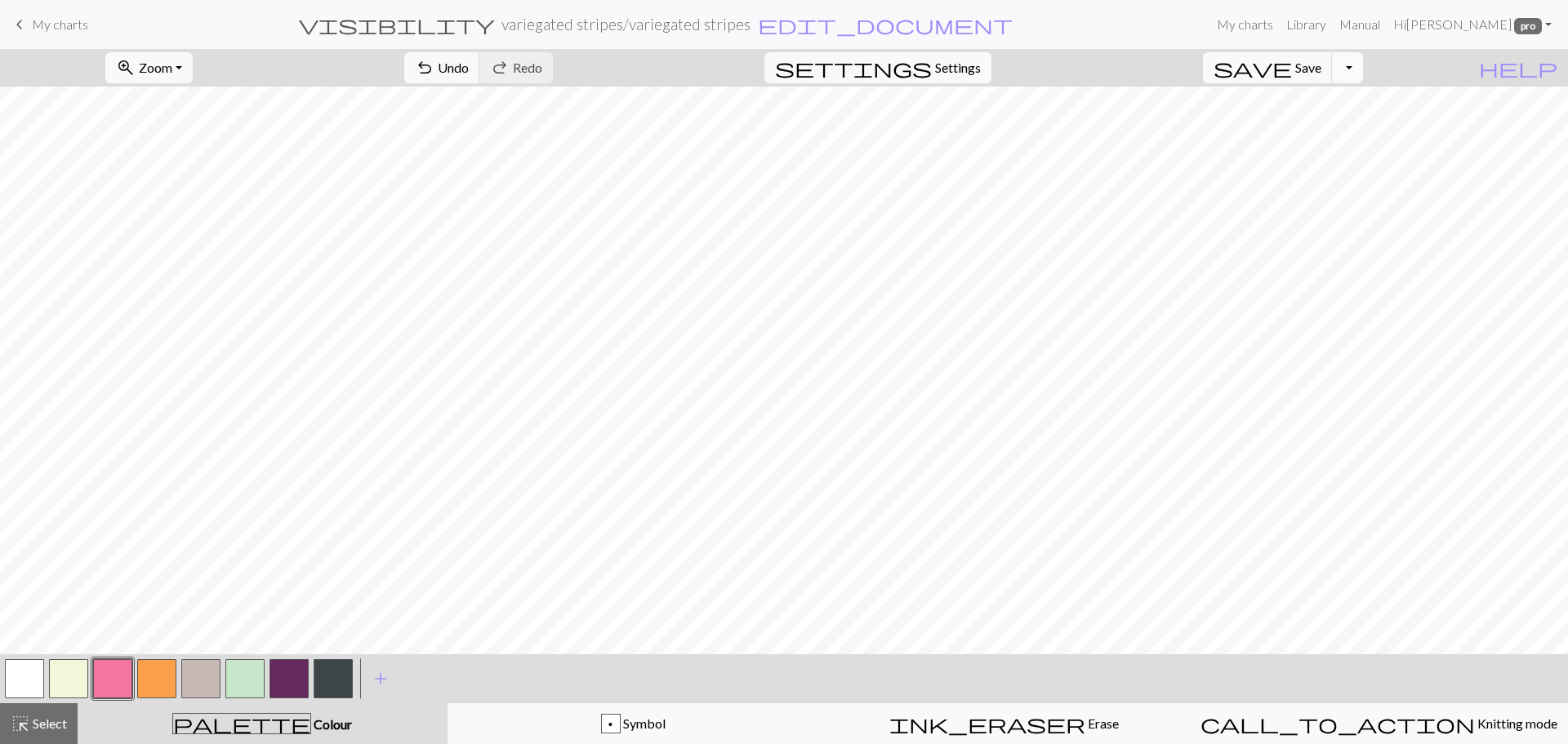
click at [1363, 71] on button "Toggle Dropdown" at bounding box center [1347, 68] width 31 height 31
click at [1322, 127] on button "save_alt Download" at bounding box center [1227, 130] width 269 height 26
click at [764, 48] on button "Download" at bounding box center [744, 53] width 79 height 31
click at [339, 677] on button "button" at bounding box center [333, 679] width 39 height 39
click at [1363, 59] on button "Toggle Dropdown" at bounding box center [1347, 68] width 31 height 31
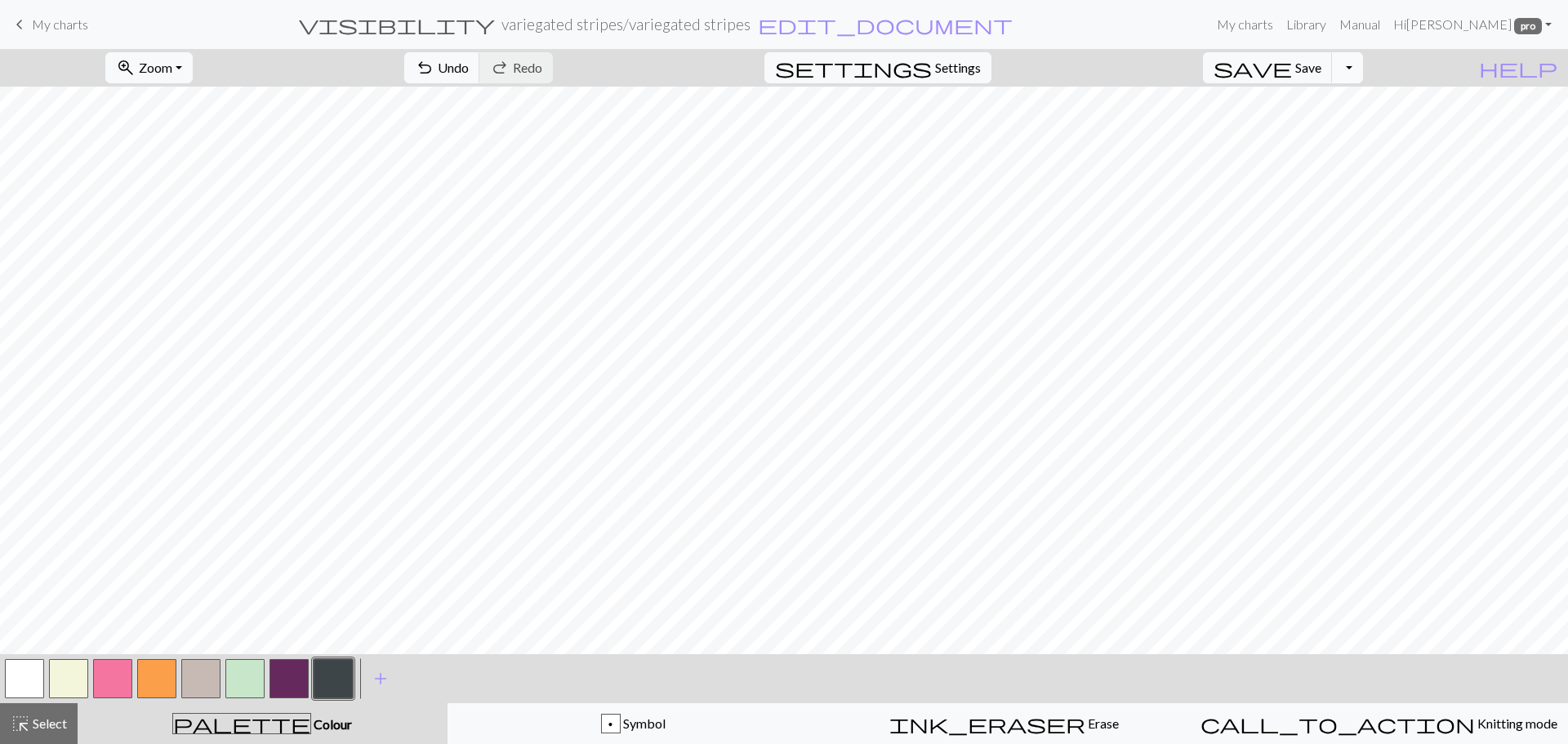
click at [1363, 69] on button "Toggle Dropdown" at bounding box center [1347, 68] width 31 height 31
click at [1334, 128] on button "save_alt Download" at bounding box center [1227, 130] width 269 height 26
click at [740, 53] on button "Download" at bounding box center [744, 53] width 79 height 31
click at [288, 678] on button "button" at bounding box center [288, 679] width 39 height 39
click at [113, 670] on button "button" at bounding box center [112, 679] width 39 height 39
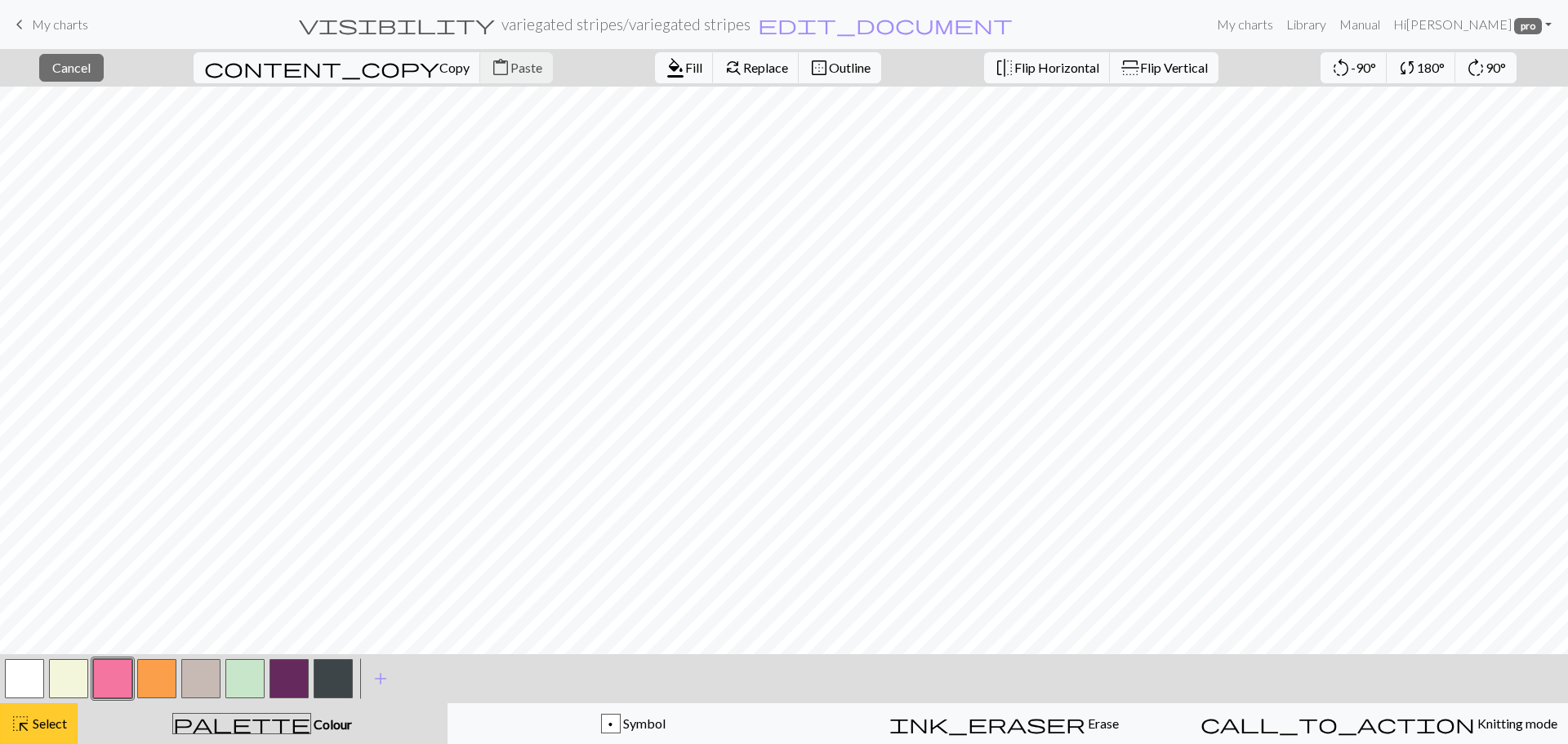
click at [48, 716] on span "Select" at bounding box center [48, 723] width 37 height 16
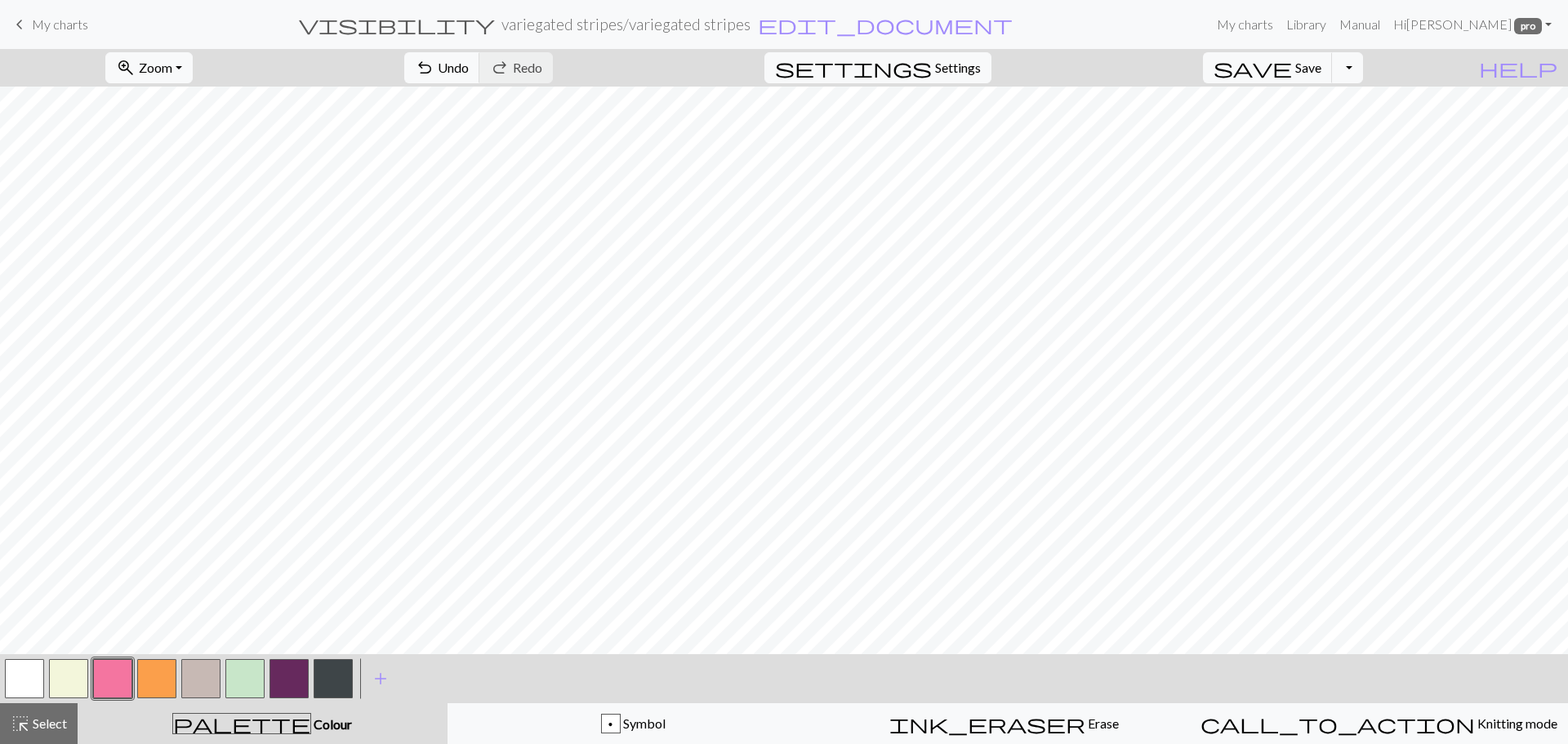
click at [161, 681] on button "button" at bounding box center [156, 679] width 39 height 39
click at [1363, 75] on button "Toggle Dropdown" at bounding box center [1347, 68] width 31 height 31
click at [1329, 132] on button "save_alt Download" at bounding box center [1227, 130] width 269 height 26
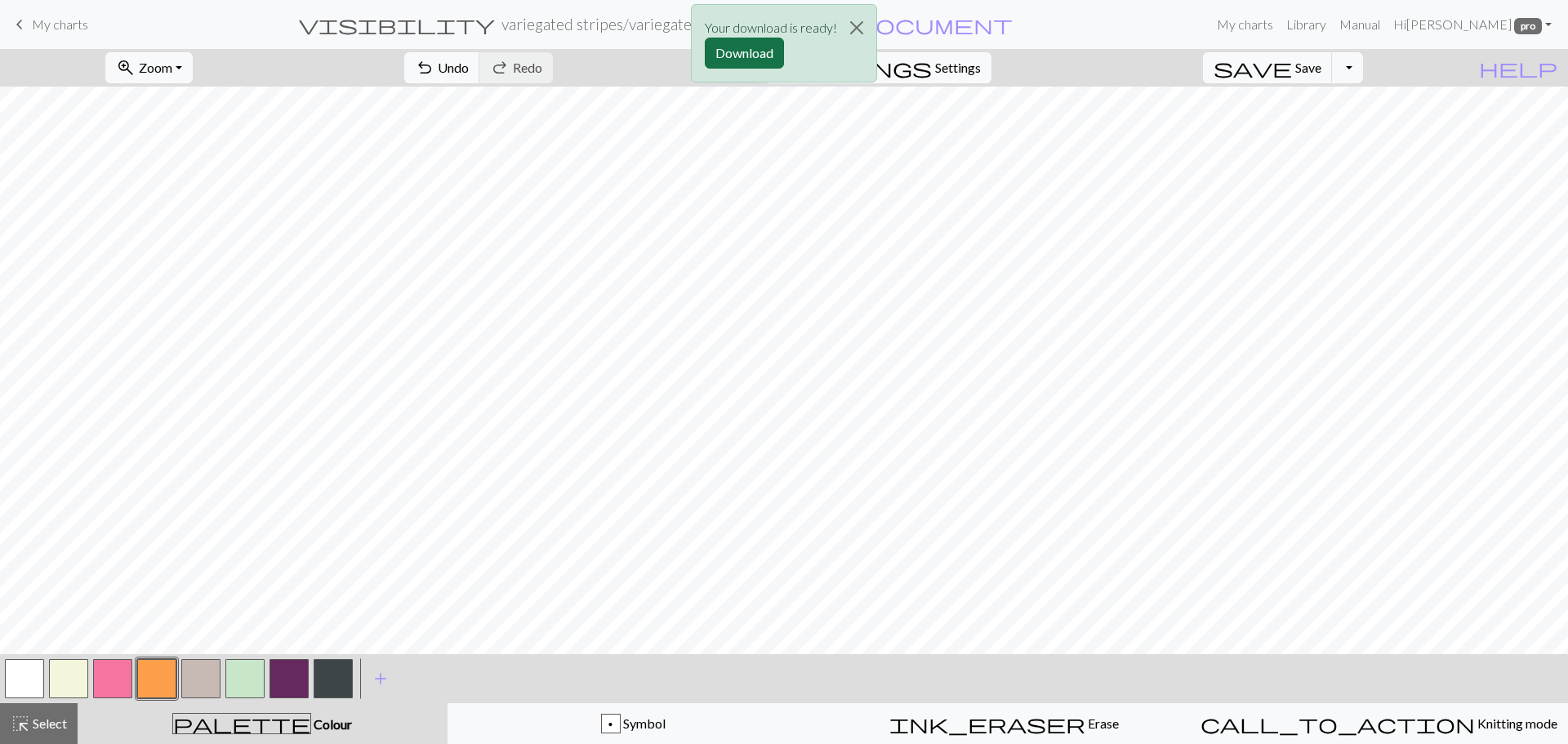
click at [746, 45] on button "Download" at bounding box center [744, 53] width 79 height 31
click at [339, 683] on button "button" at bounding box center [333, 679] width 39 height 39
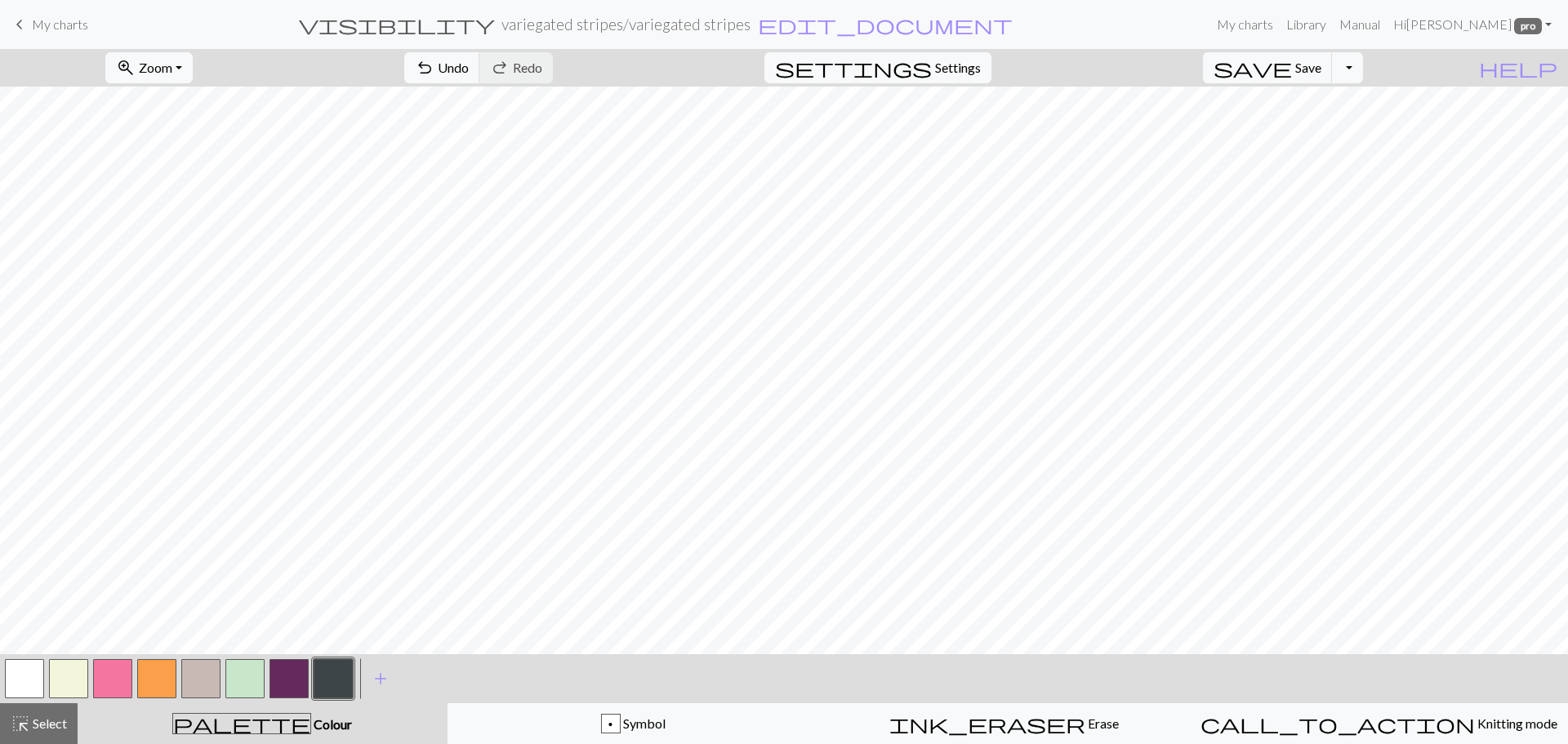
click at [196, 669] on button "button" at bounding box center [201, 679] width 39 height 39
click at [1321, 74] on span "Save" at bounding box center [1308, 67] width 26 height 16
click at [1371, 72] on div "Oh no! The chart couldn't be saved this time. Here are some things you can try …" at bounding box center [784, 155] width 1568 height 310
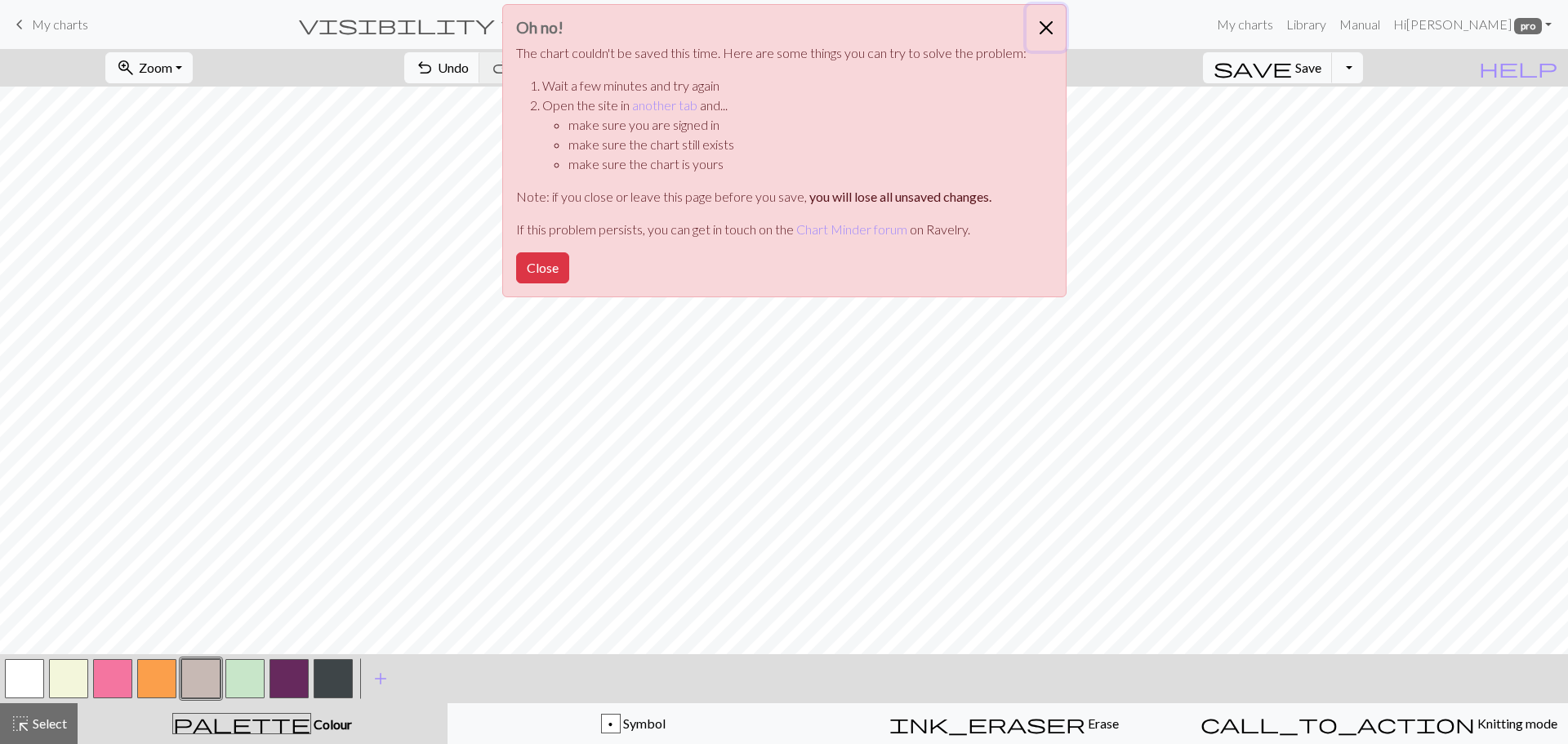
click at [1043, 23] on button "Close" at bounding box center [1046, 28] width 39 height 46
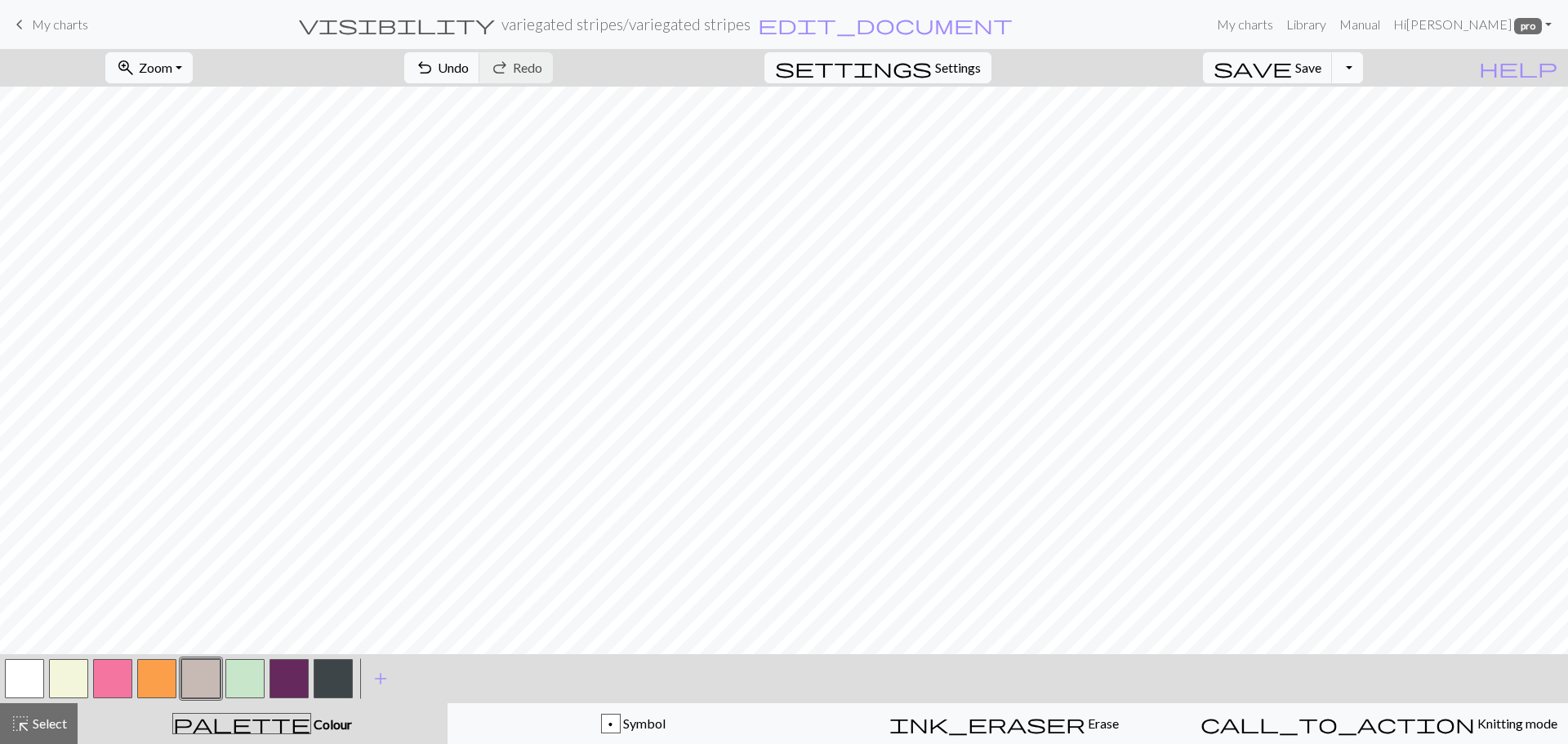
click at [1363, 61] on button "Toggle Dropdown" at bounding box center [1347, 68] width 31 height 31
click at [1308, 123] on button "save_alt Download" at bounding box center [1227, 130] width 269 height 26
click at [739, 53] on button "Download" at bounding box center [744, 53] width 79 height 31
click at [117, 670] on button "button" at bounding box center [112, 679] width 39 height 39
click at [1363, 68] on button "Toggle Dropdown" at bounding box center [1347, 68] width 31 height 31
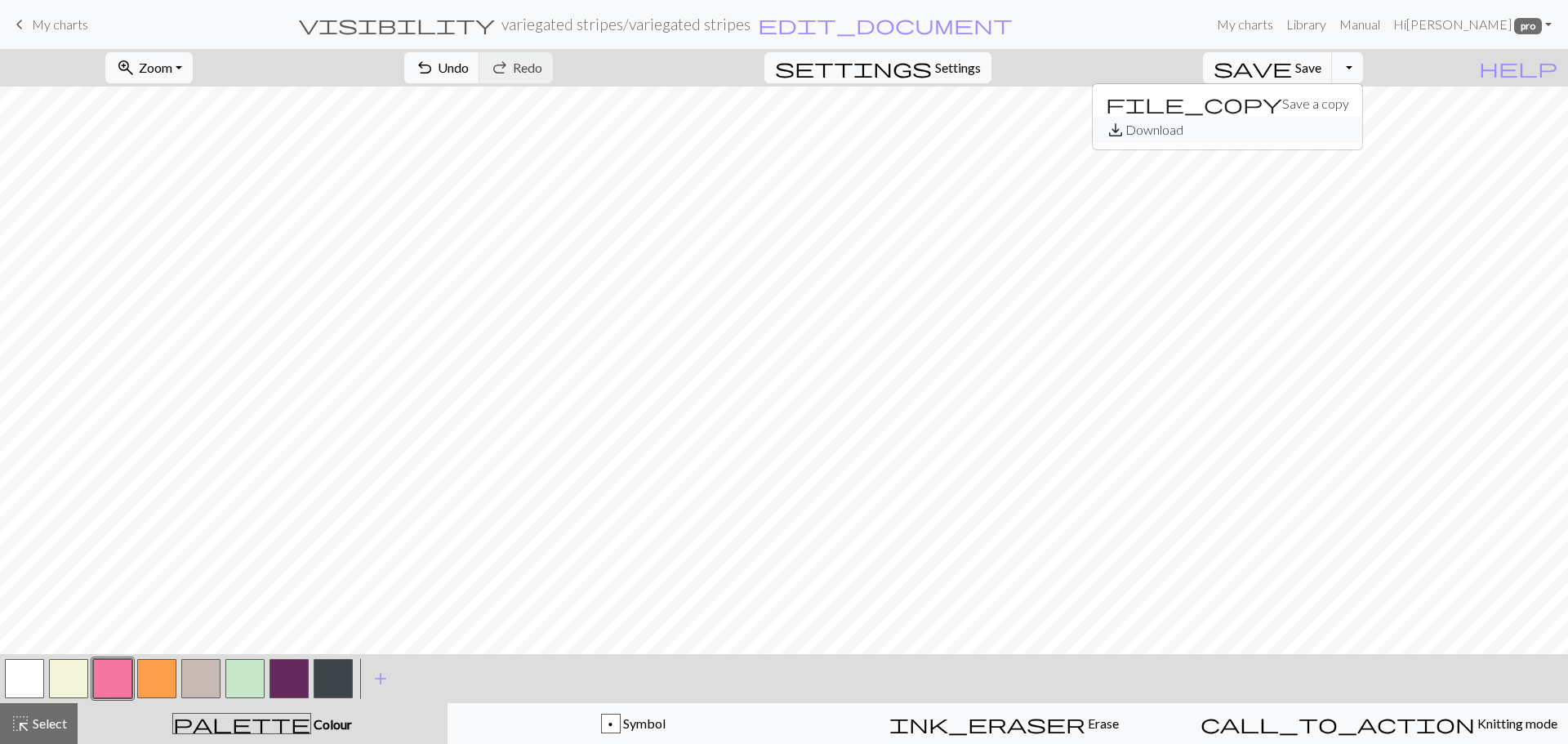
click at [1317, 126] on button "save_alt Download" at bounding box center [1227, 130] width 269 height 26
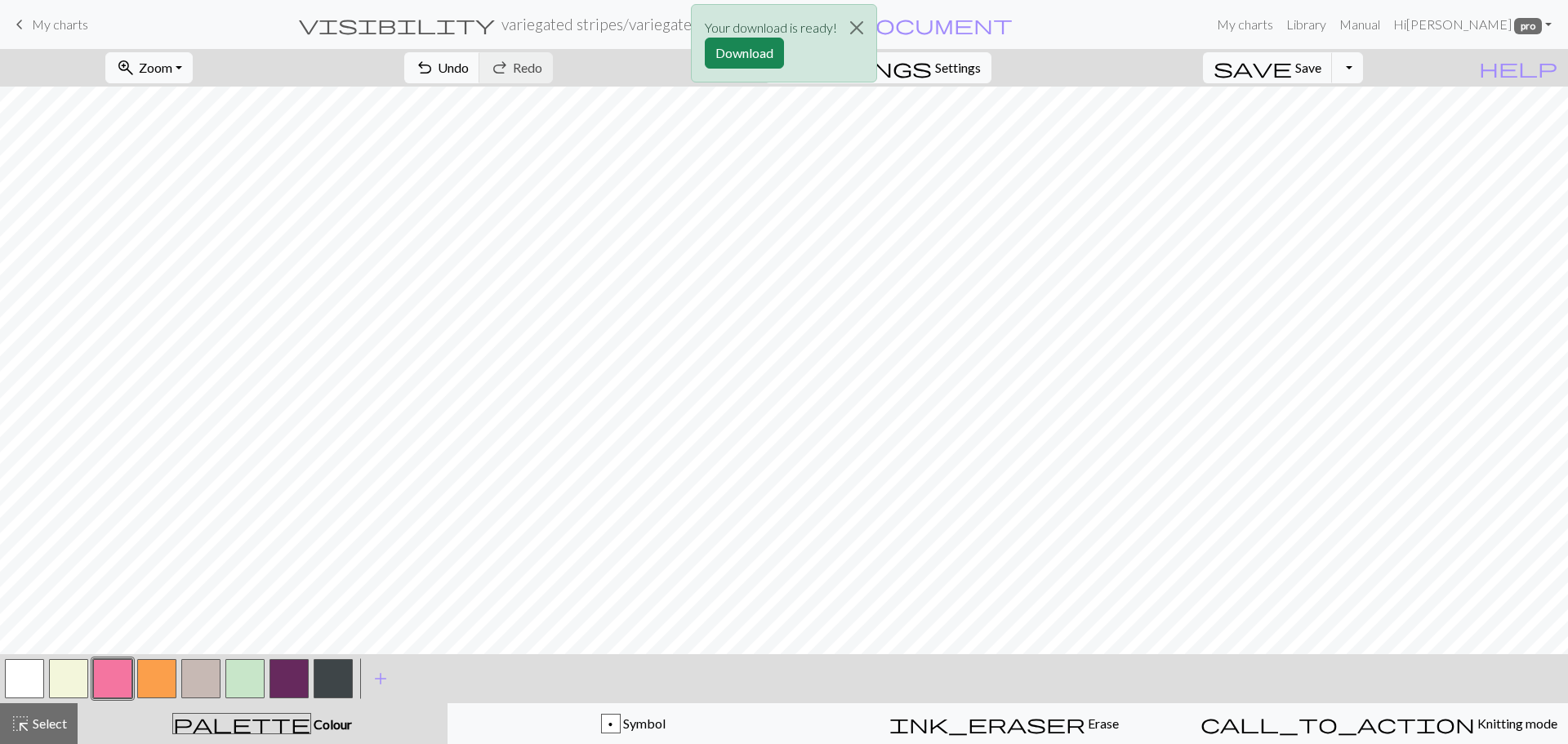
click at [767, 35] on p "Your download is ready!" at bounding box center [771, 27] width 132 height 19
click at [758, 56] on button "Download" at bounding box center [744, 53] width 79 height 31
click at [152, 675] on button "button" at bounding box center [156, 679] width 39 height 39
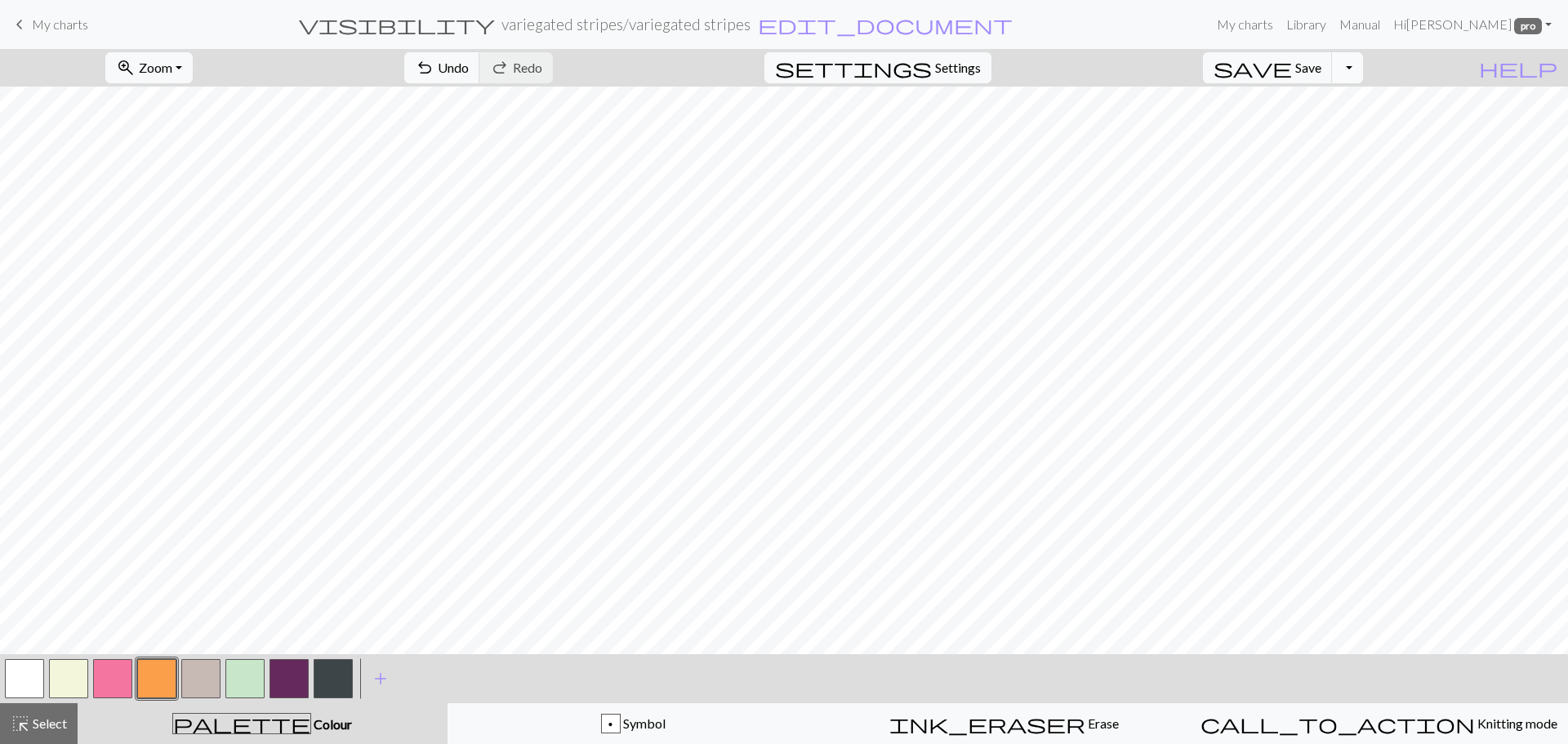
click at [1363, 59] on button "Toggle Dropdown" at bounding box center [1347, 68] width 31 height 31
click at [1305, 128] on button "save_alt Download" at bounding box center [1227, 130] width 269 height 26
click at [757, 54] on button "Download" at bounding box center [744, 53] width 79 height 31
click at [273, 672] on button "button" at bounding box center [288, 679] width 39 height 39
click at [140, 685] on button "button" at bounding box center [156, 679] width 39 height 39
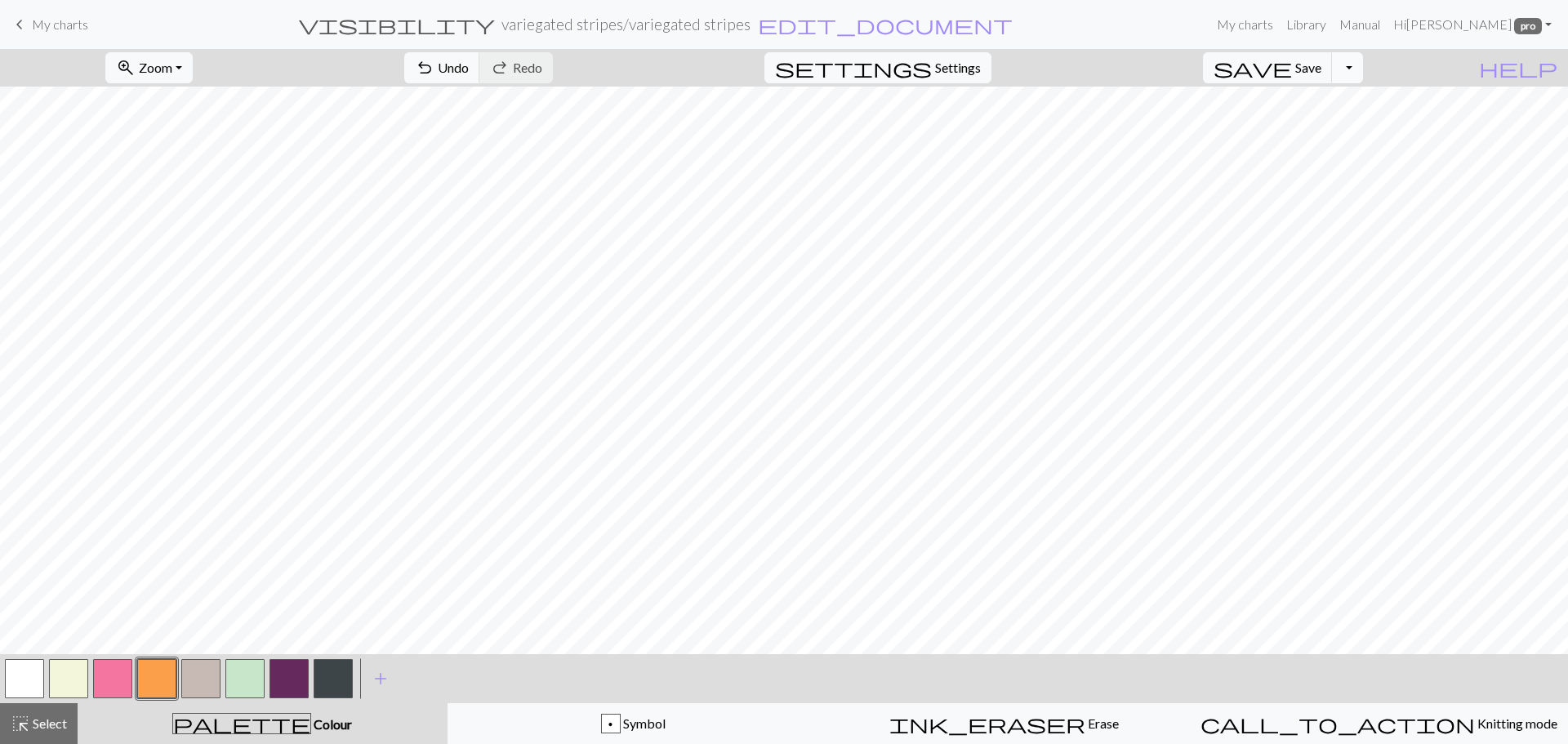
click at [1363, 65] on button "Toggle Dropdown" at bounding box center [1347, 68] width 31 height 31
click at [1323, 126] on button "save_alt Download" at bounding box center [1227, 130] width 269 height 26
click at [761, 52] on button "Download" at bounding box center [744, 53] width 79 height 31
click at [78, 676] on button "button" at bounding box center [69, 679] width 39 height 39
click at [207, 674] on button "button" at bounding box center [201, 679] width 39 height 39
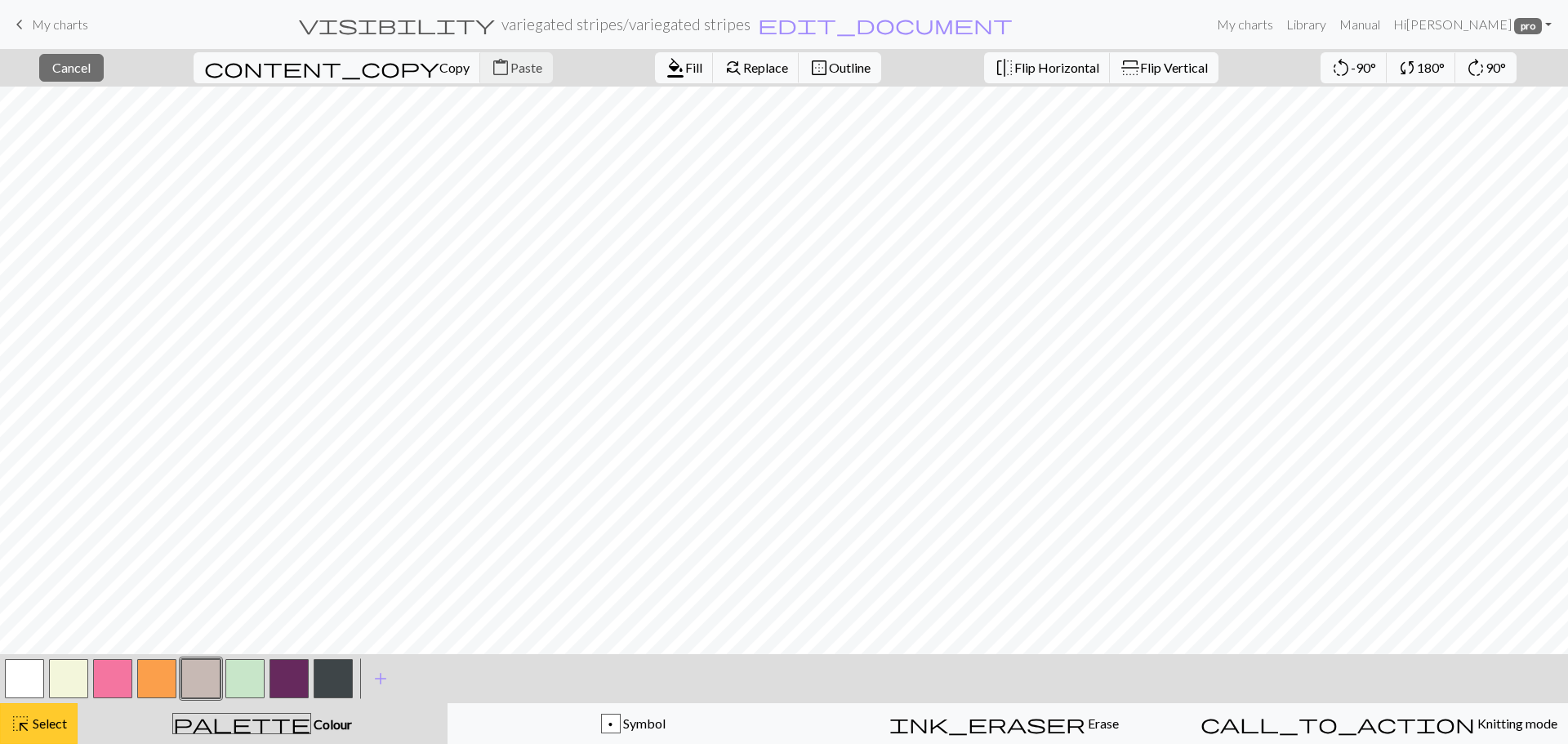
click at [49, 728] on span "Select" at bounding box center [48, 723] width 37 height 16
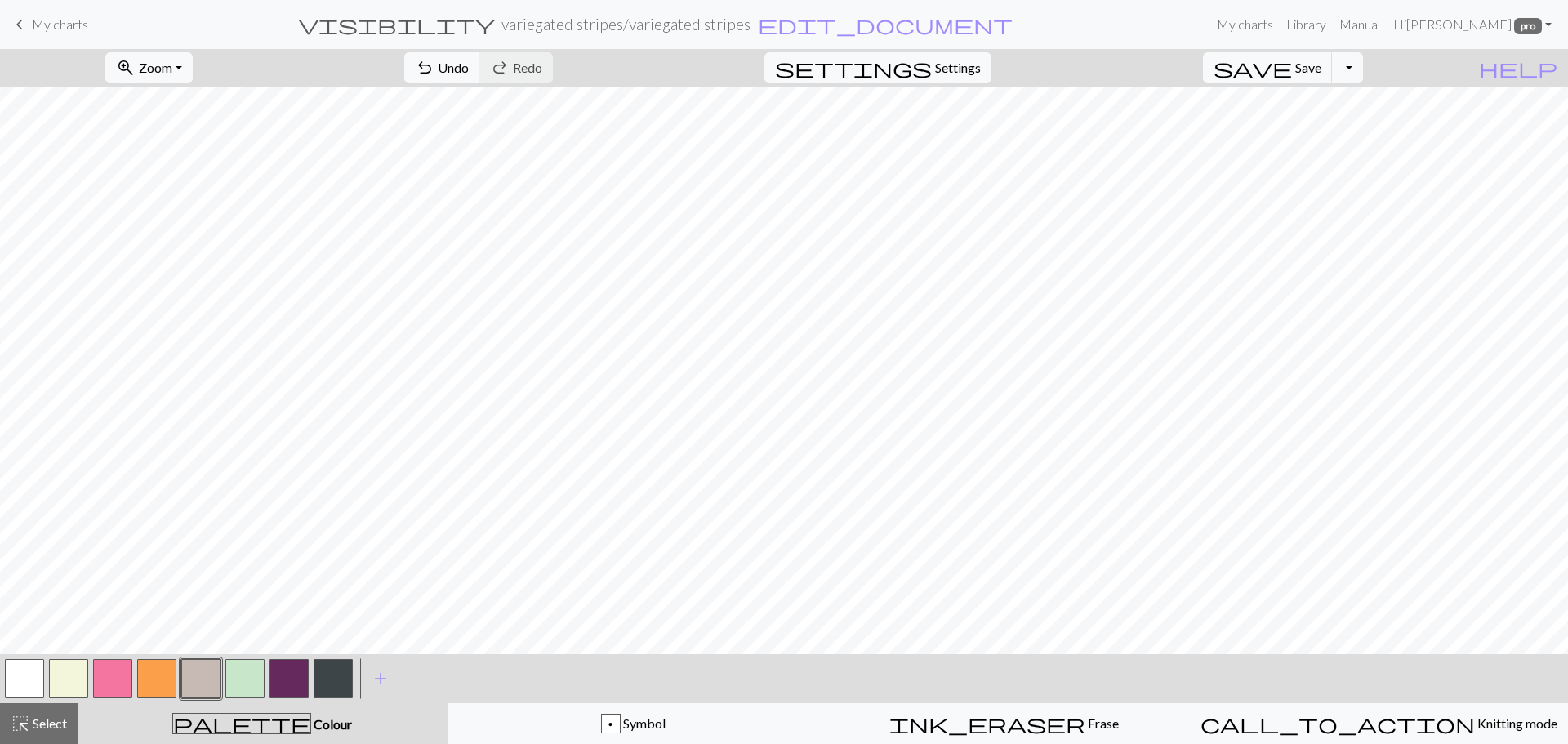
click at [323, 660] on button "button" at bounding box center [333, 679] width 39 height 39
drag, startPoint x: 62, startPoint y: 678, endPoint x: 125, endPoint y: 657, distance: 66.4
click at [64, 677] on button "button" at bounding box center [69, 679] width 39 height 39
click at [333, 674] on button "button" at bounding box center [333, 679] width 39 height 39
click at [192, 670] on button "button" at bounding box center [201, 679] width 39 height 39
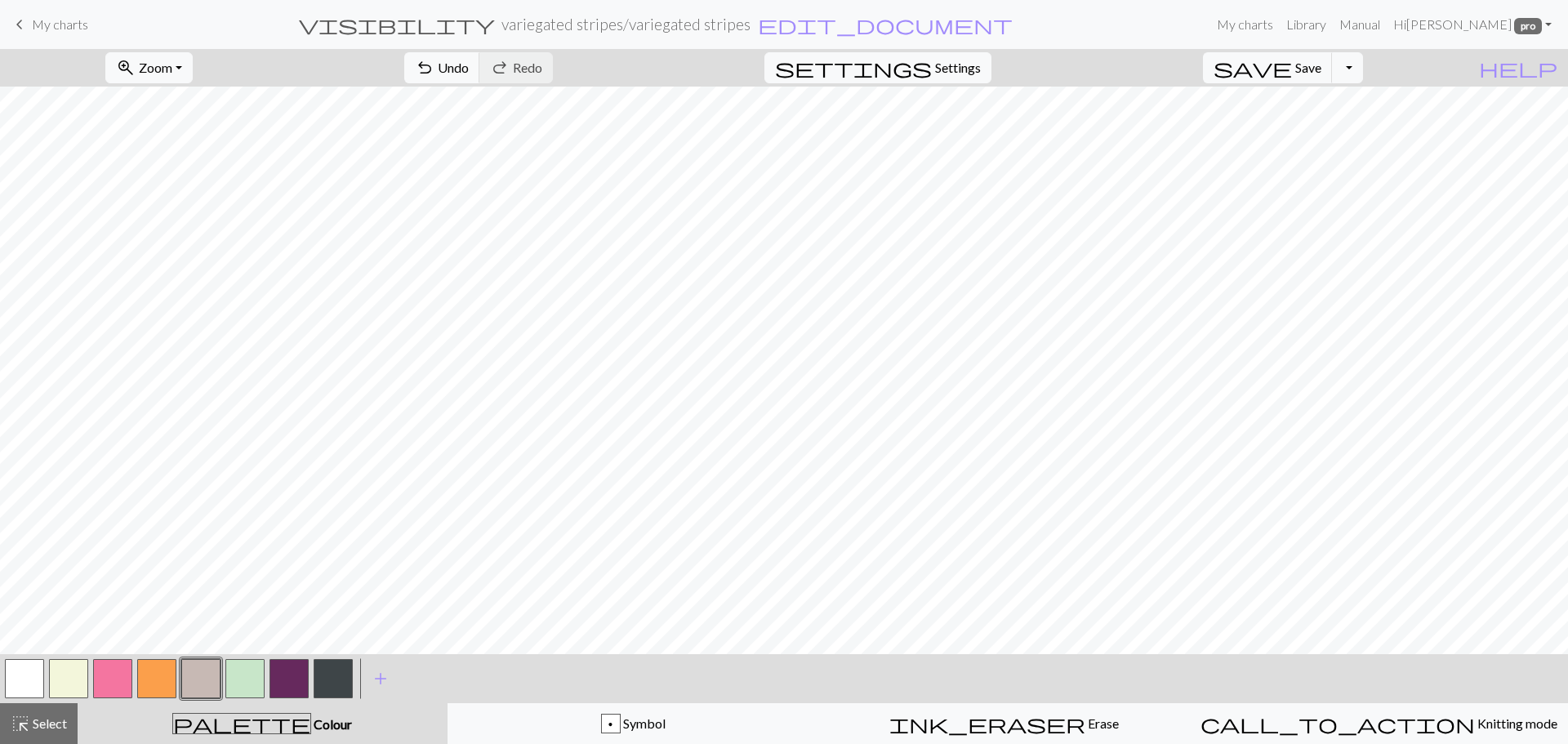
click at [64, 675] on button "button" at bounding box center [69, 679] width 39 height 39
click at [334, 670] on button "button" at bounding box center [333, 679] width 39 height 39
click at [1363, 63] on button "Toggle Dropdown" at bounding box center [1347, 68] width 31 height 31
click at [1341, 127] on button "save_alt Download" at bounding box center [1227, 130] width 269 height 26
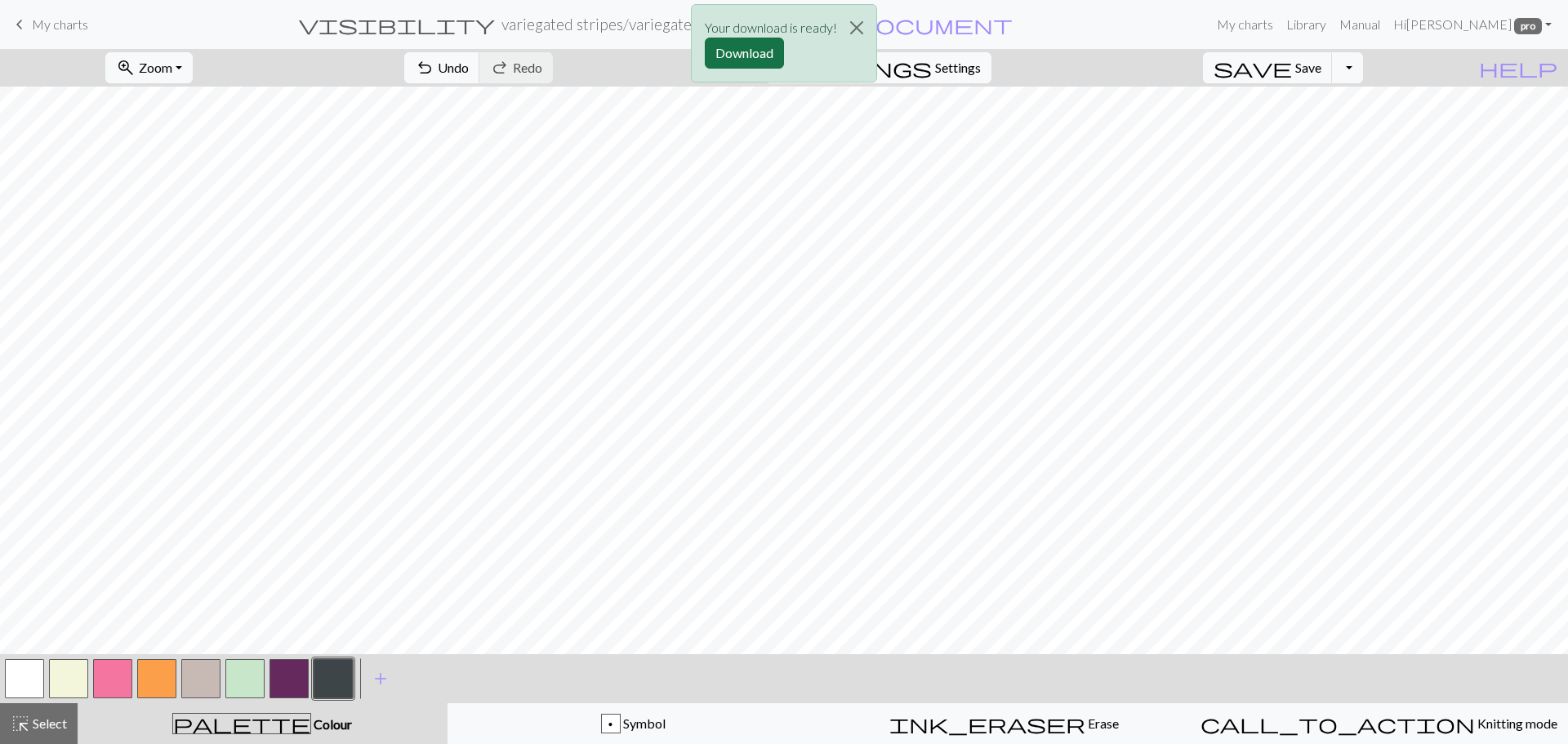
click at [736, 59] on button "Download" at bounding box center [744, 53] width 79 height 31
click at [63, 678] on button "button" at bounding box center [69, 679] width 39 height 39
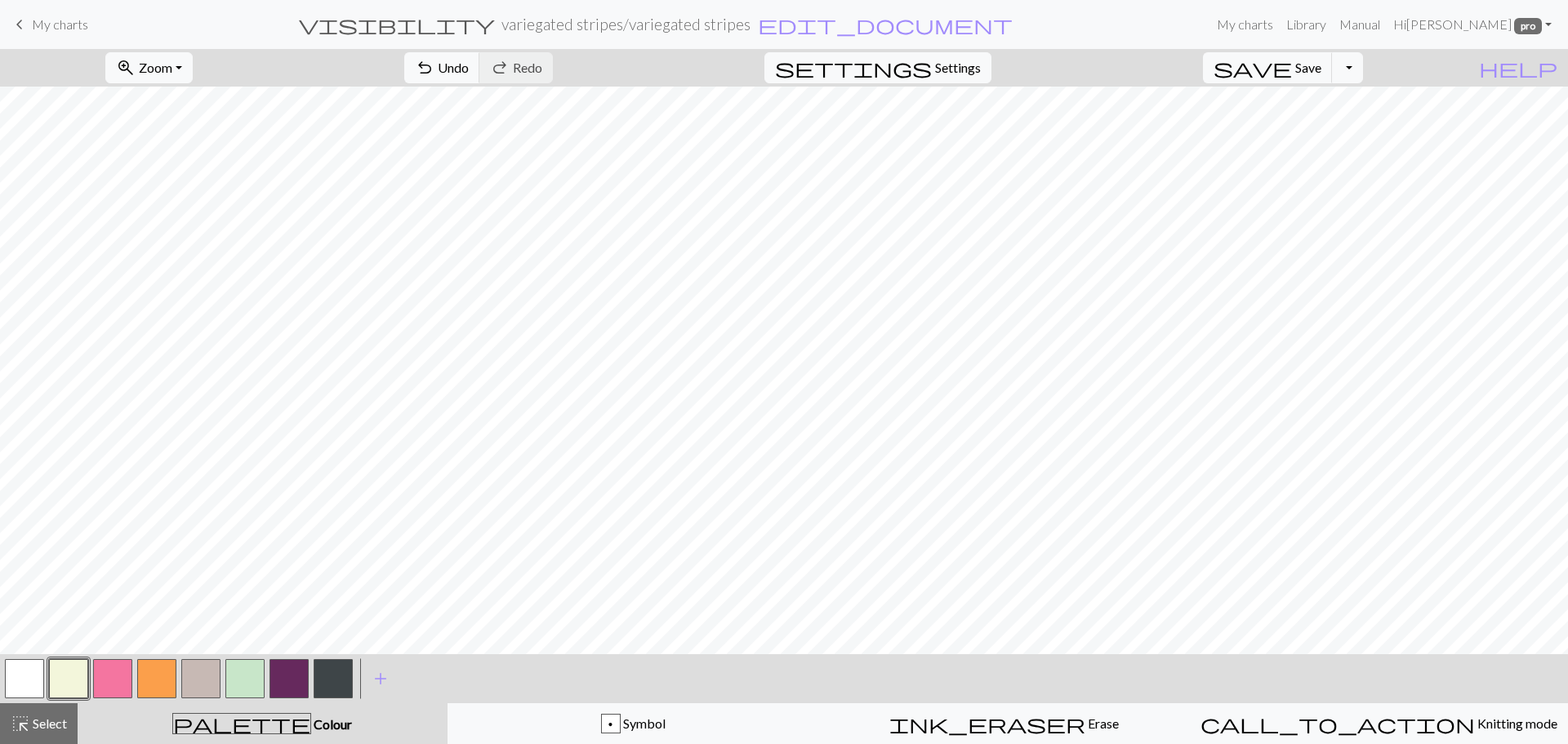
click at [202, 669] on button "button" at bounding box center [201, 679] width 39 height 39
click at [328, 686] on button "button" at bounding box center [333, 679] width 39 height 39
drag, startPoint x: 202, startPoint y: 688, endPoint x: 246, endPoint y: 661, distance: 51.6
click at [202, 687] on button "button" at bounding box center [201, 679] width 39 height 39
click at [319, 684] on button "button" at bounding box center [333, 679] width 39 height 39
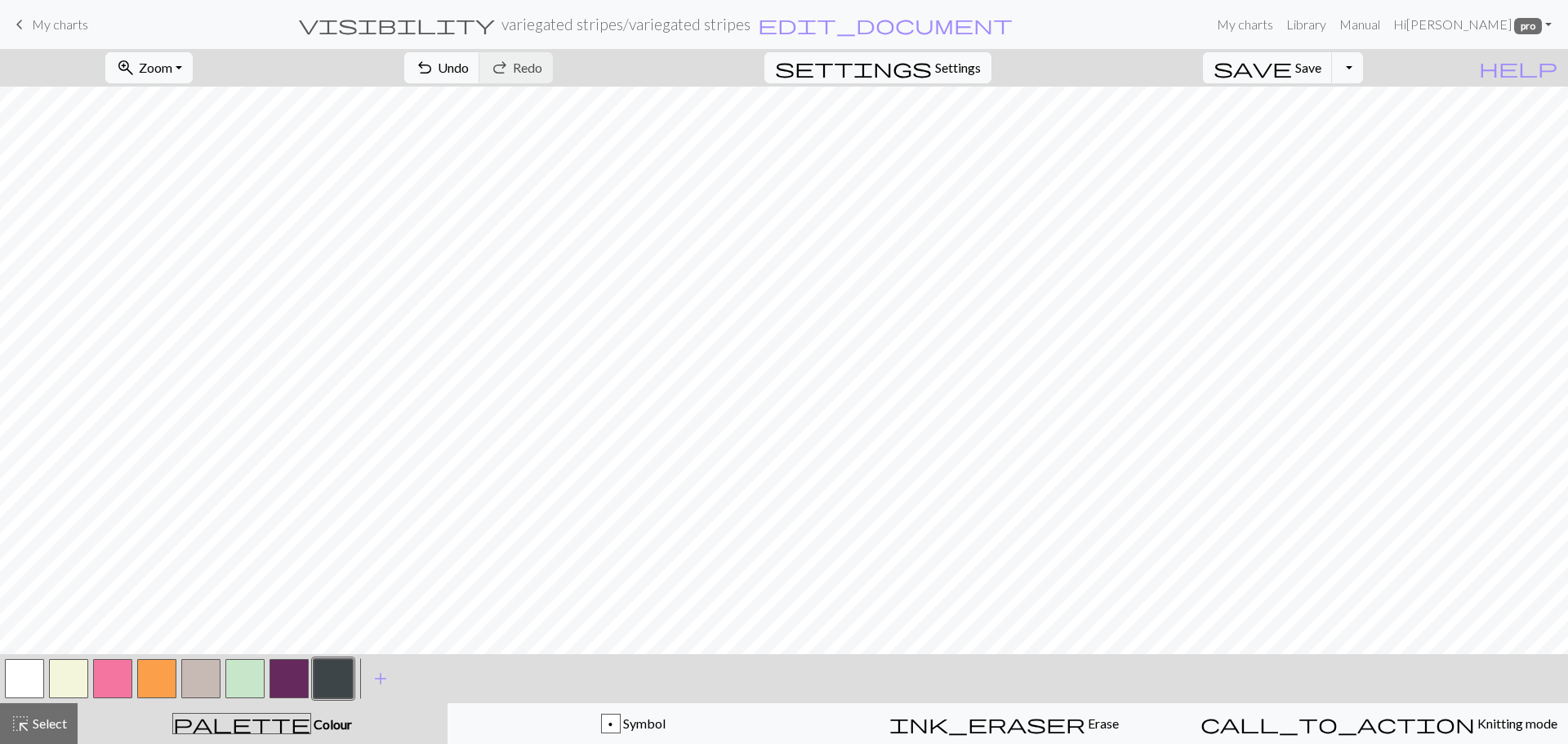
click at [196, 680] on button "button" at bounding box center [201, 679] width 39 height 39
click at [333, 669] on button "button" at bounding box center [333, 679] width 39 height 39
click at [69, 675] on button "button" at bounding box center [69, 679] width 39 height 39
click at [188, 680] on button "button" at bounding box center [201, 679] width 39 height 39
drag, startPoint x: 58, startPoint y: 676, endPoint x: 106, endPoint y: 656, distance: 52.0
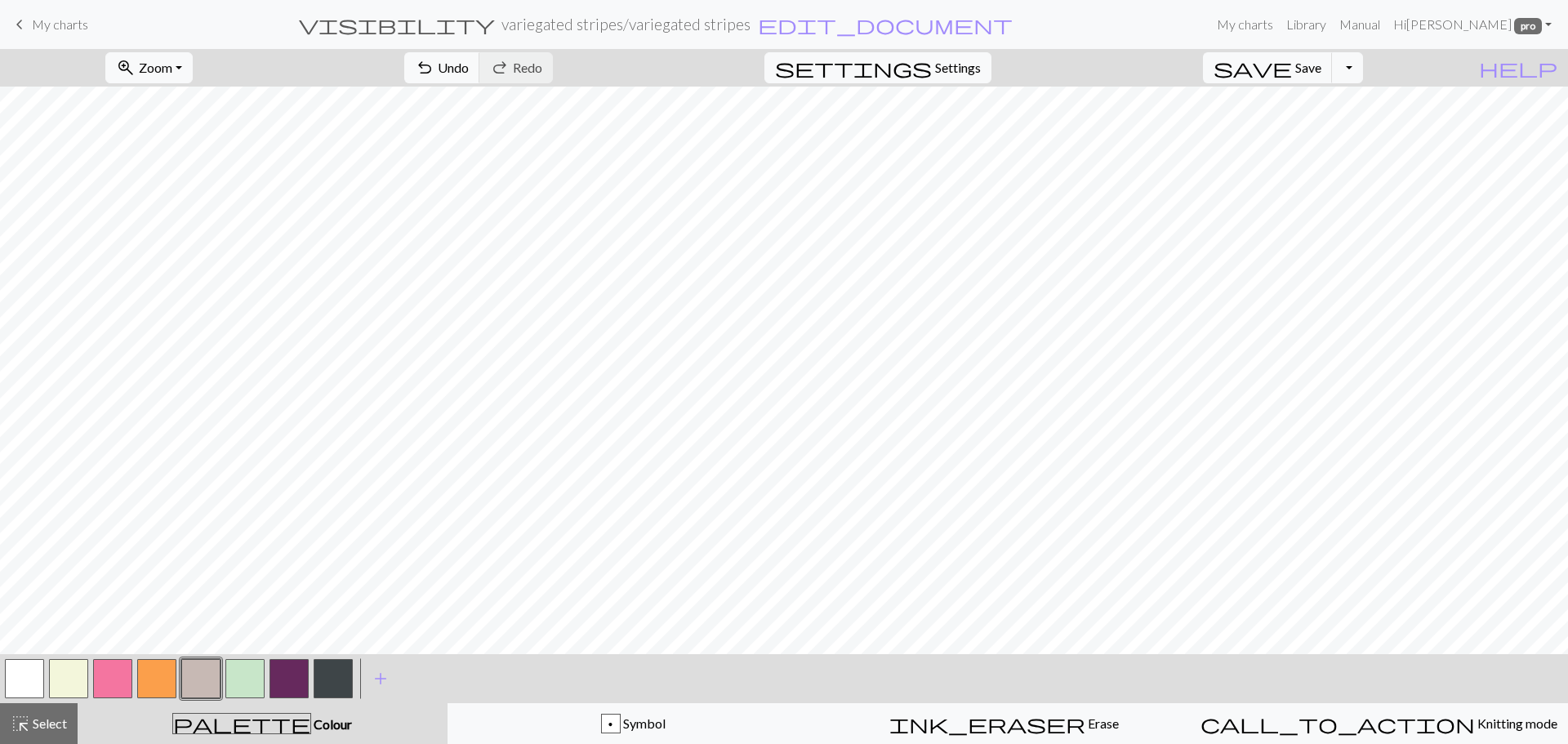
click at [59, 676] on button "button" at bounding box center [69, 679] width 39 height 39
click at [337, 678] on button "button" at bounding box center [333, 679] width 39 height 39
click at [1363, 67] on button "Toggle Dropdown" at bounding box center [1347, 68] width 31 height 31
click at [1326, 101] on button "file_copy Save a copy" at bounding box center [1227, 103] width 269 height 26
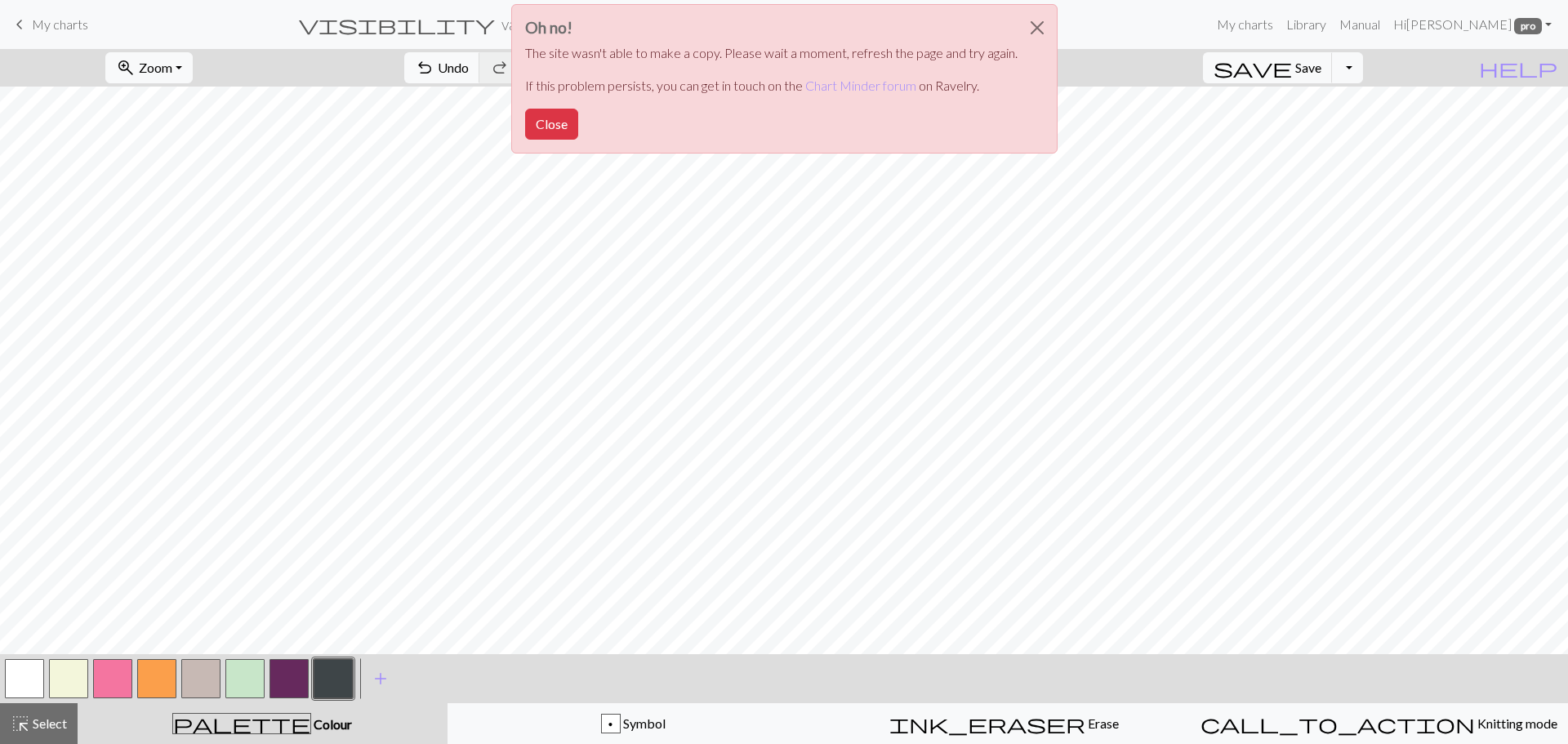
click at [1376, 66] on div "Oh no! The site wasn't able to make a copy. Please wait a moment, refresh the p…" at bounding box center [784, 83] width 1568 height 166
click at [1037, 23] on button "Close" at bounding box center [1036, 28] width 39 height 46
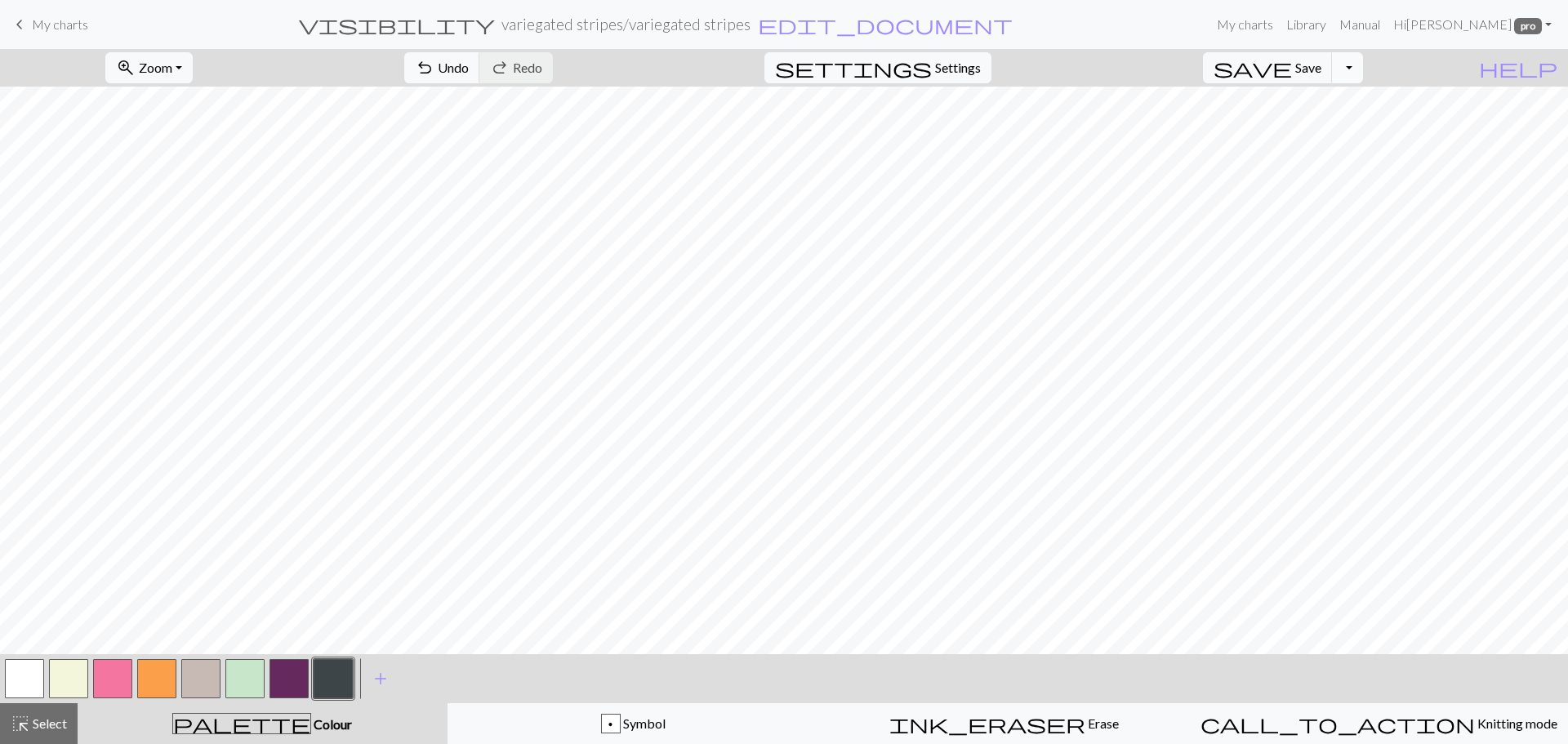
click at [1363, 59] on button "Toggle Dropdown" at bounding box center [1347, 68] width 31 height 31
click at [1325, 131] on button "save_alt Download" at bounding box center [1227, 130] width 269 height 26
click at [761, 48] on button "Download" at bounding box center [744, 53] width 79 height 31
click at [64, 686] on button "button" at bounding box center [69, 679] width 39 height 39
click at [211, 689] on button "button" at bounding box center [201, 679] width 39 height 39
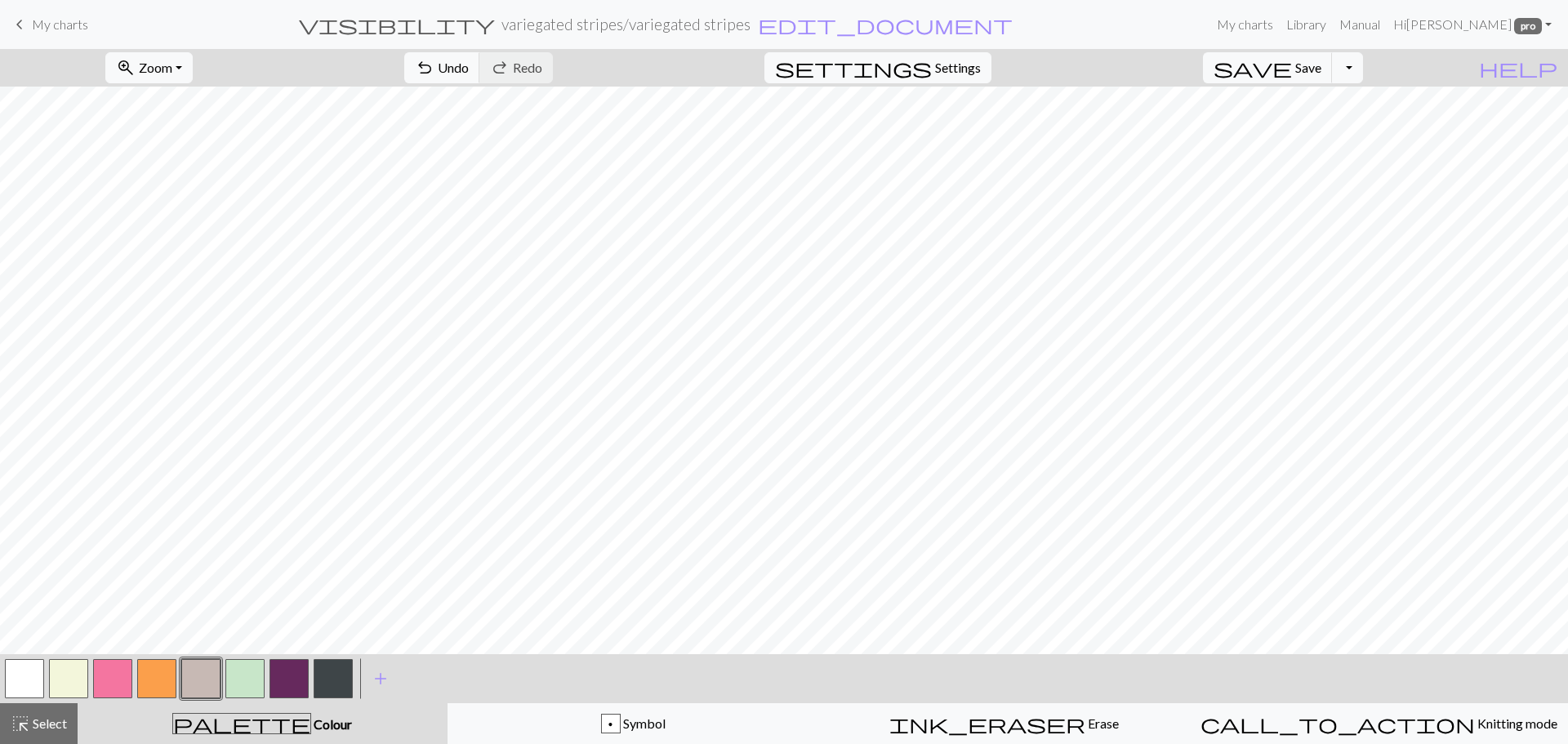
click at [321, 683] on button "button" at bounding box center [333, 679] width 39 height 39
click at [68, 671] on button "button" at bounding box center [69, 679] width 39 height 39
click at [209, 675] on button "button" at bounding box center [201, 679] width 39 height 39
click at [328, 681] on button "button" at bounding box center [333, 679] width 39 height 39
drag, startPoint x: 82, startPoint y: 677, endPoint x: 104, endPoint y: 656, distance: 30.4
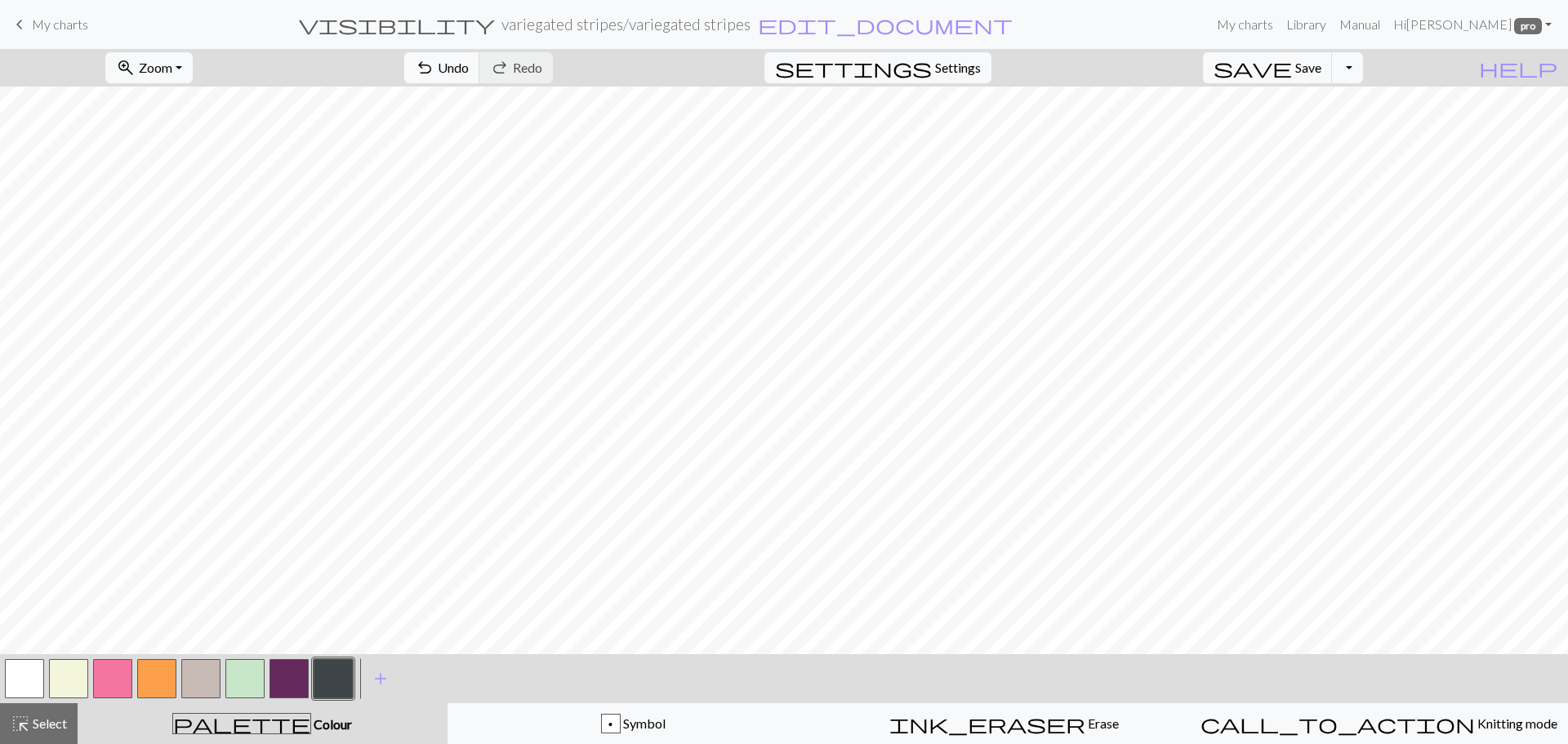
click at [84, 676] on button "button" at bounding box center [69, 679] width 39 height 39
click at [196, 680] on button "button" at bounding box center [201, 679] width 39 height 39
click at [1363, 61] on button "Toggle Dropdown" at bounding box center [1347, 68] width 31 height 31
click at [1330, 120] on button "save_alt Download" at bounding box center [1227, 130] width 269 height 26
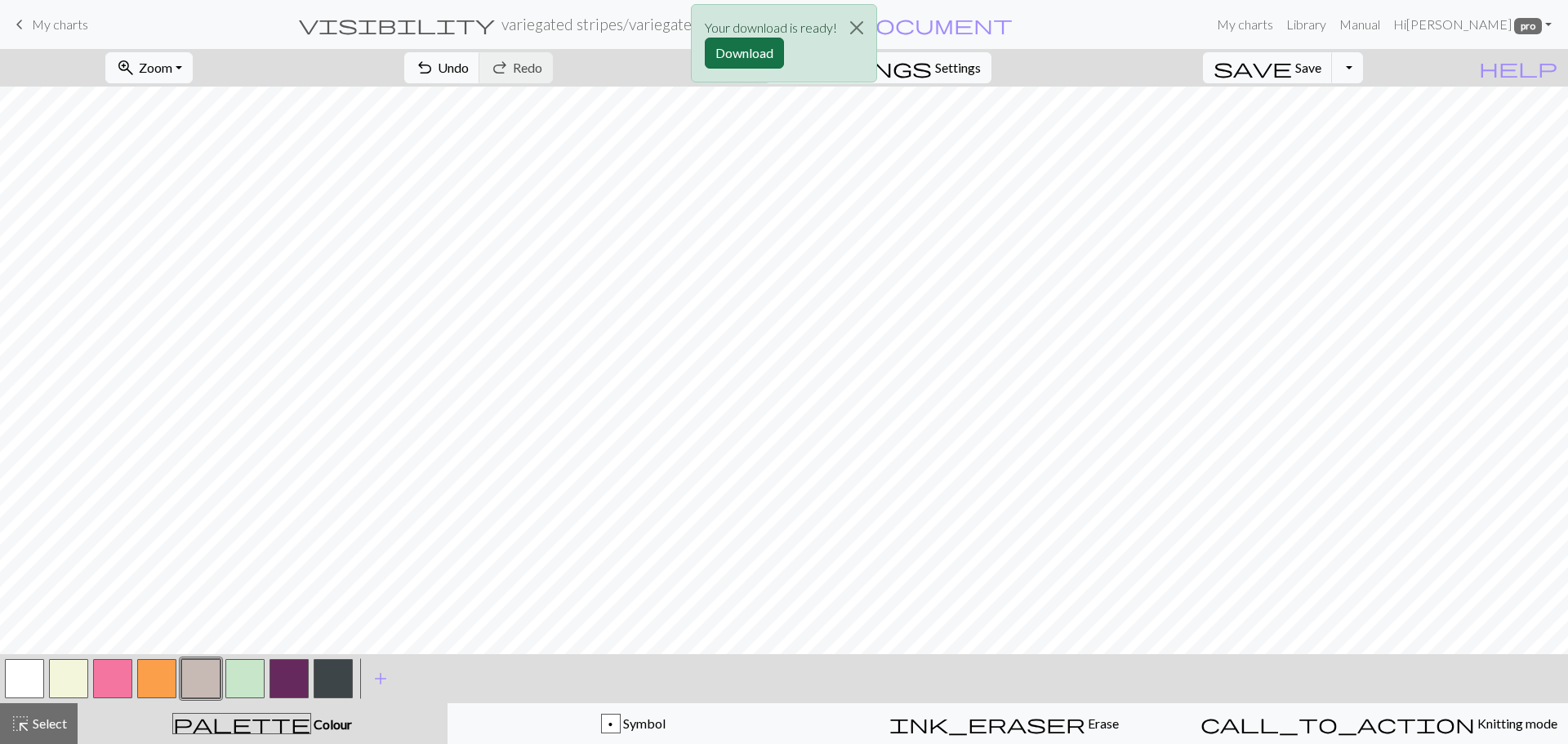
click at [758, 52] on button "Download" at bounding box center [744, 53] width 79 height 31
click at [70, 670] on button "button" at bounding box center [69, 679] width 39 height 39
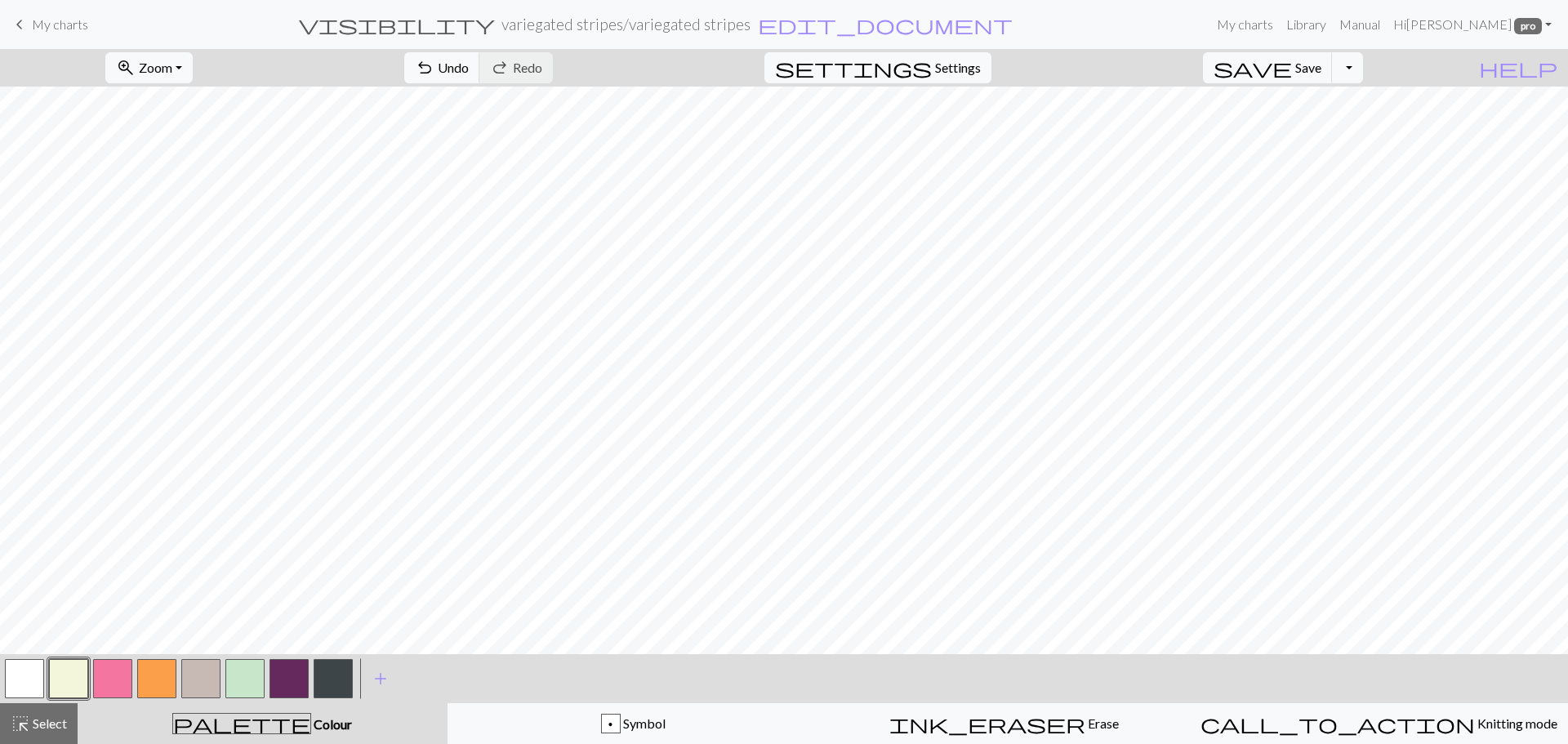
click at [191, 685] on button "button" at bounding box center [201, 679] width 39 height 39
click at [333, 678] on button "button" at bounding box center [333, 679] width 39 height 39
click at [74, 677] on button "button" at bounding box center [69, 679] width 39 height 39
click at [196, 673] on button "button" at bounding box center [201, 679] width 39 height 39
drag, startPoint x: 333, startPoint y: 690, endPoint x: 355, endPoint y: 670, distance: 29.7
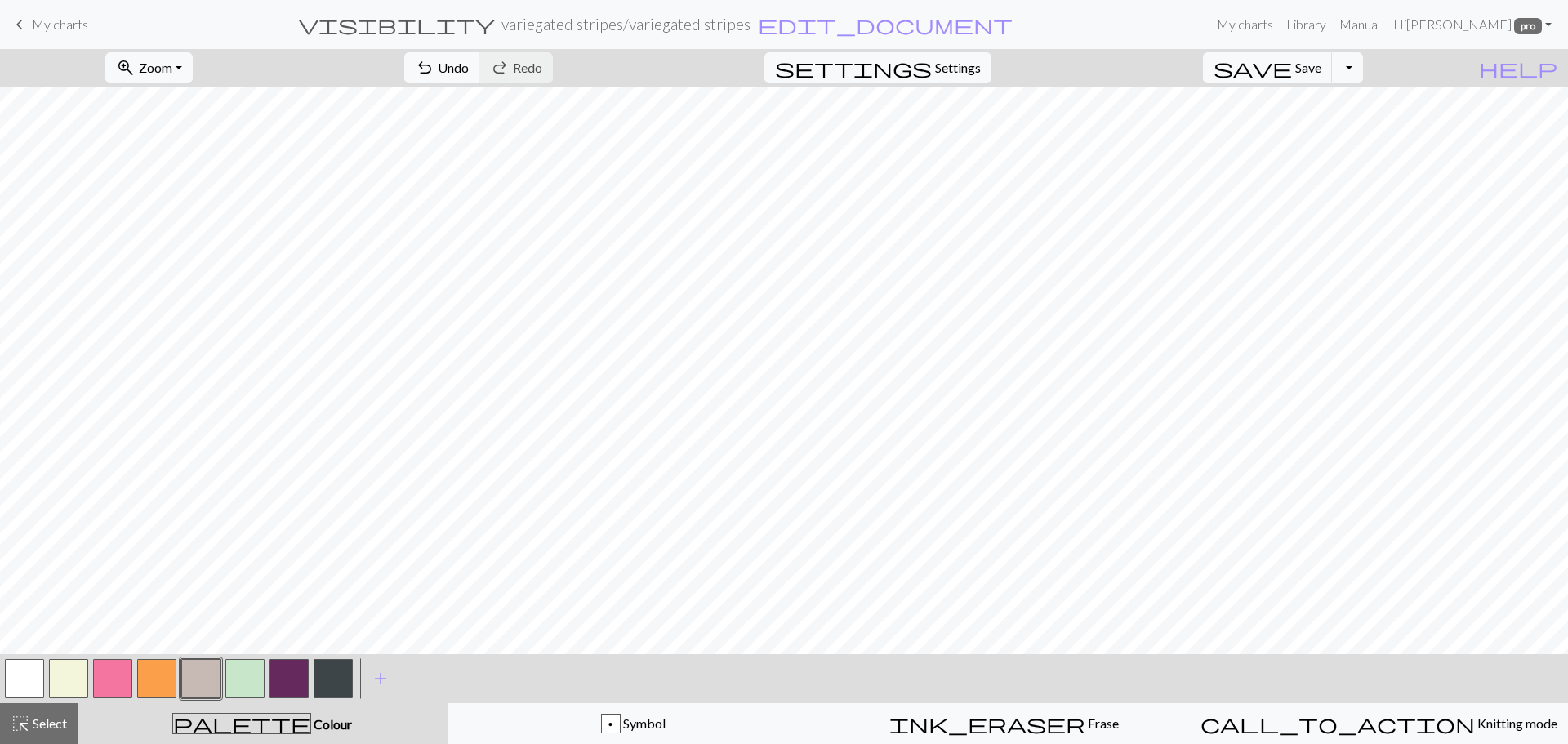
click at [337, 688] on button "button" at bounding box center [333, 679] width 39 height 39
click at [1363, 61] on button "Toggle Dropdown" at bounding box center [1347, 68] width 31 height 31
click at [1317, 132] on button "save_alt Download" at bounding box center [1227, 130] width 269 height 26
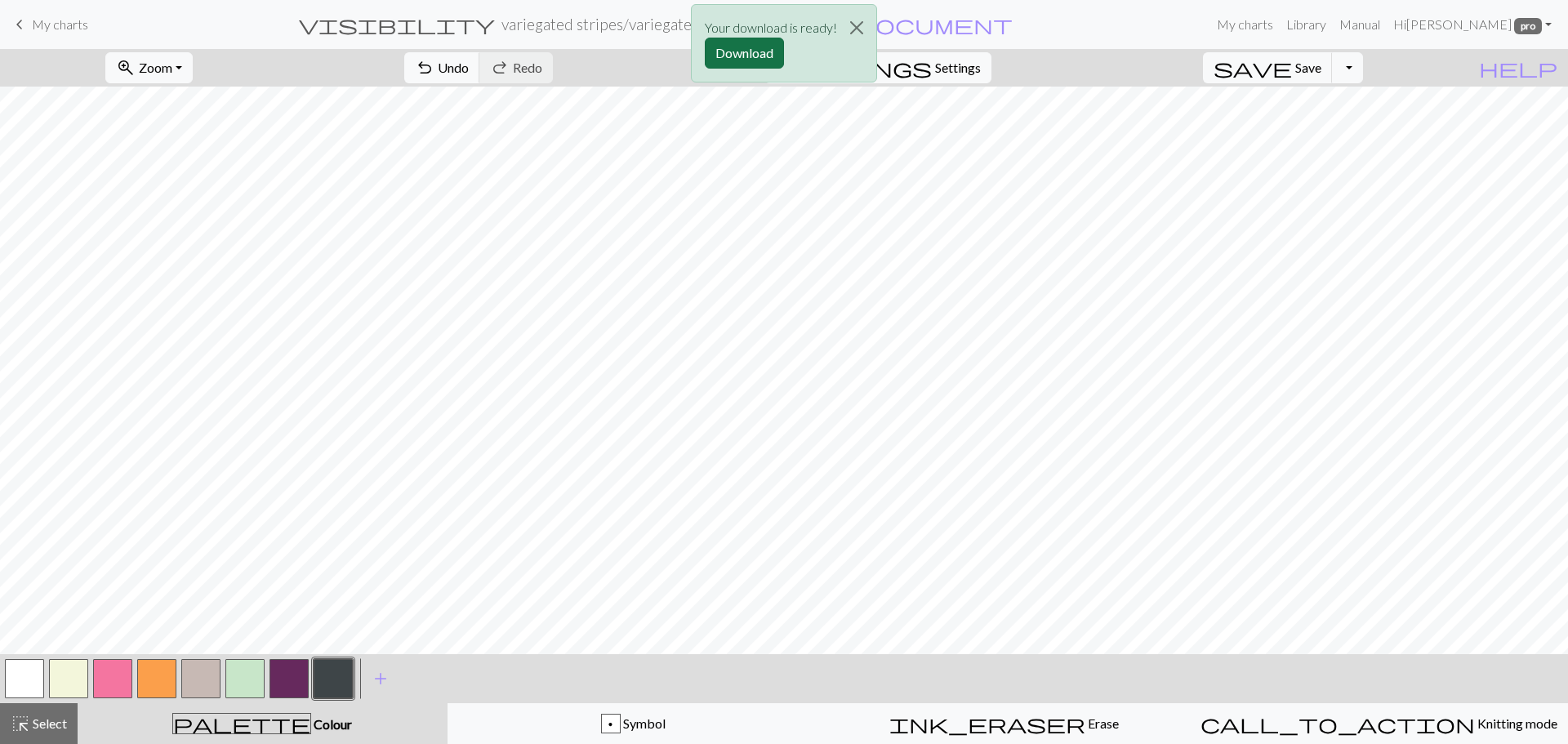
click at [720, 48] on button "Download" at bounding box center [744, 53] width 79 height 31
